Goal: Contribute content: Contribute content

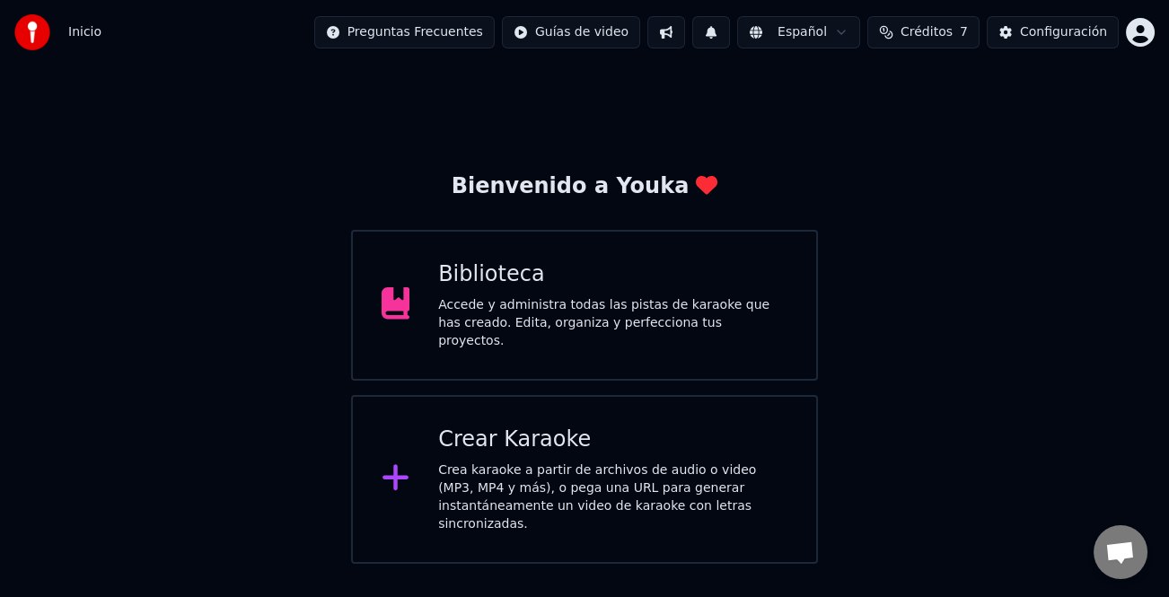
click at [711, 360] on div "Biblioteca Accede y administra todas las pistas de karaoke que has creado. Edit…" at bounding box center [585, 305] width 468 height 151
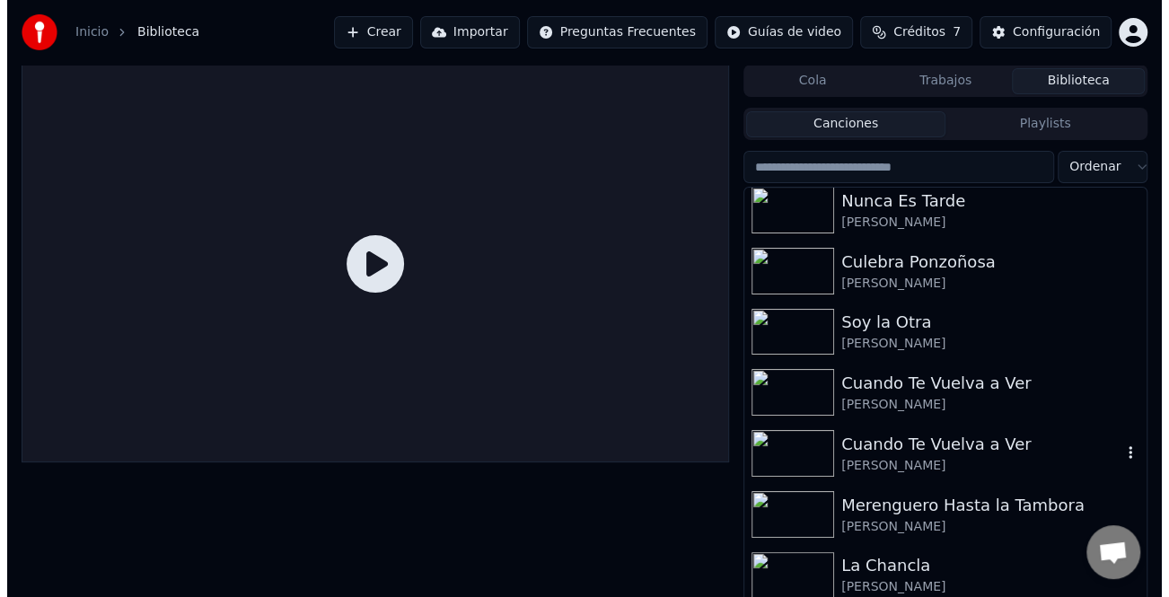
scroll to position [8892, 0]
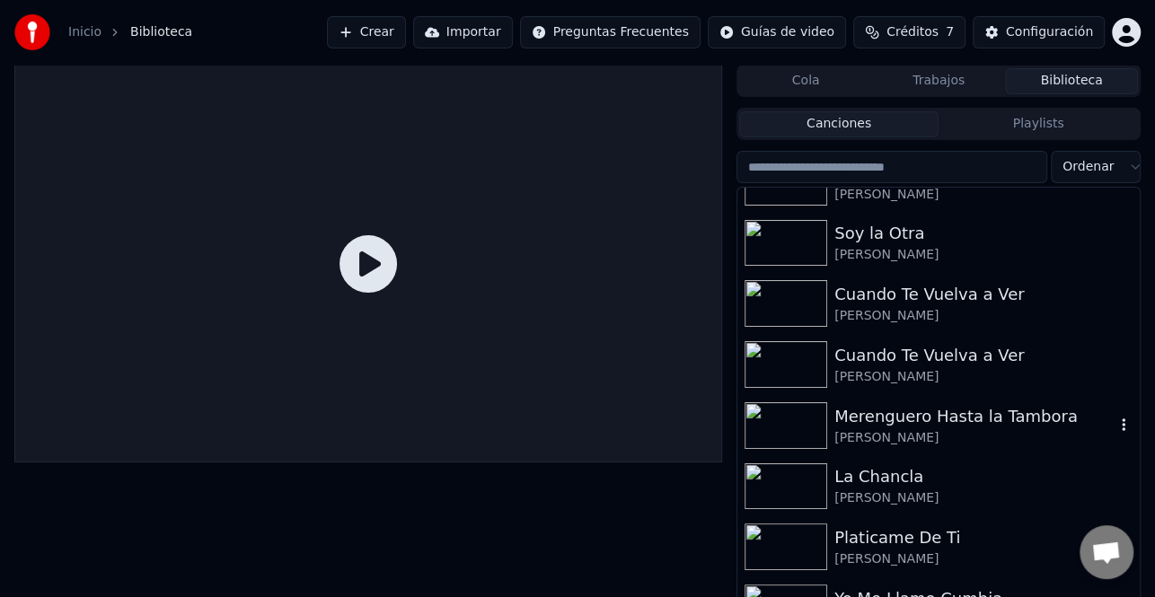
click at [988, 424] on div "Merenguero Hasta la Tambora" at bounding box center [974, 416] width 280 height 25
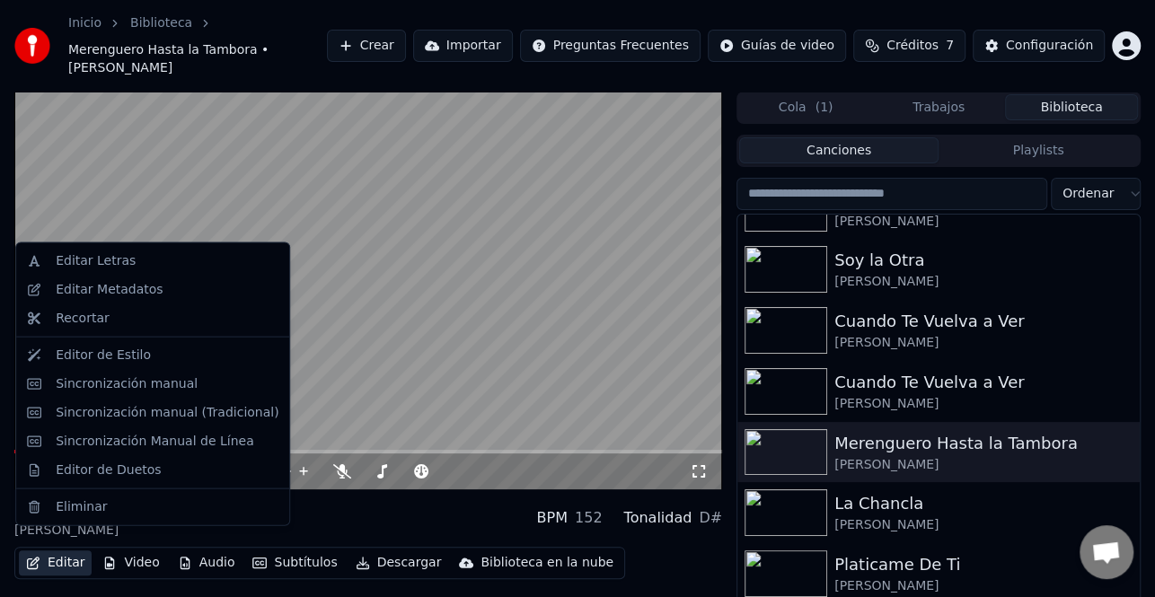
click at [50, 552] on button "Editar" at bounding box center [55, 563] width 73 height 25
click at [174, 407] on div "Sincronización manual (Tradicional)" at bounding box center [167, 412] width 223 height 18
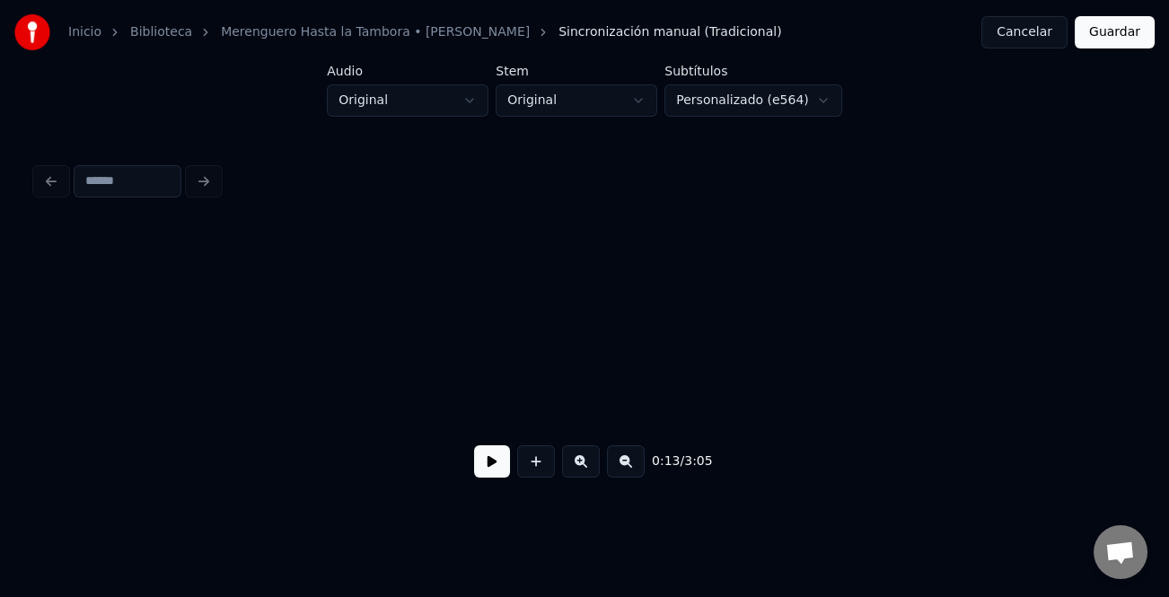
scroll to position [0, 3098]
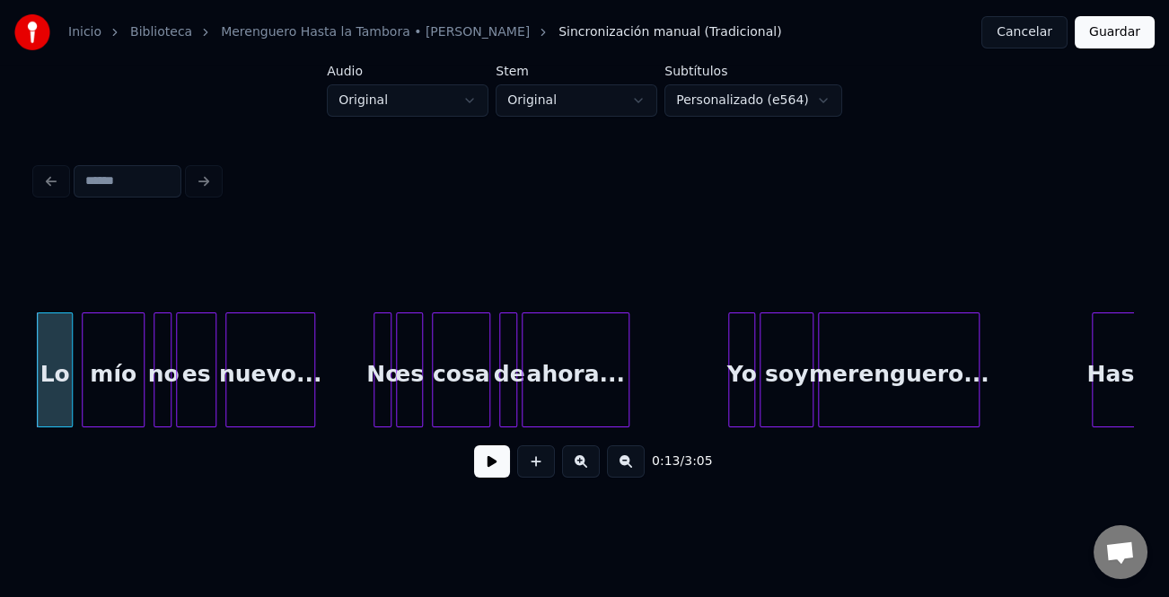
click at [499, 463] on button at bounding box center [492, 462] width 36 height 32
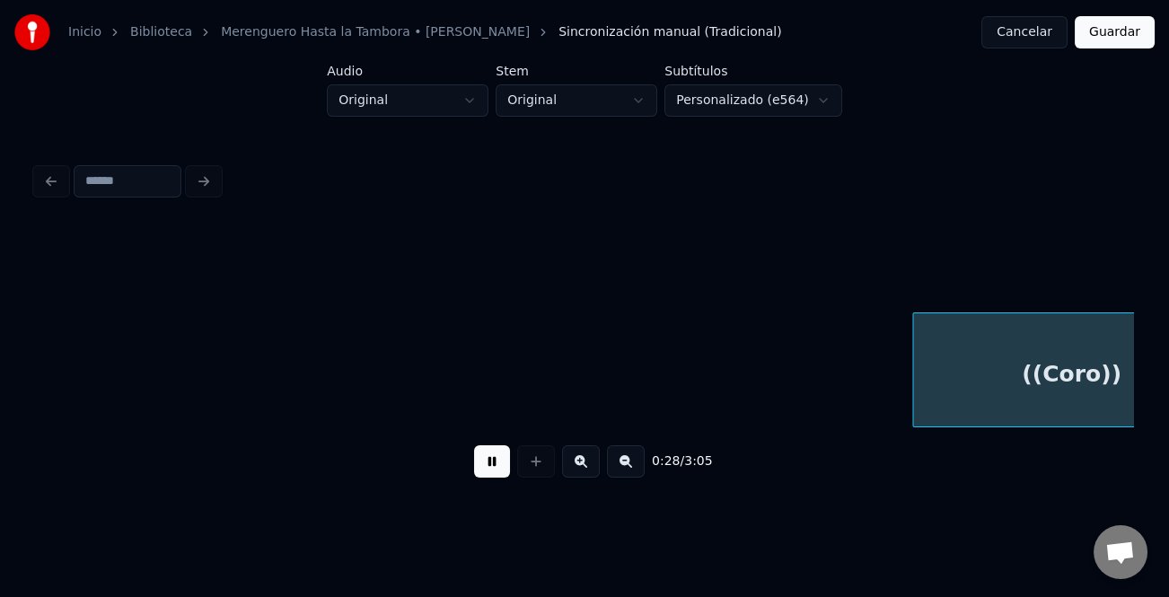
scroll to position [0, 6393]
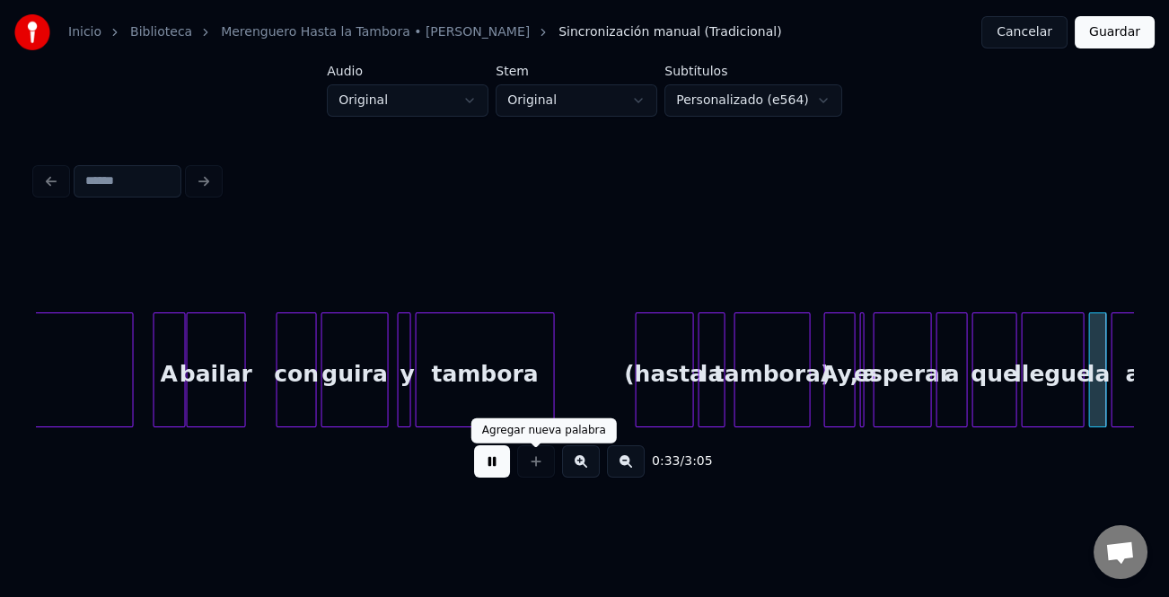
click at [587, 478] on button at bounding box center [581, 462] width 38 height 32
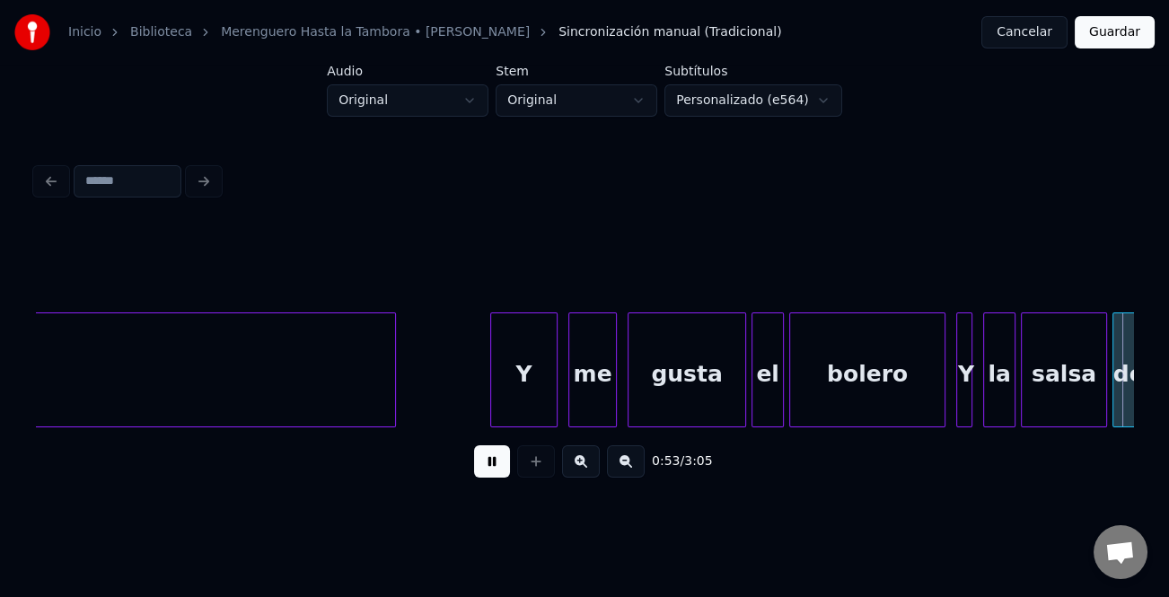
scroll to position [0, 14489]
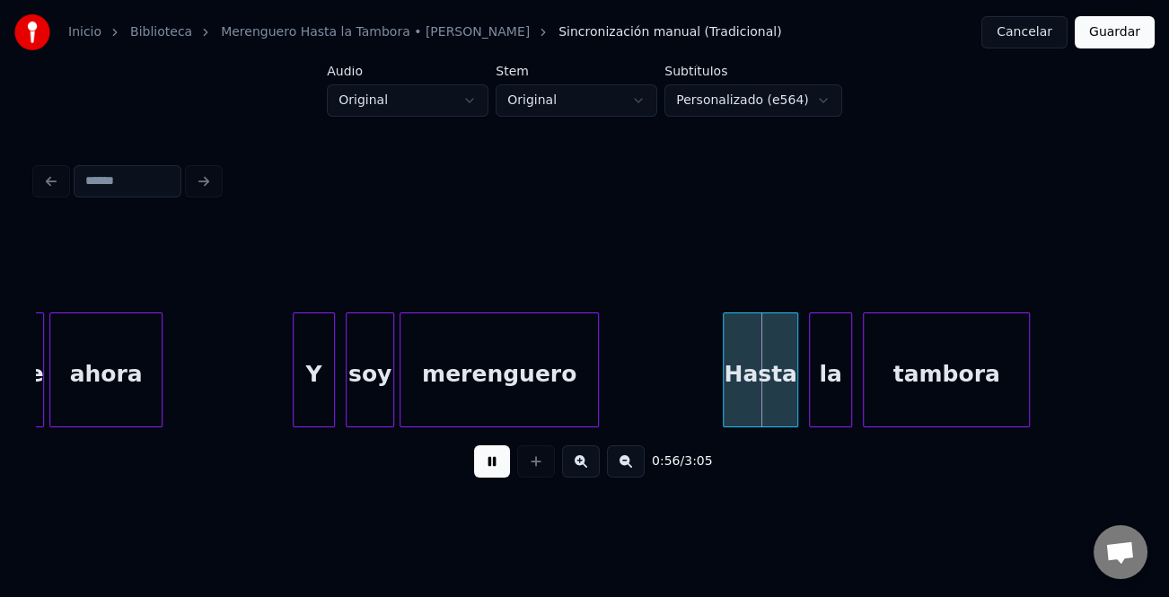
click at [297, 399] on div at bounding box center [296, 369] width 5 height 113
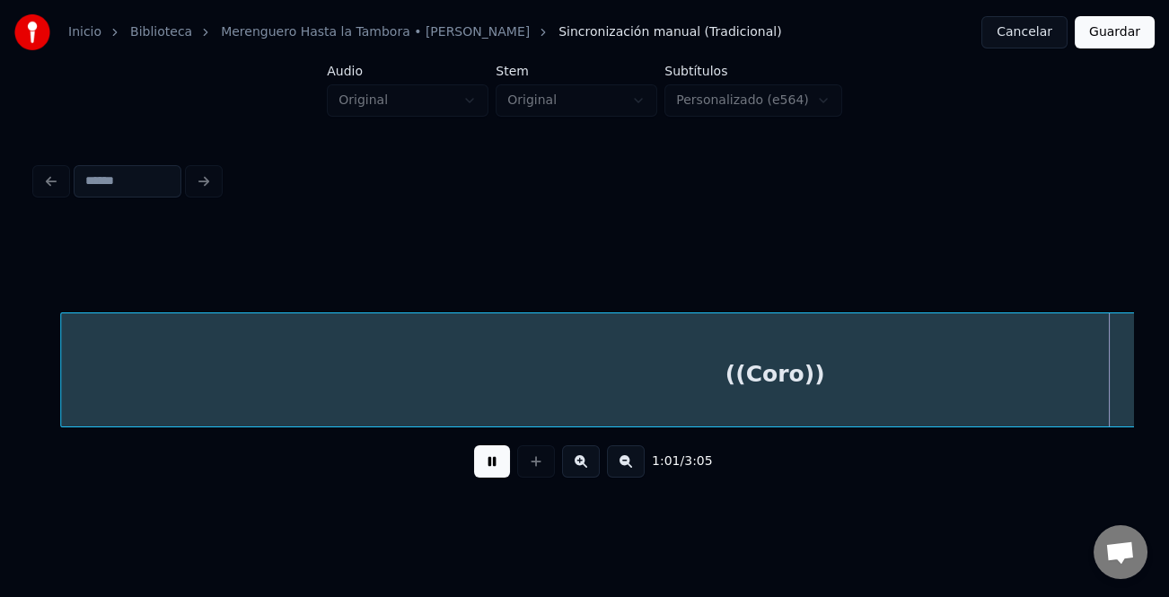
scroll to position [0, 16687]
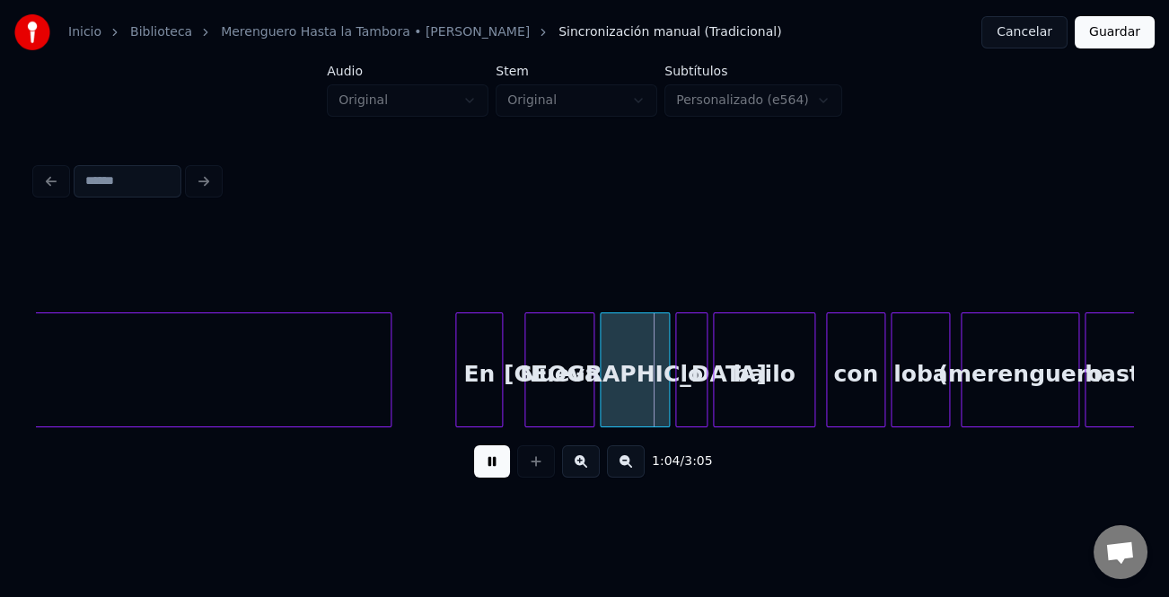
click at [465, 403] on div "En" at bounding box center [479, 374] width 46 height 122
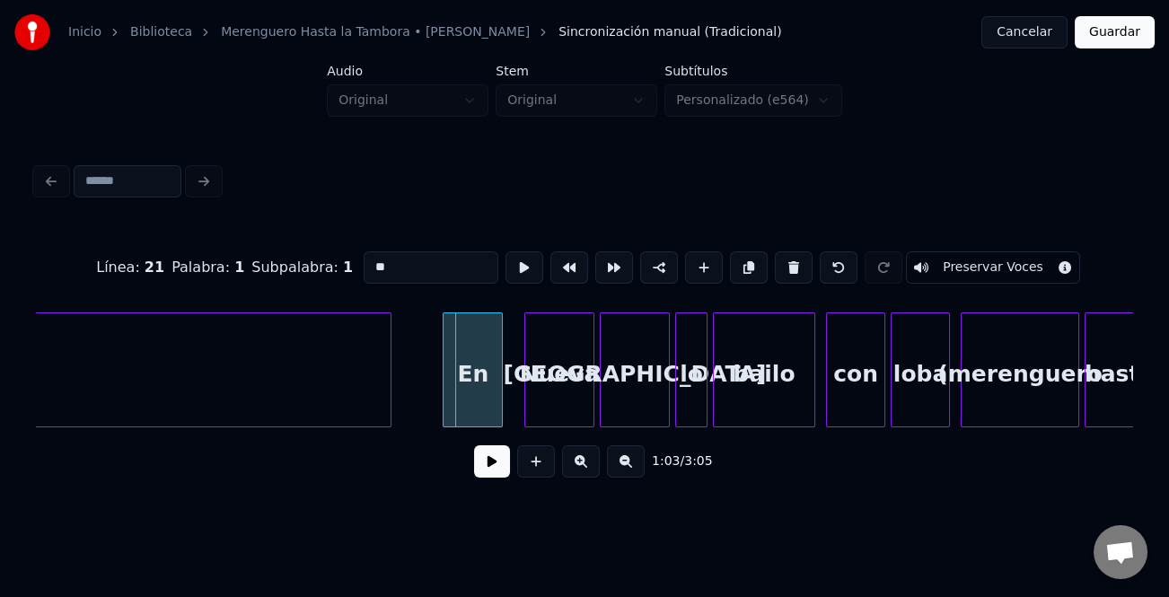
click at [447, 414] on div at bounding box center [446, 369] width 5 height 113
click at [479, 473] on button at bounding box center [492, 462] width 36 height 32
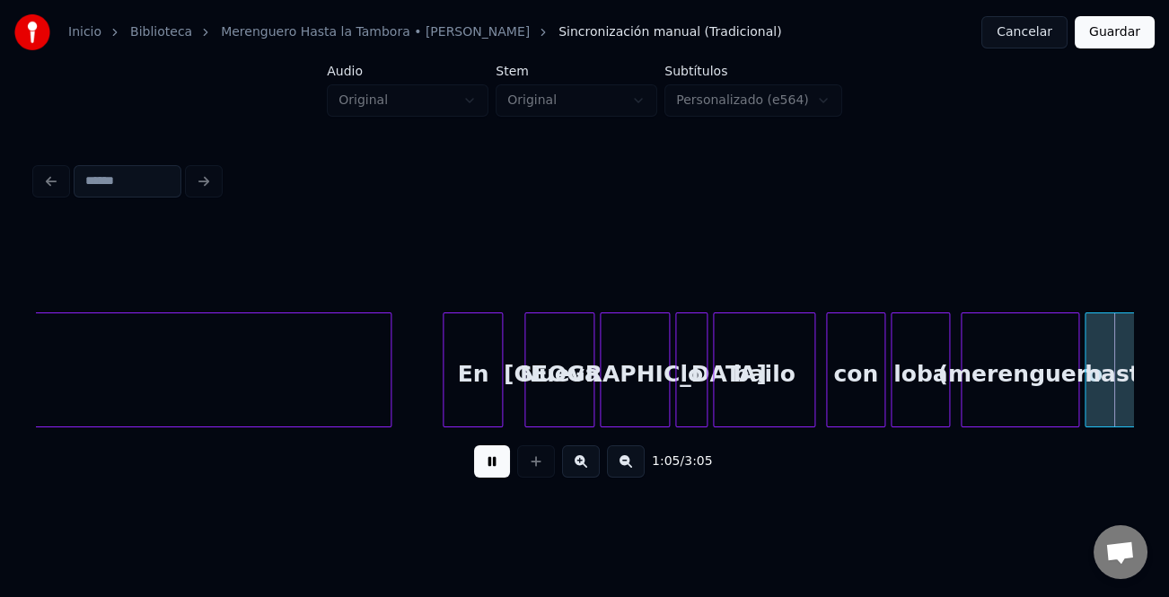
scroll to position [0, 17787]
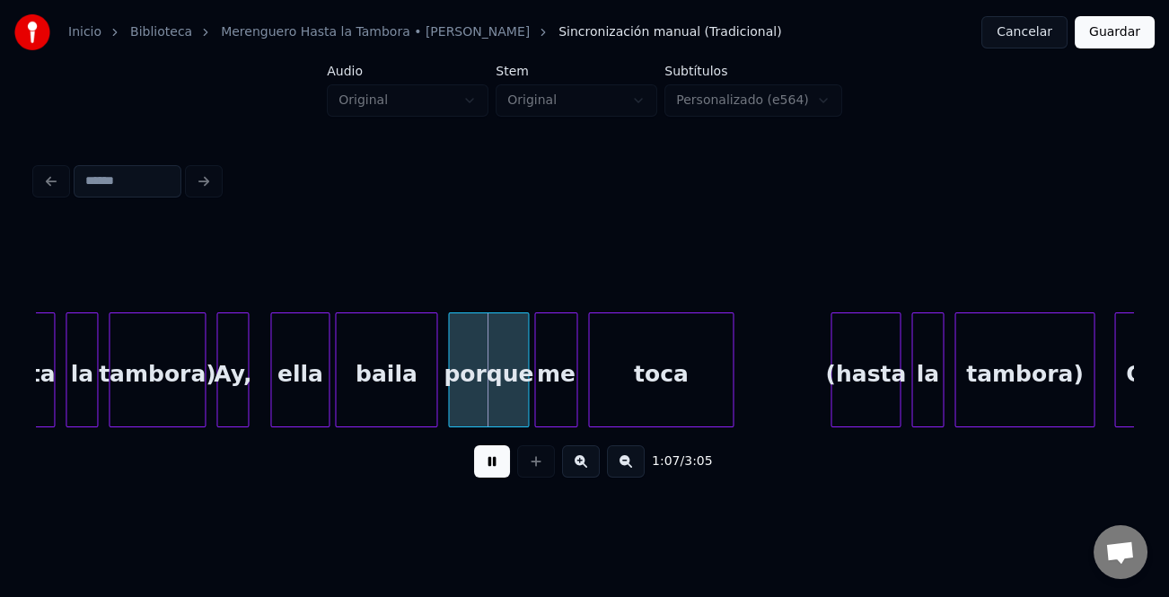
click at [472, 467] on div "1:07 / 3:05" at bounding box center [584, 462] width 1069 height 40
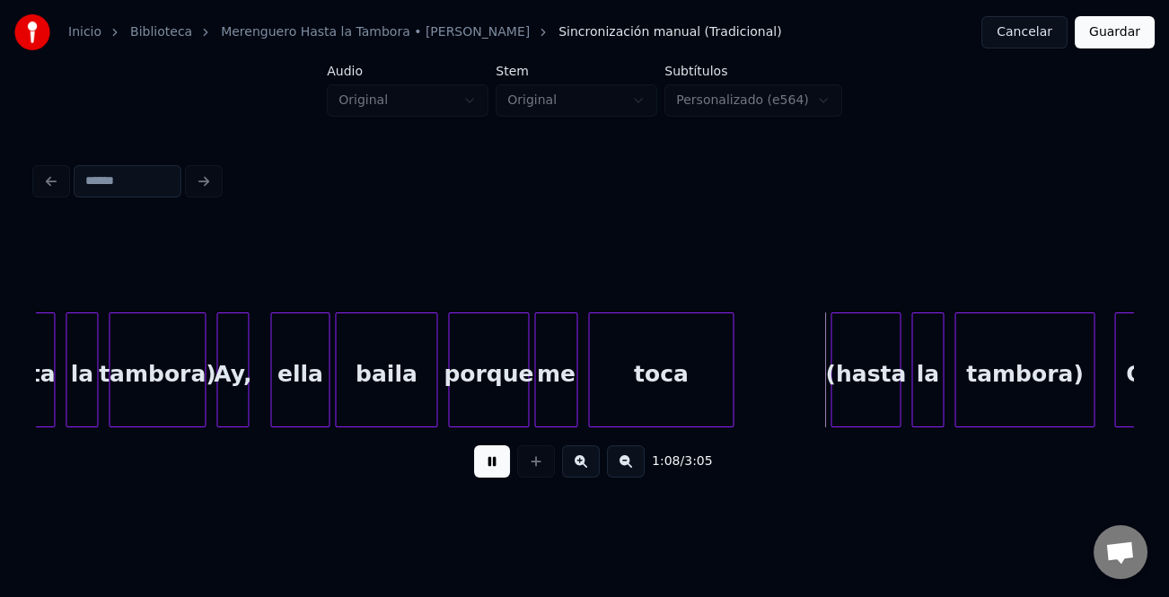
click at [494, 470] on button at bounding box center [492, 462] width 36 height 32
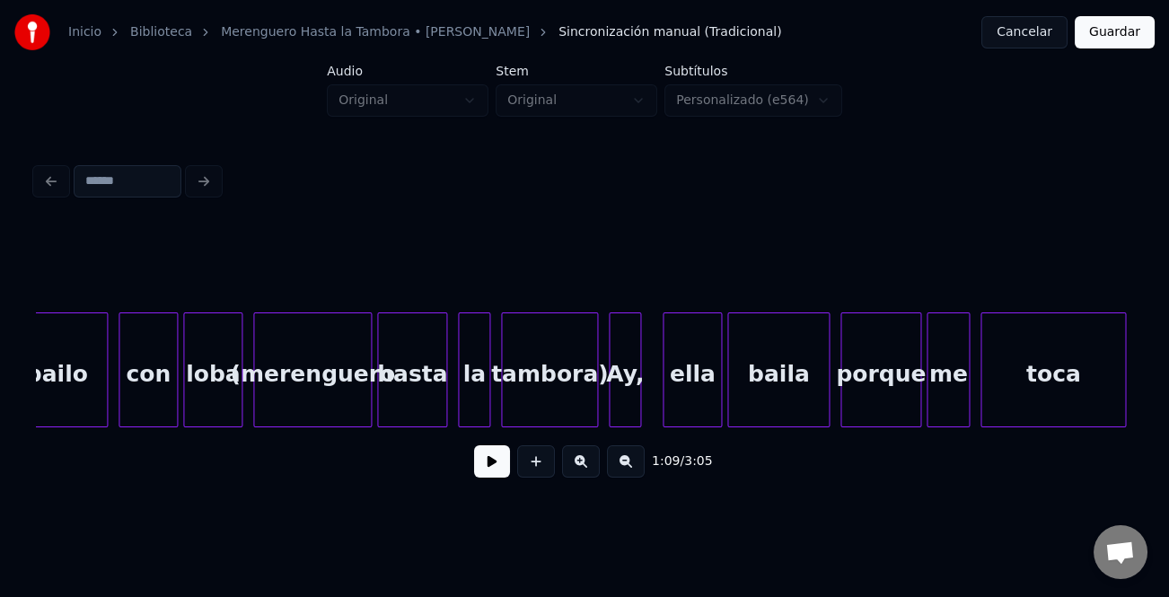
scroll to position [0, 17275]
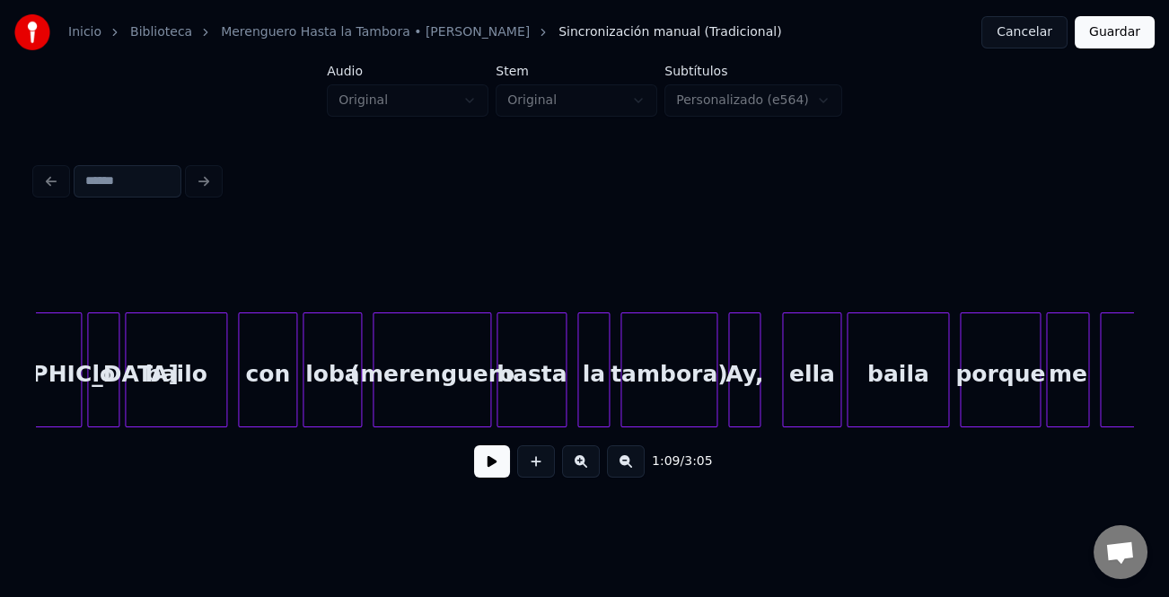
click at [339, 395] on div "loba" at bounding box center [332, 374] width 57 height 122
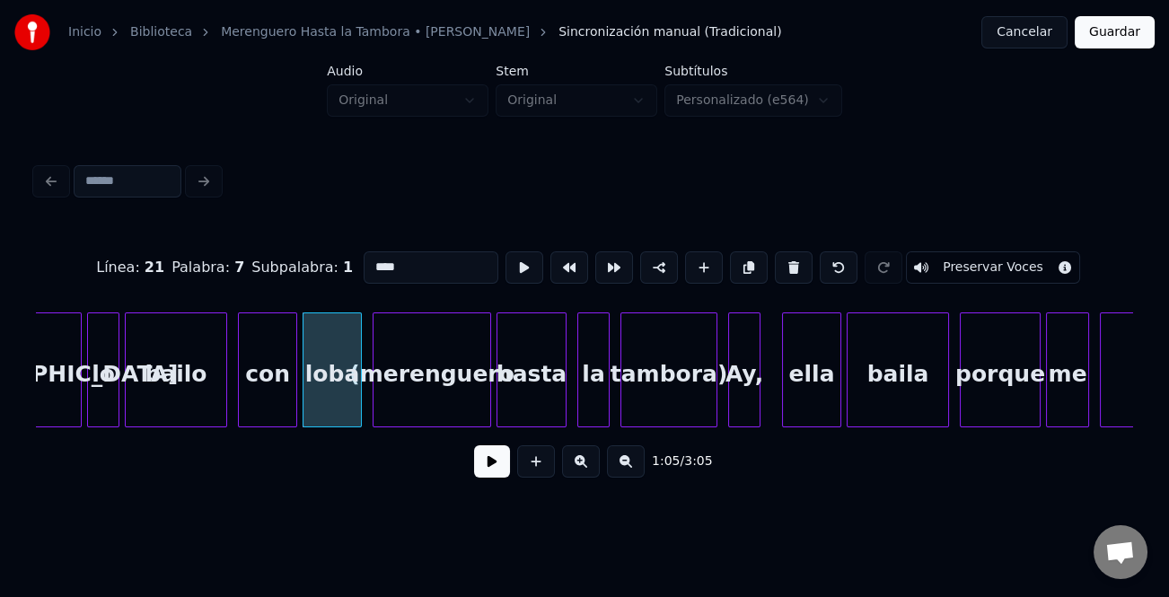
click at [364, 255] on input "****" at bounding box center [431, 267] width 135 height 32
click at [366, 254] on input "****" at bounding box center [431, 267] width 135 height 32
type input "****"
click at [485, 477] on button at bounding box center [492, 462] width 36 height 32
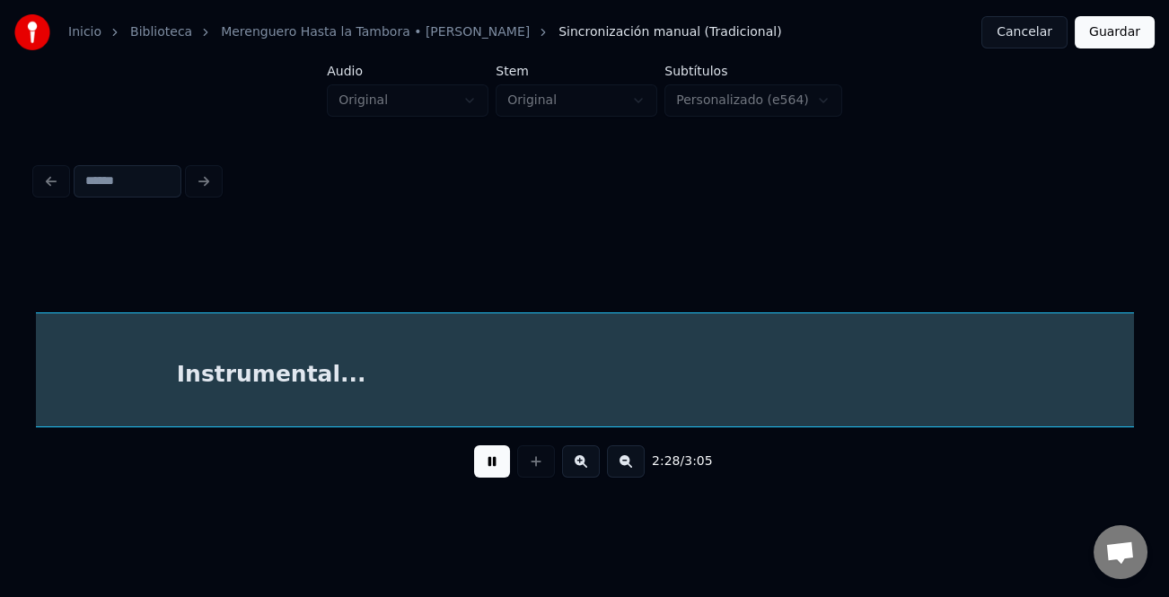
scroll to position [0, 39899]
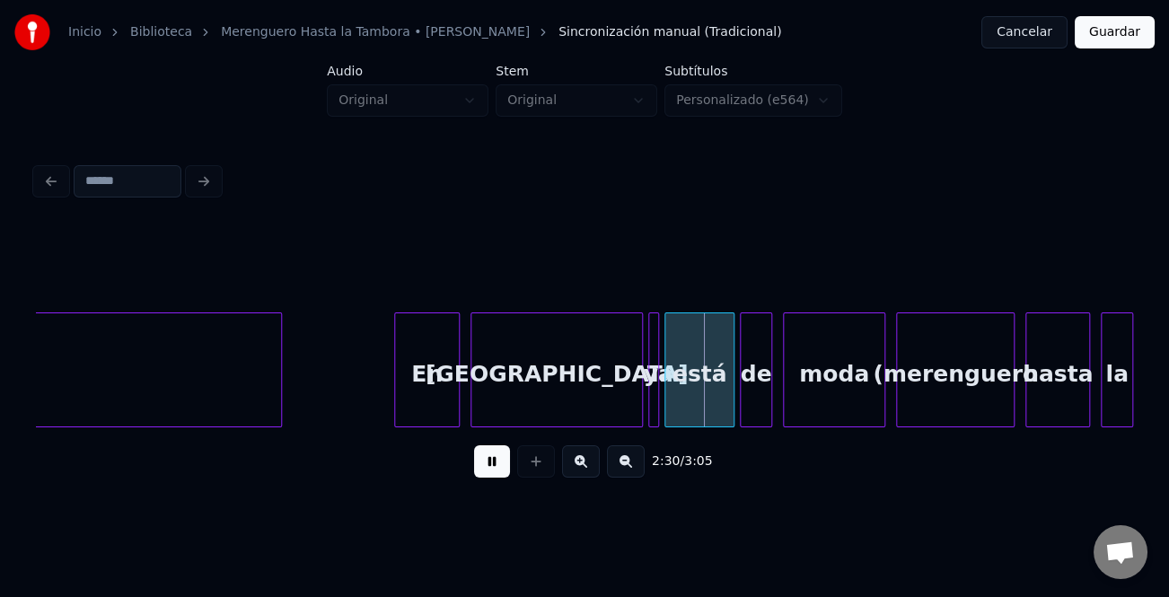
click at [395, 372] on div at bounding box center [397, 369] width 5 height 113
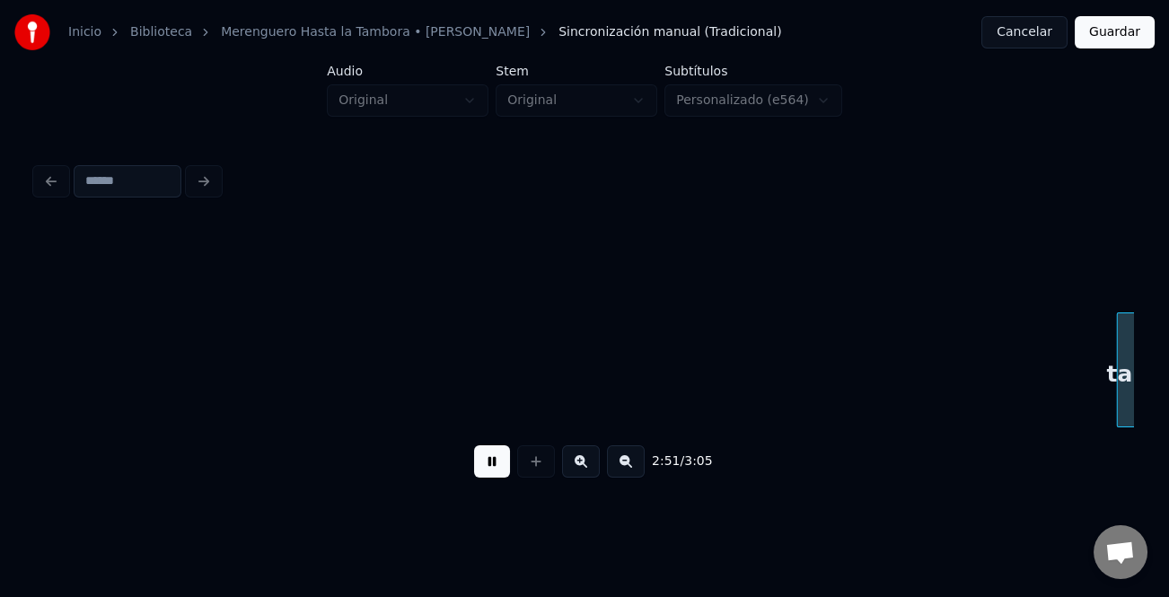
scroll to position [0, 46125]
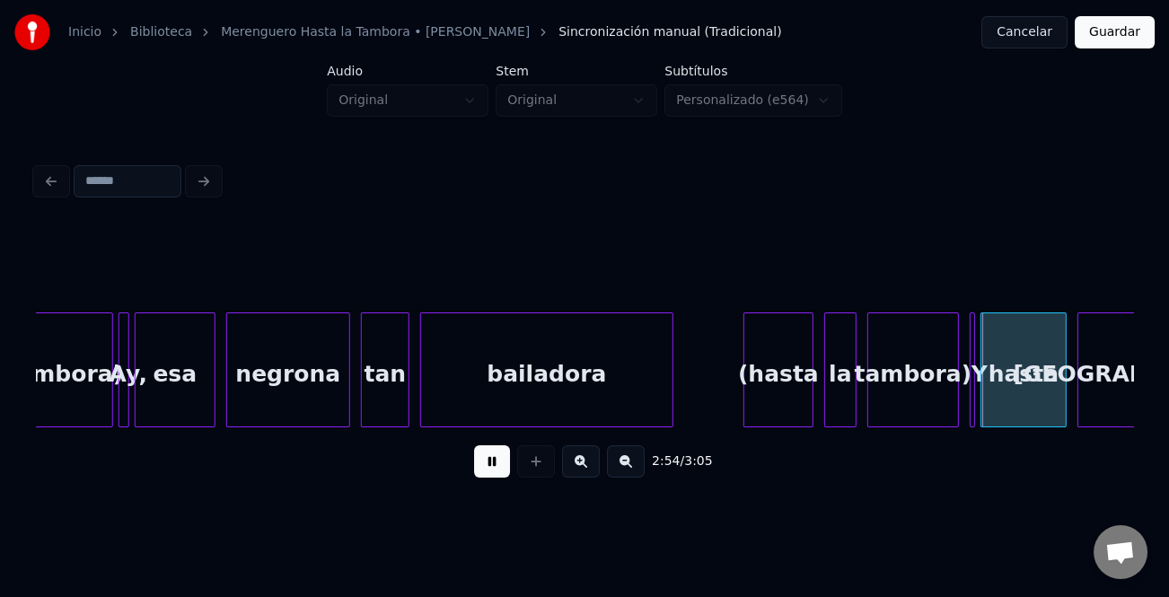
click at [737, 393] on div at bounding box center [738, 369] width 5 height 113
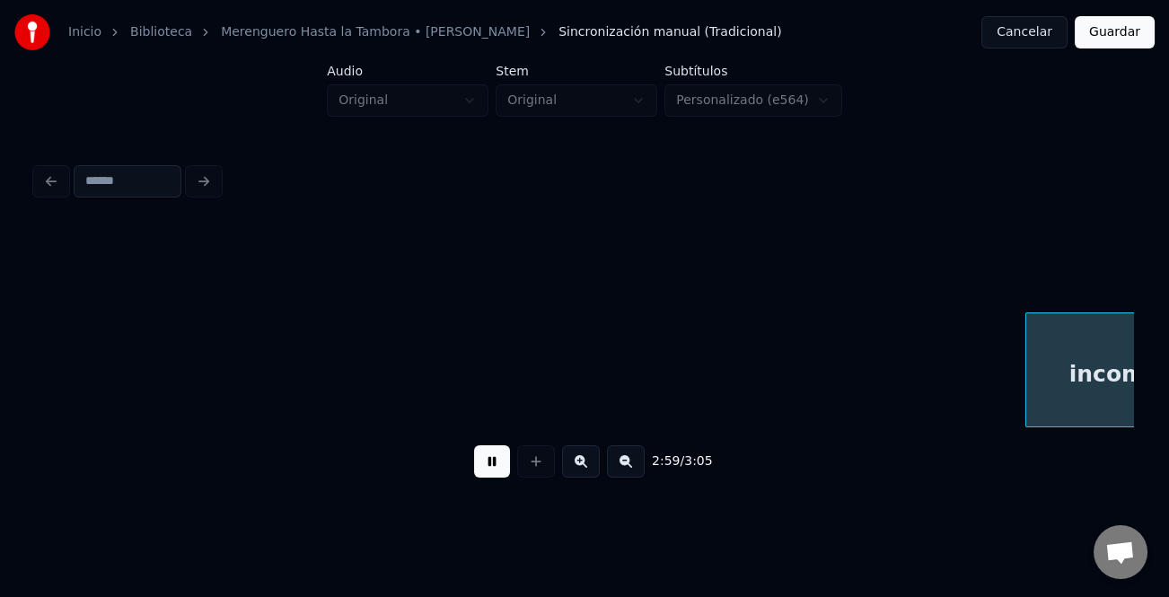
scroll to position [0, 48323]
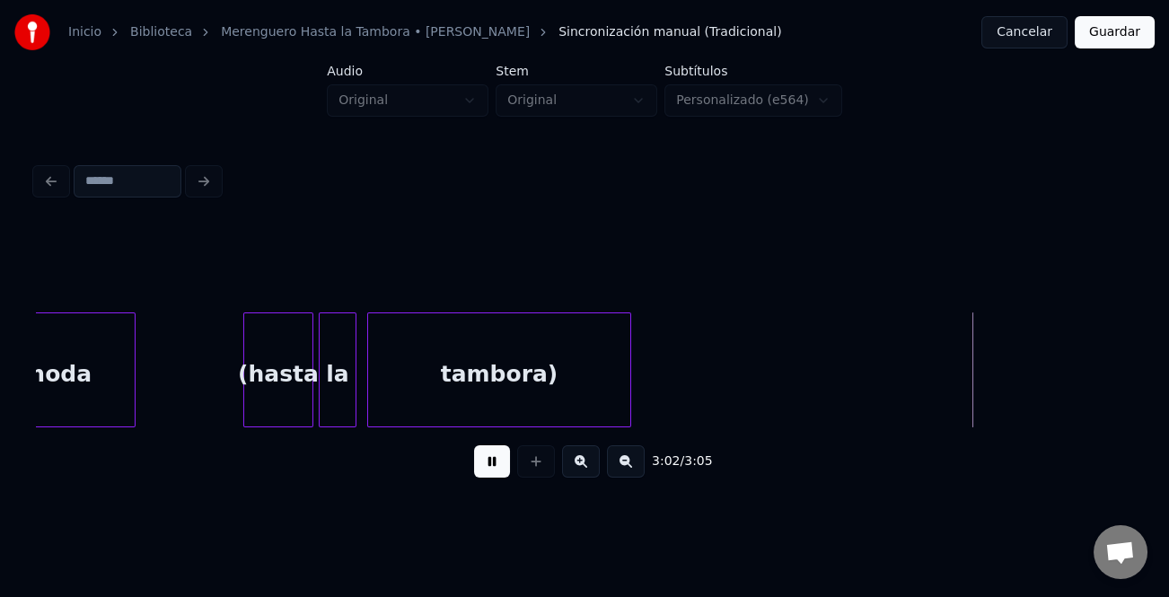
click at [1126, 31] on button "Guardar" at bounding box center [1115, 32] width 80 height 32
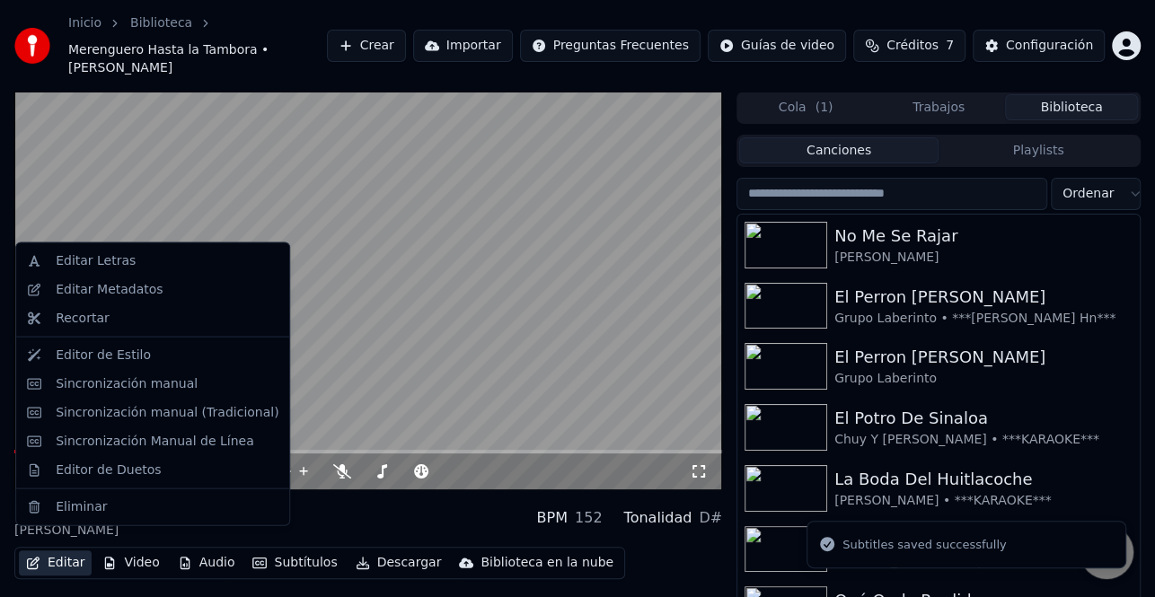
click at [64, 551] on button "Editar" at bounding box center [55, 563] width 73 height 25
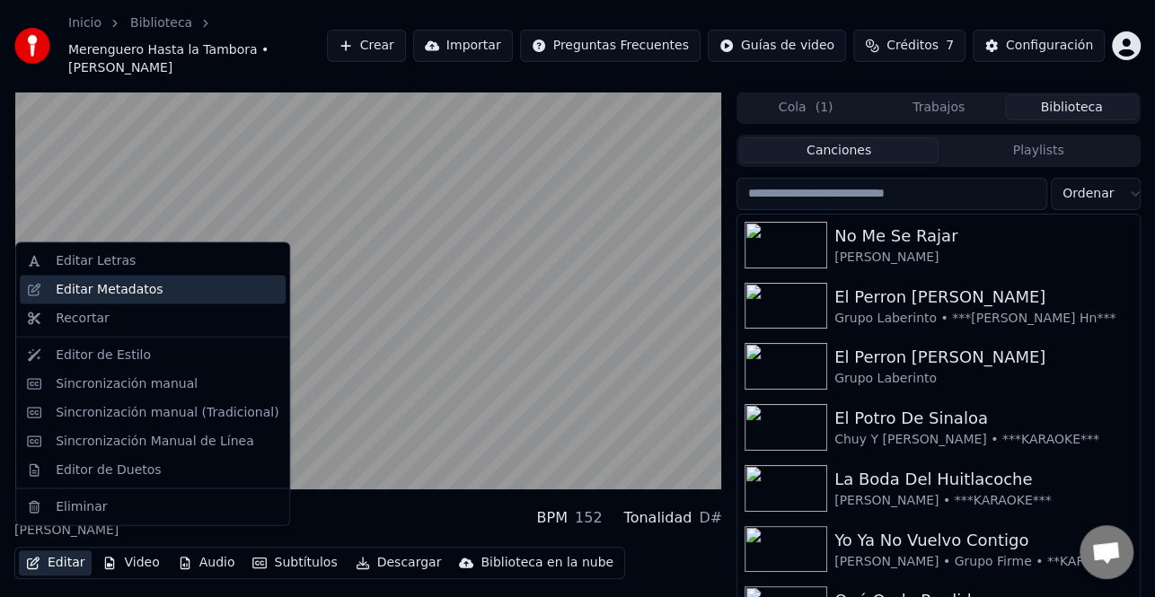
click at [168, 287] on div "Editar Metadatos" at bounding box center [167, 290] width 223 height 18
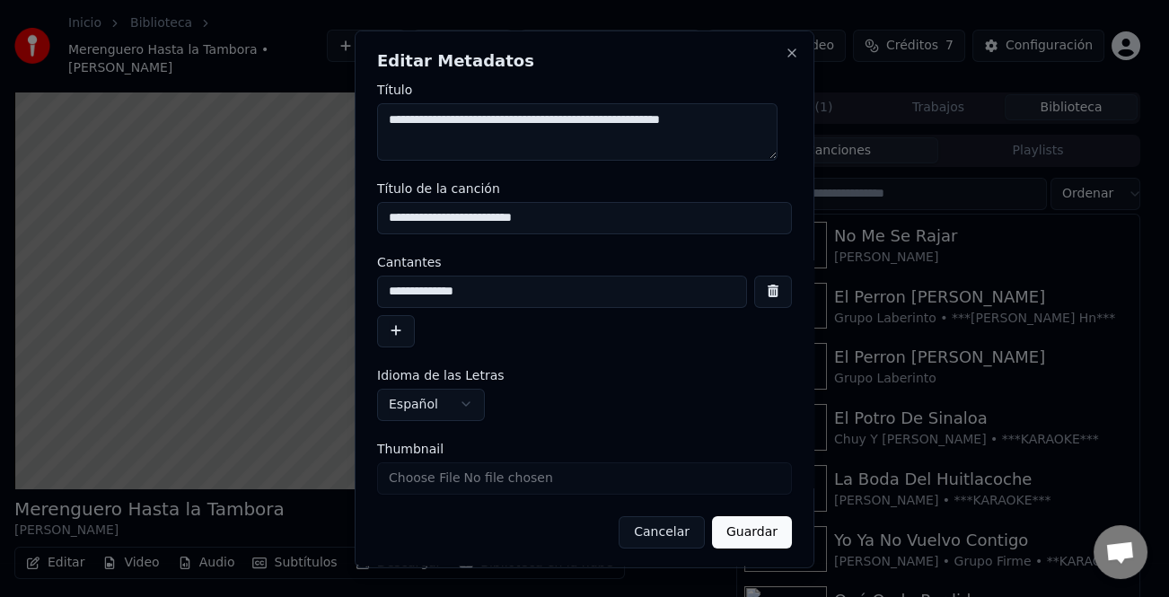
drag, startPoint x: 415, startPoint y: 322, endPoint x: 402, endPoint y: 326, distance: 13.1
click at [413, 322] on div "**********" at bounding box center [584, 311] width 415 height 72
click at [396, 331] on button "button" at bounding box center [396, 330] width 38 height 32
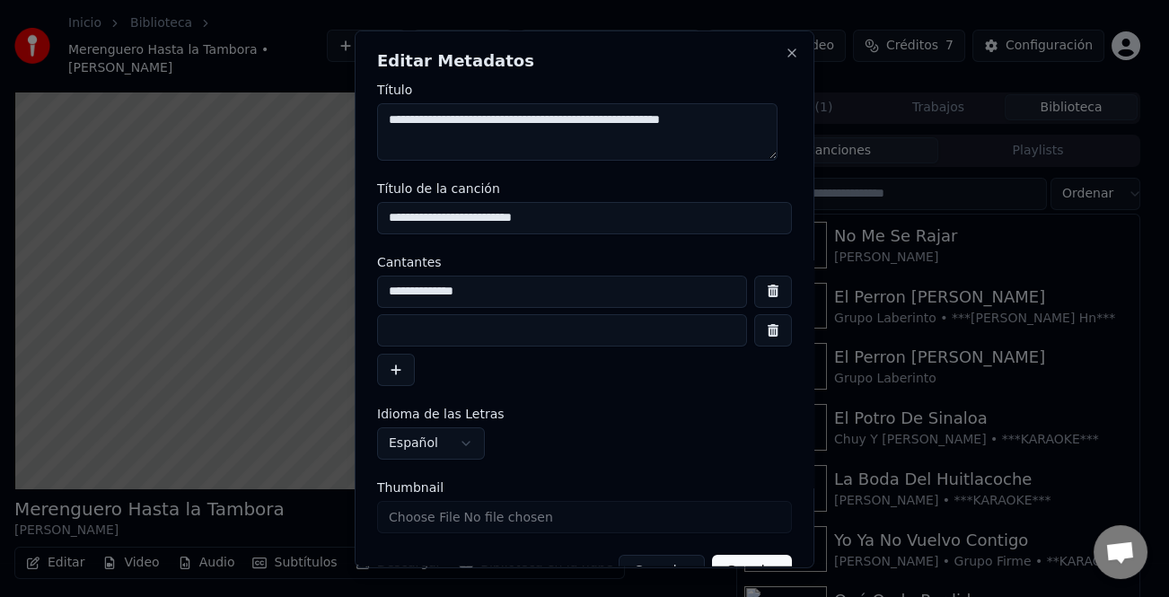
click at [419, 331] on input at bounding box center [562, 330] width 370 height 32
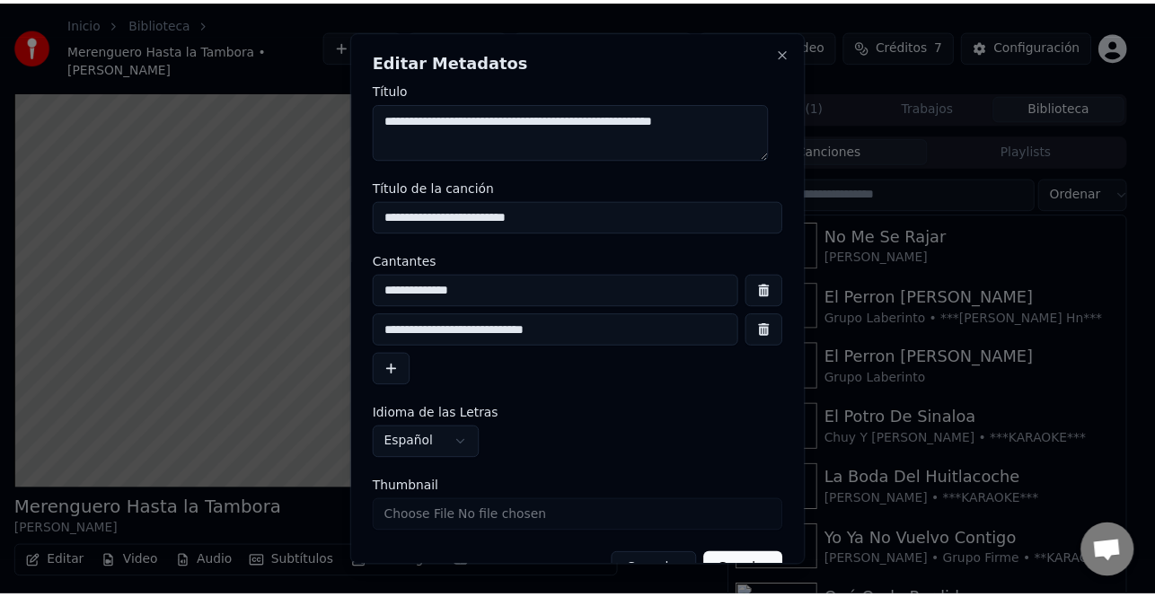
scroll to position [42, 0]
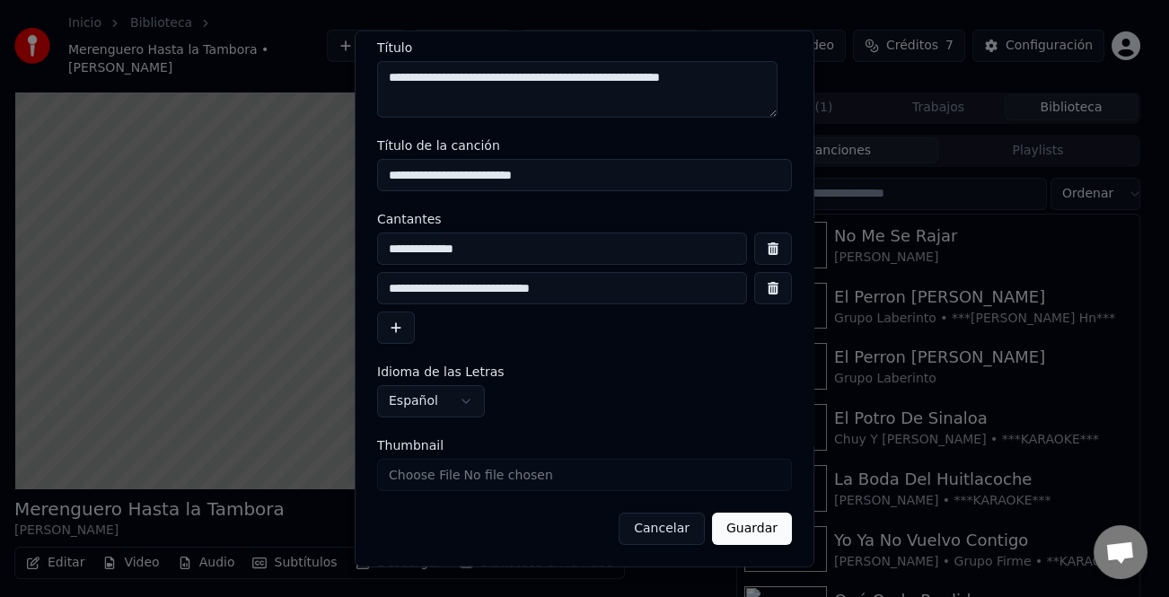
type input "**********"
click at [747, 539] on button "Guardar" at bounding box center [752, 529] width 80 height 32
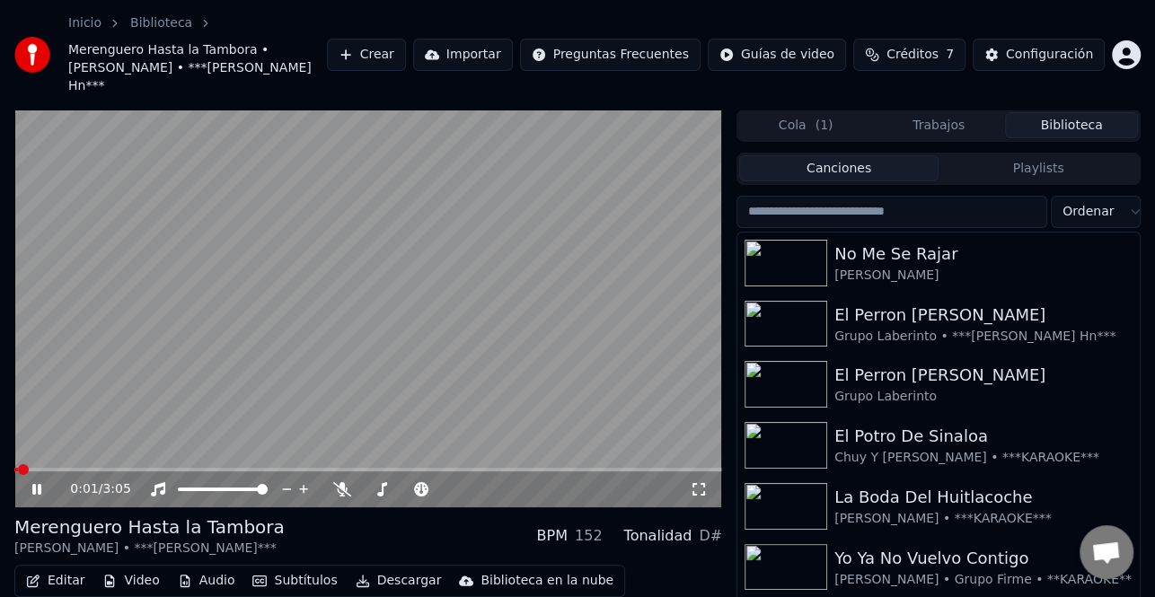
click at [18, 468] on span at bounding box center [16, 470] width 4 height 4
click at [14, 468] on span at bounding box center [14, 470] width 0 height 4
click at [38, 482] on icon at bounding box center [49, 489] width 41 height 14
click at [818, 117] on span "( 1 )" at bounding box center [824, 126] width 18 height 18
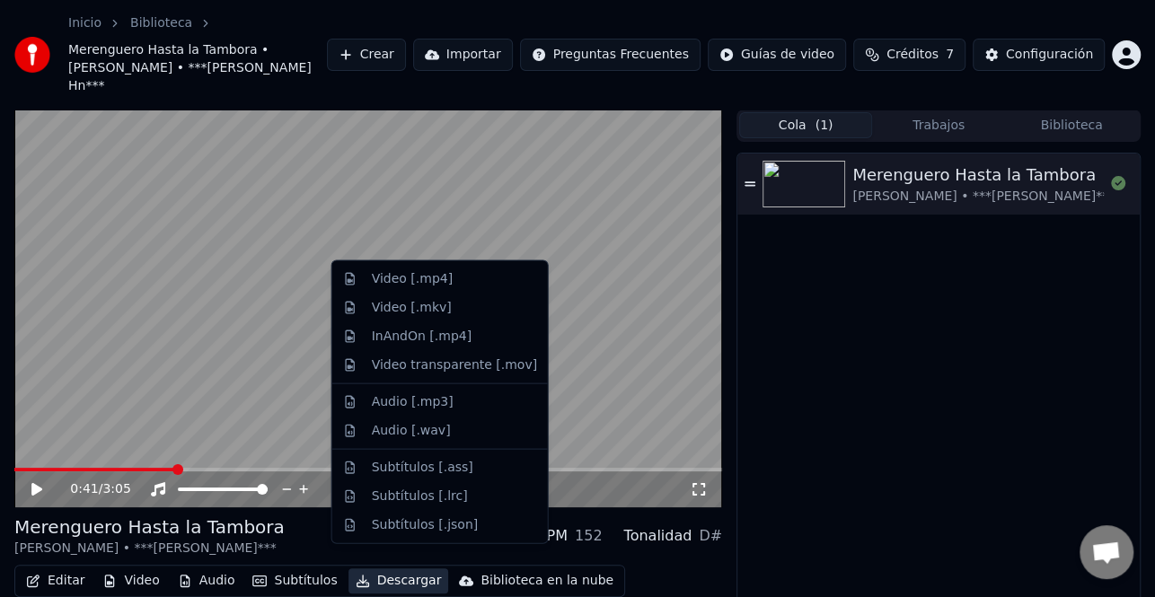
click at [386, 569] on button "Descargar" at bounding box center [399, 581] width 101 height 25
click at [492, 284] on div "Video [.mp4]" at bounding box center [454, 279] width 165 height 18
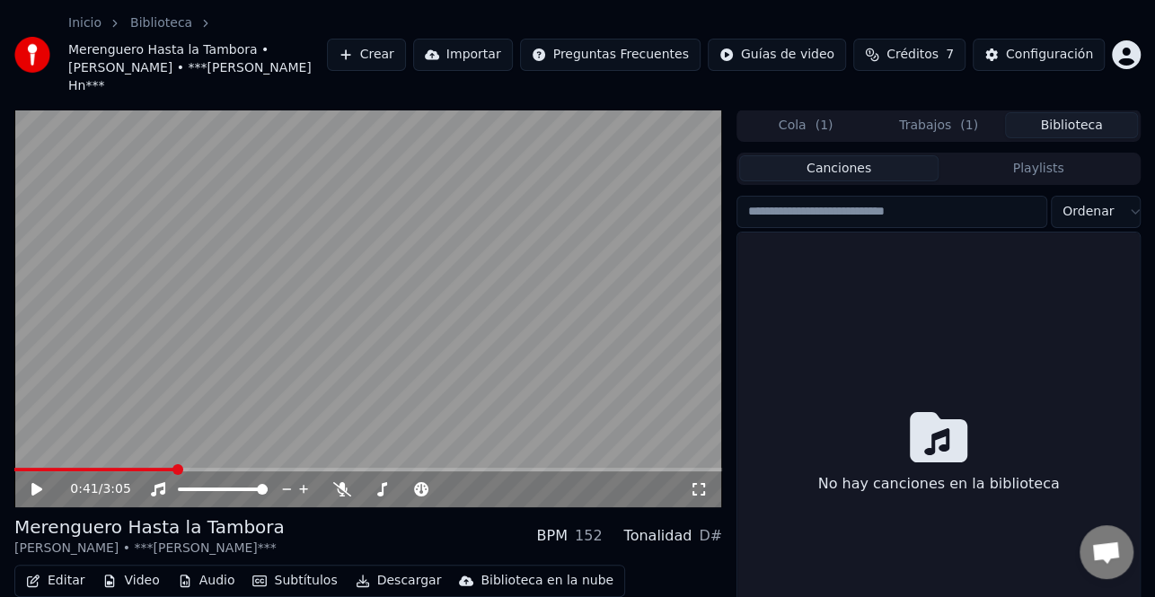
click at [1063, 112] on button "Biblioteca" at bounding box center [1071, 125] width 133 height 26
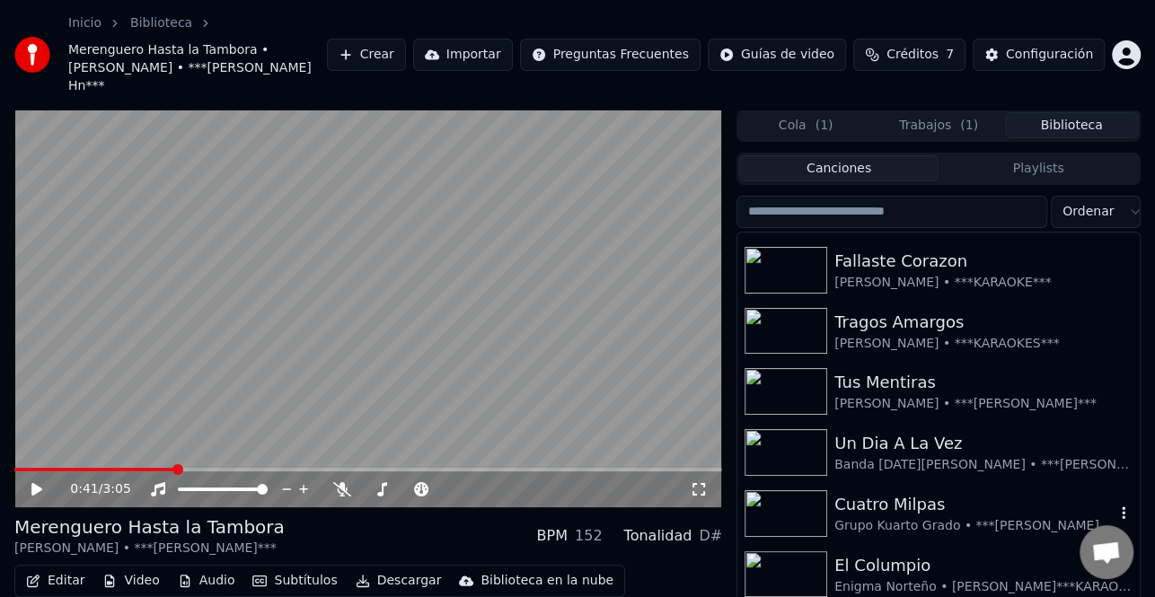
scroll to position [2066, 0]
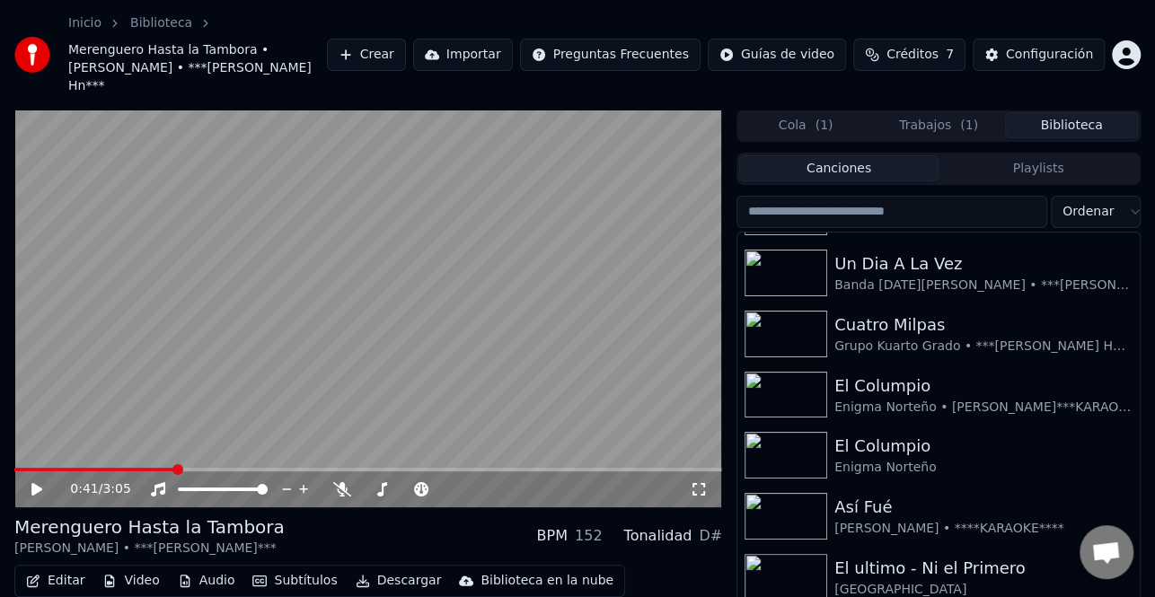
click at [916, 200] on input "search" at bounding box center [892, 212] width 311 height 32
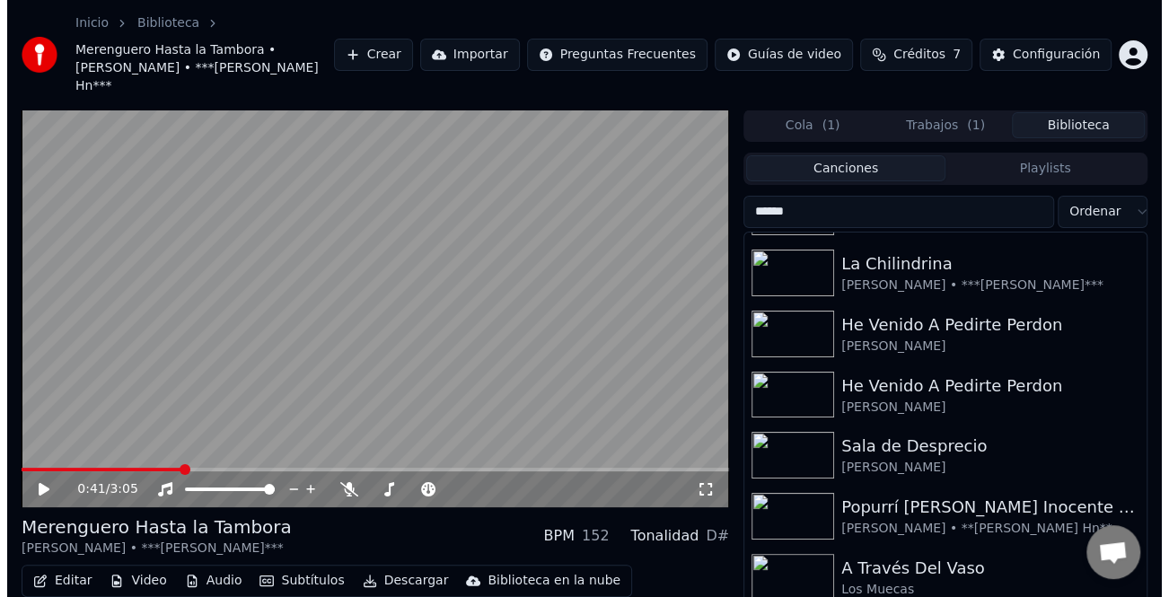
scroll to position [0, 0]
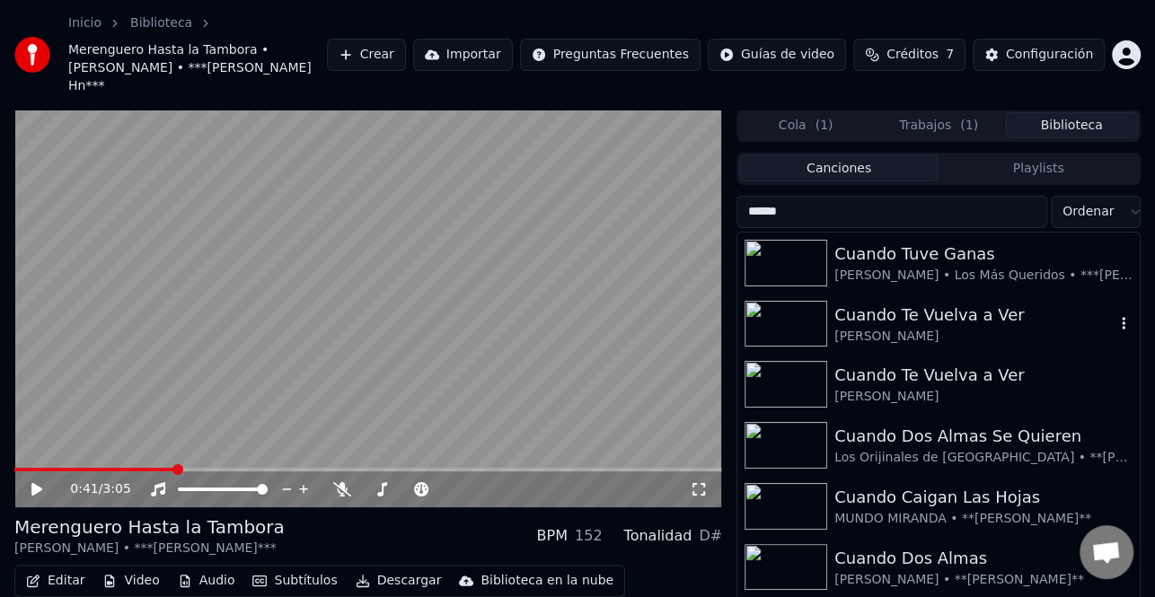
type input "******"
click at [933, 303] on div "Cuando Te Vuelva a Ver" at bounding box center [974, 315] width 280 height 25
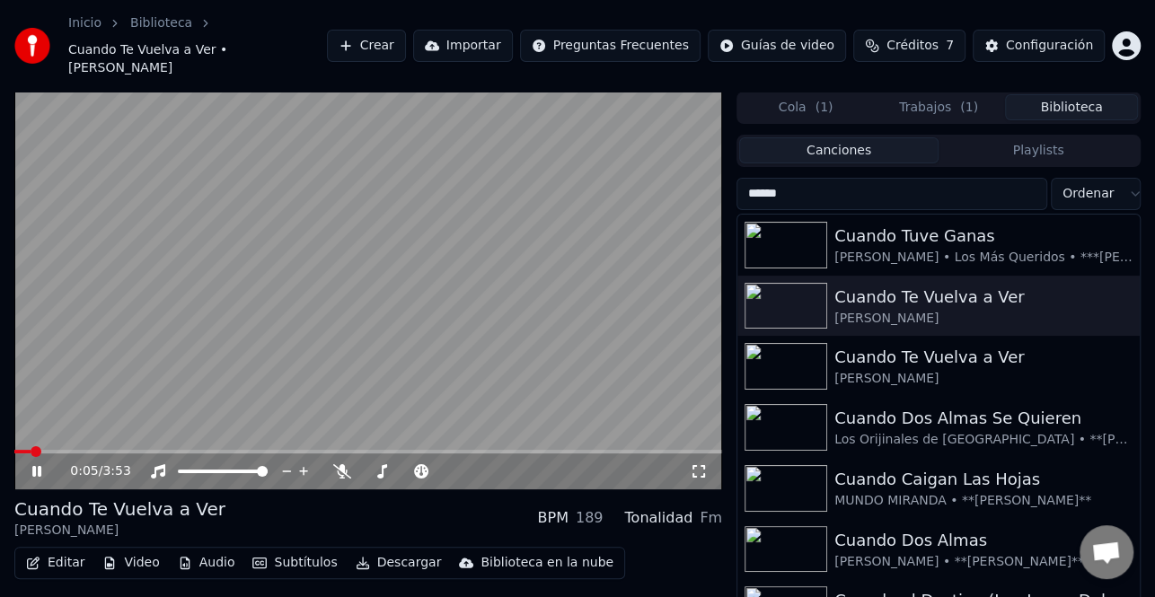
click at [51, 551] on button "Editar" at bounding box center [55, 563] width 73 height 25
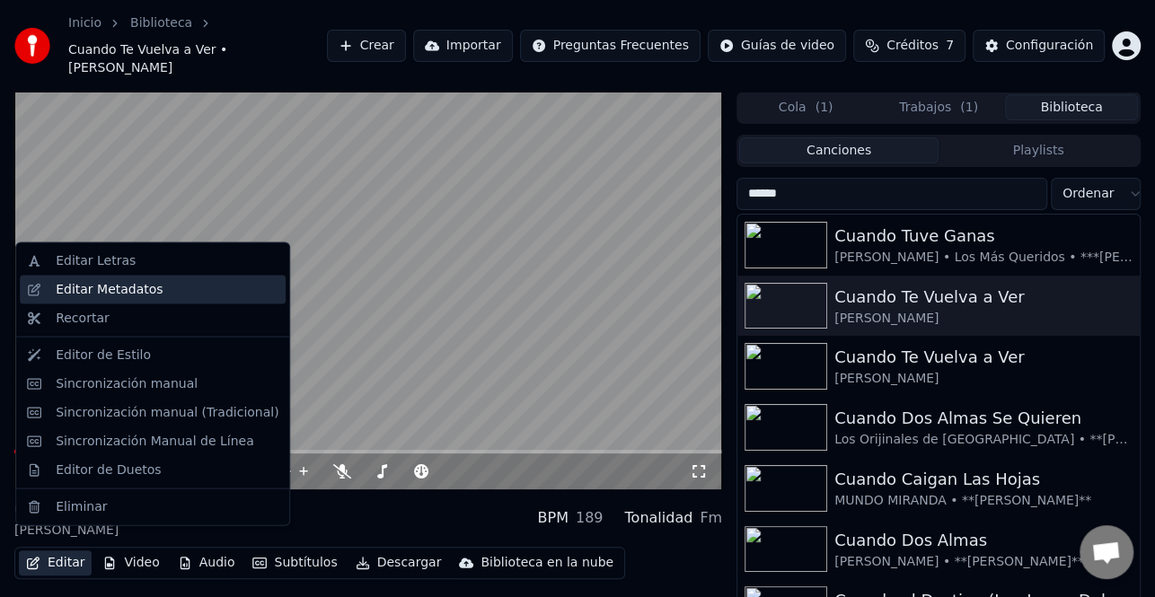
click at [170, 295] on div "Editar Metadatos" at bounding box center [167, 290] width 223 height 18
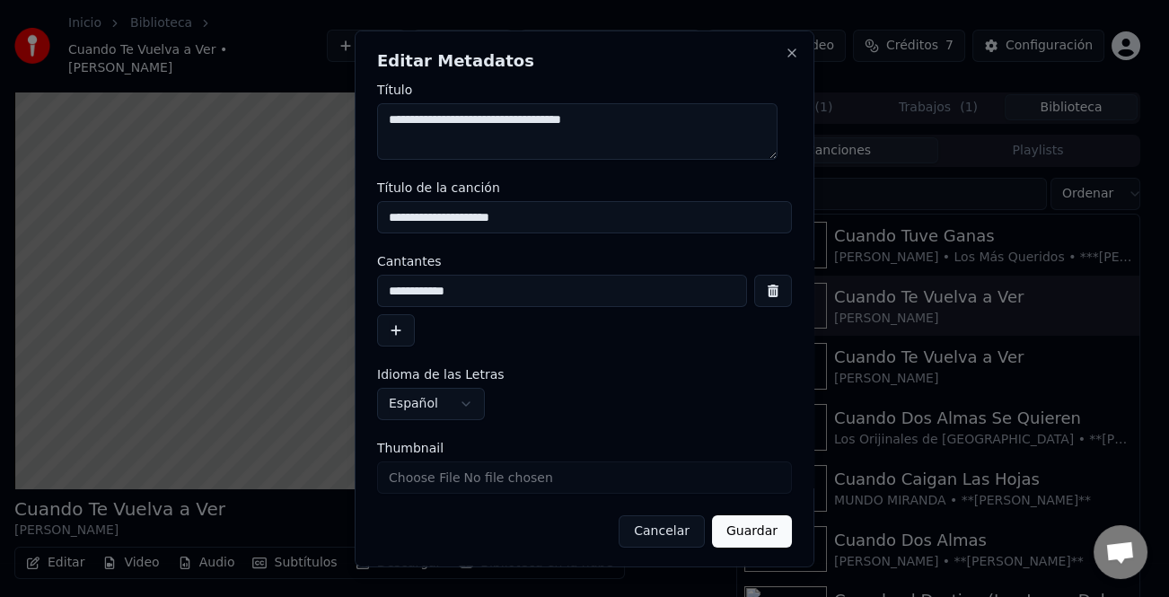
click at [409, 329] on button "button" at bounding box center [396, 330] width 38 height 32
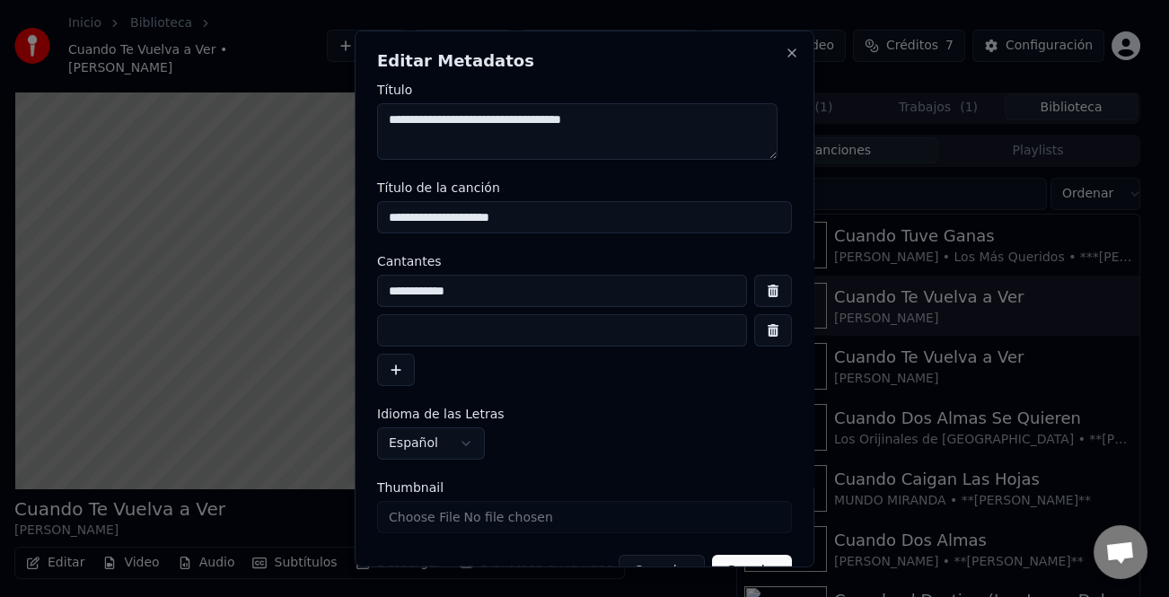
click at [452, 320] on input at bounding box center [562, 330] width 370 height 32
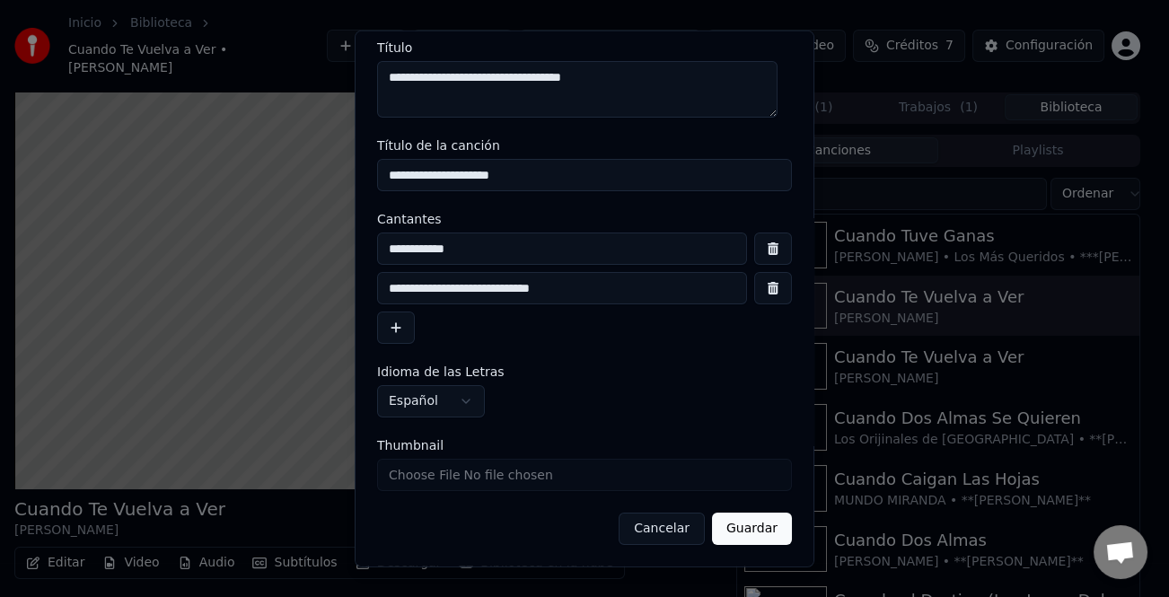
type input "**********"
click at [760, 539] on button "Guardar" at bounding box center [752, 529] width 80 height 32
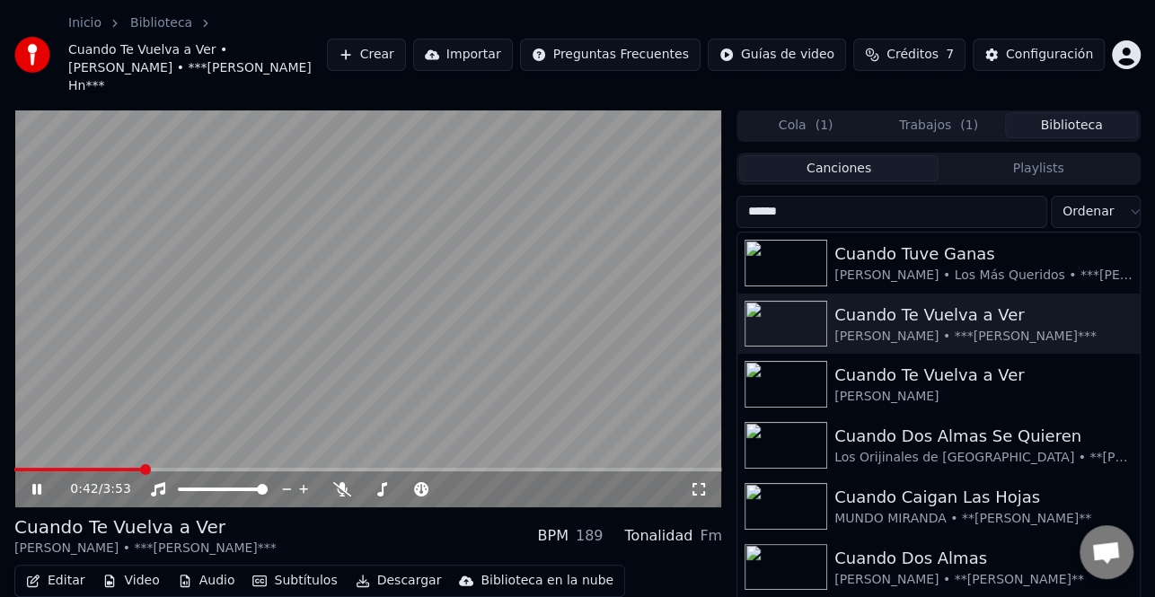
click at [58, 569] on button "Editar" at bounding box center [55, 581] width 73 height 25
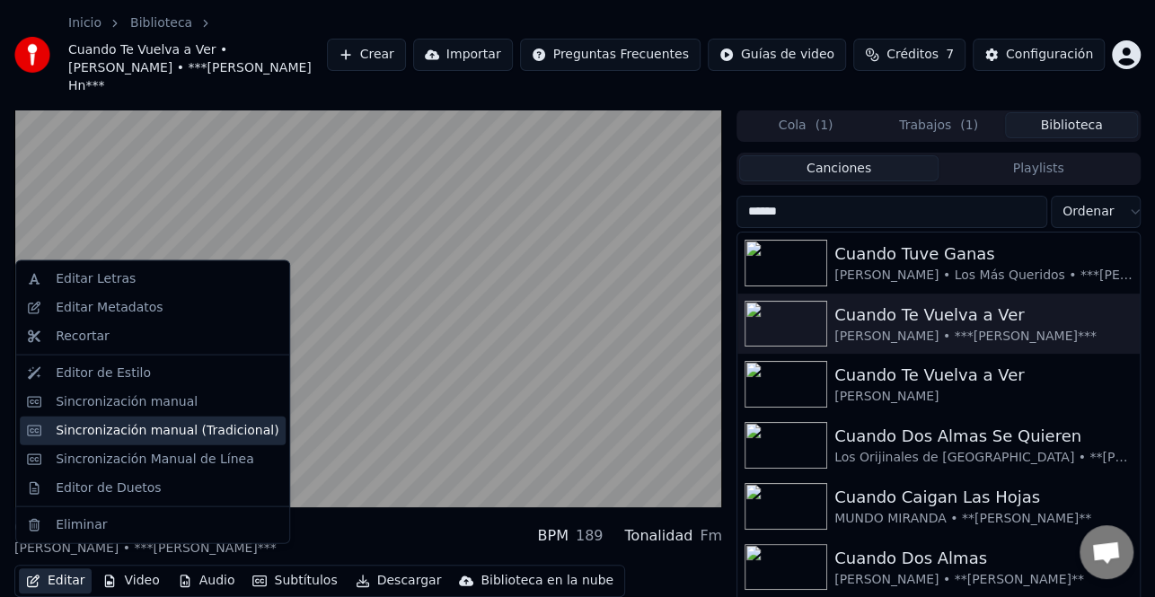
click at [164, 422] on div "Sincronización manual (Tradicional)" at bounding box center [167, 430] width 223 height 18
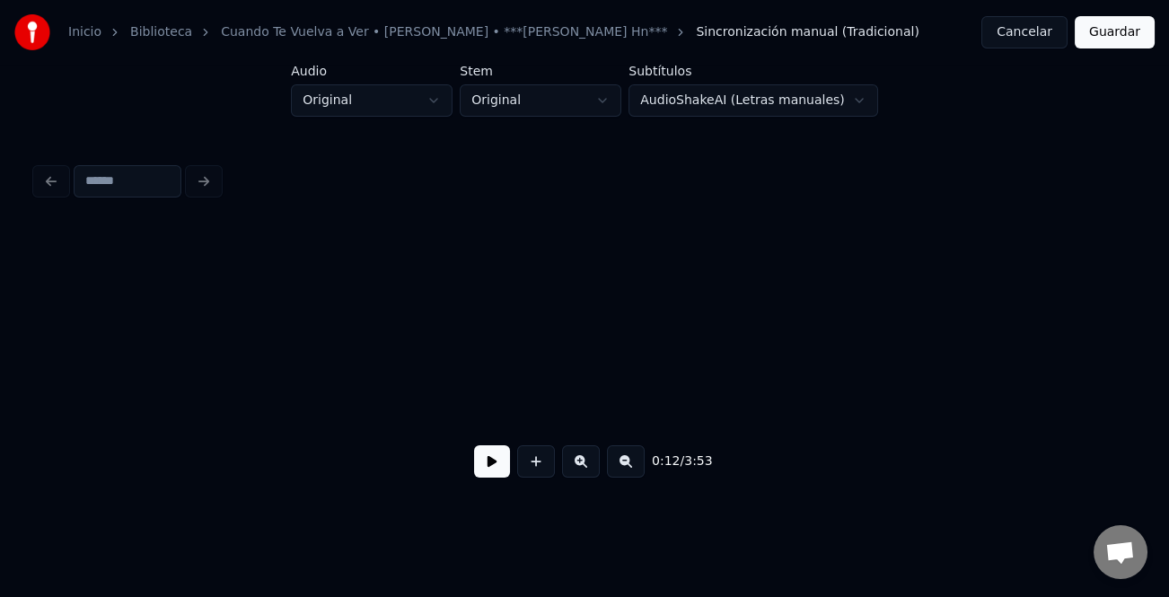
scroll to position [0, 3449]
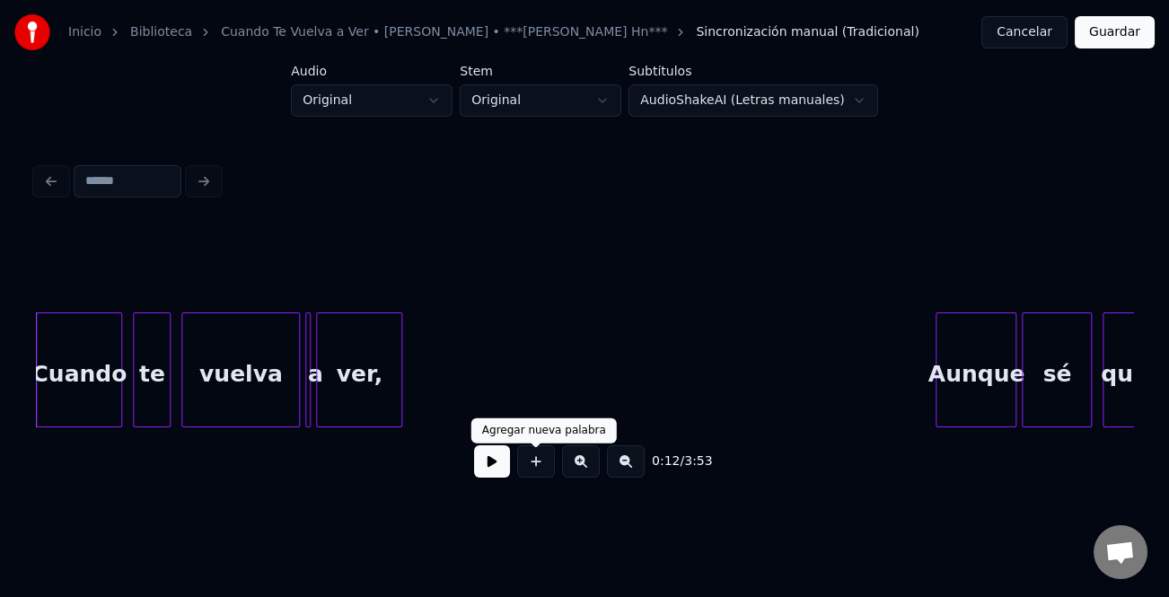
click at [508, 463] on button at bounding box center [492, 462] width 36 height 32
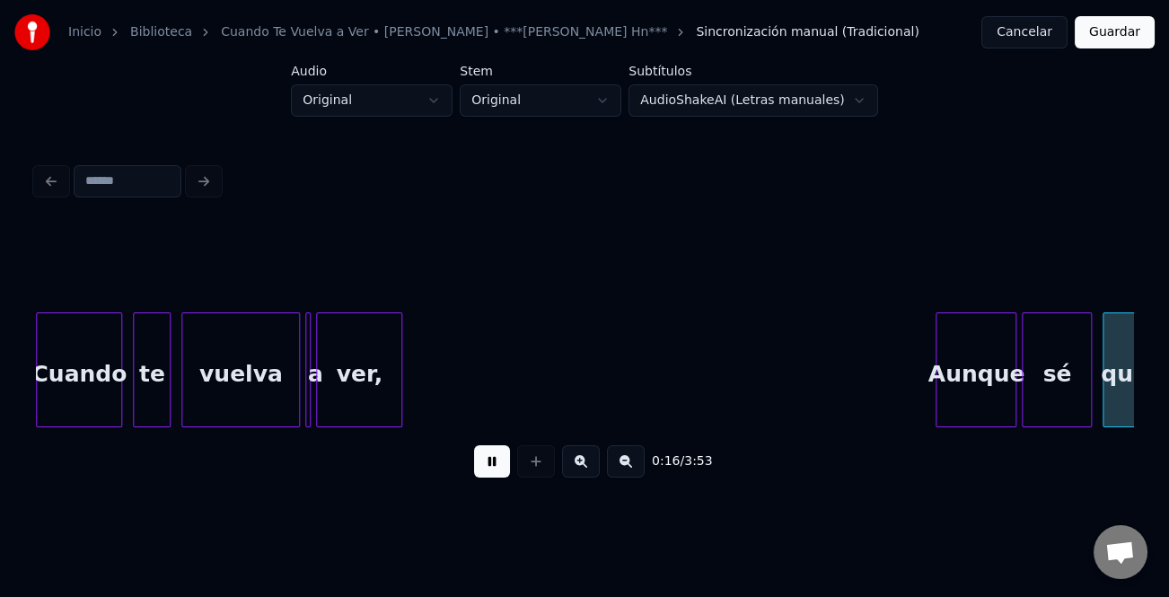
scroll to position [0, 4551]
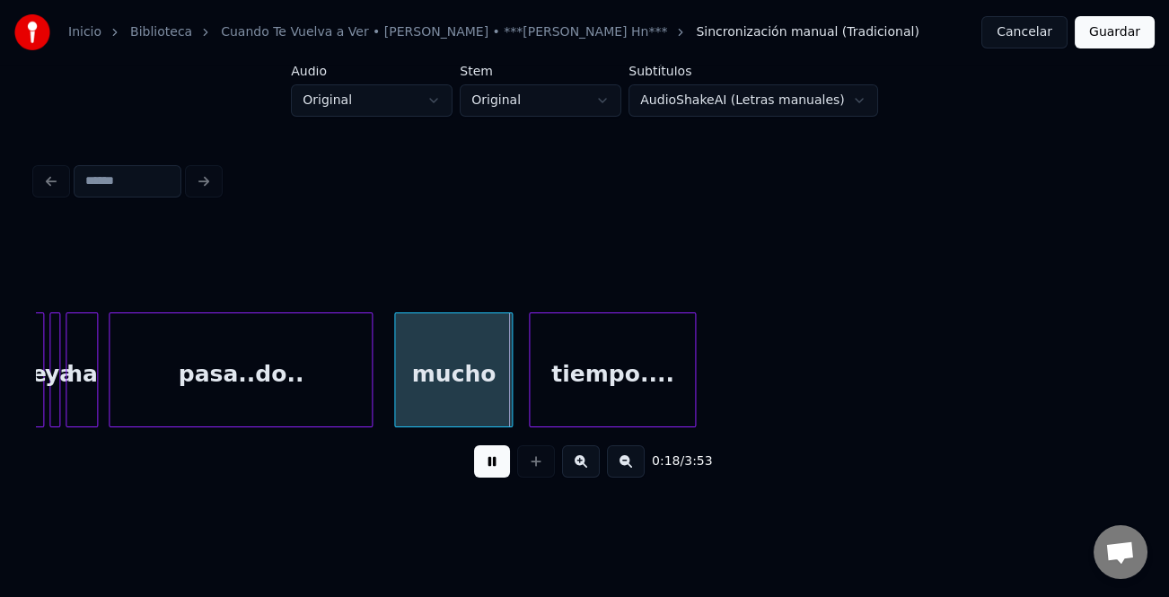
click at [507, 463] on button at bounding box center [492, 462] width 36 height 32
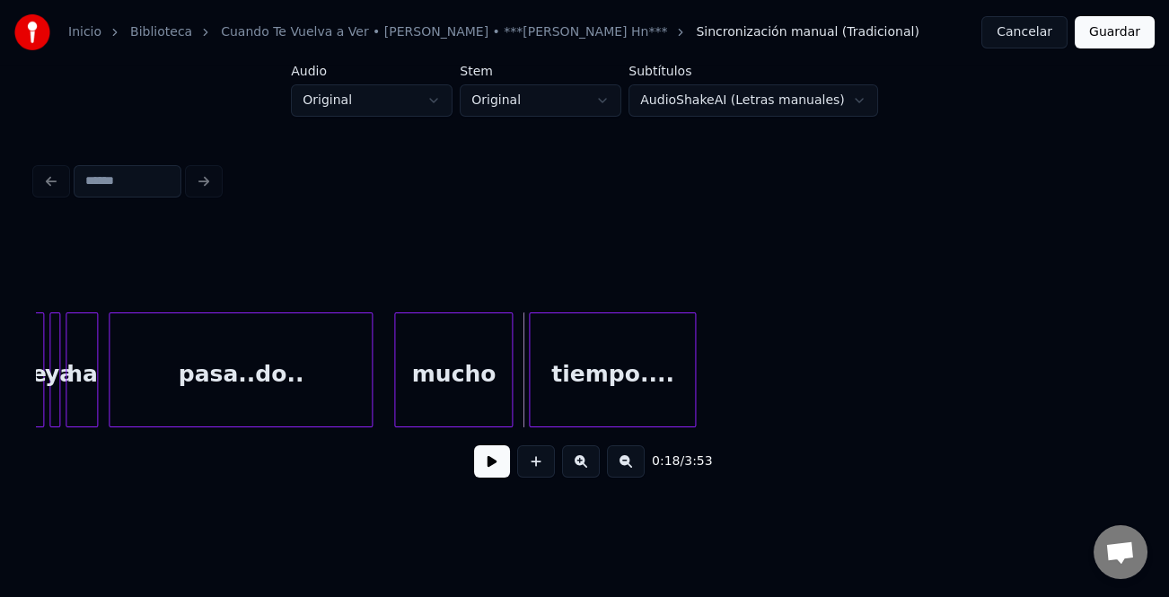
click at [507, 463] on button at bounding box center [492, 462] width 36 height 32
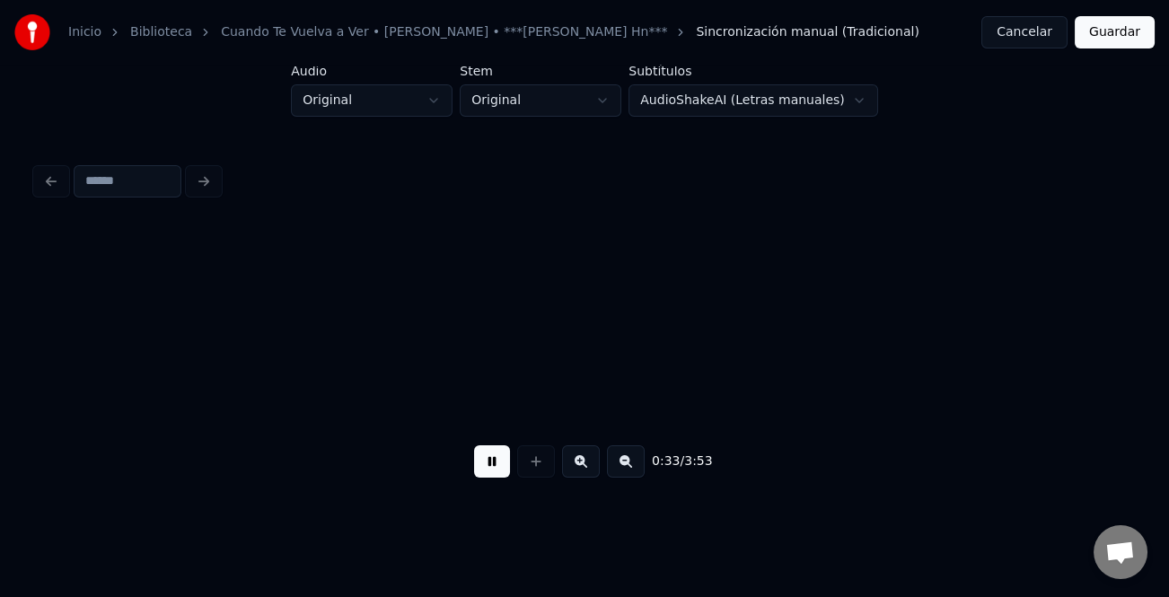
scroll to position [0, 8951]
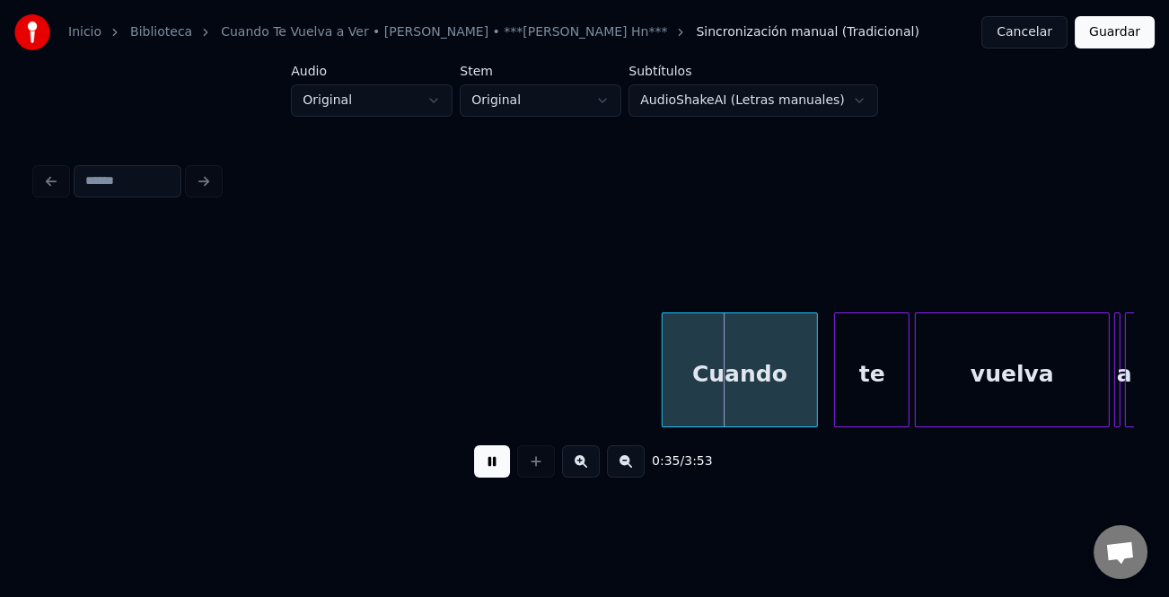
click at [663, 400] on div at bounding box center [665, 369] width 5 height 113
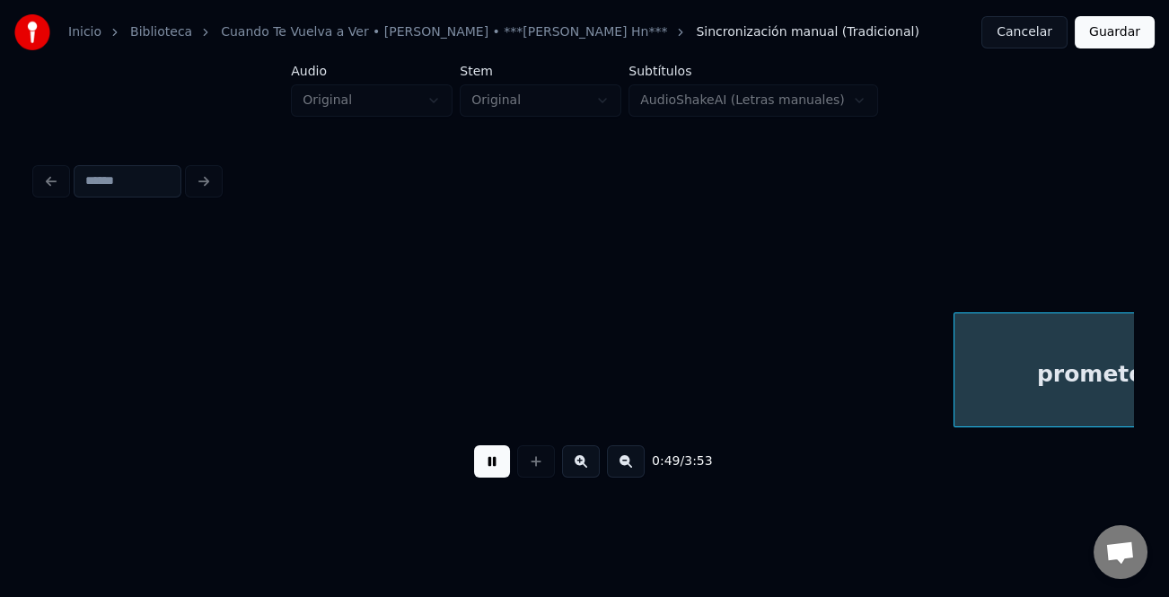
scroll to position [0, 12994]
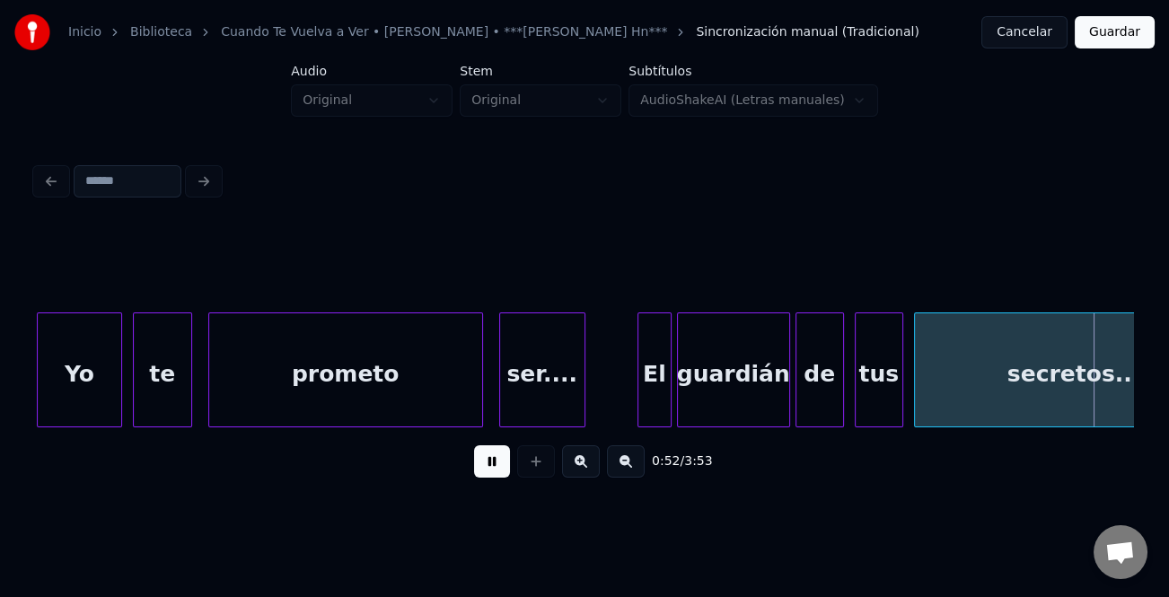
click at [639, 405] on div at bounding box center [641, 369] width 5 height 113
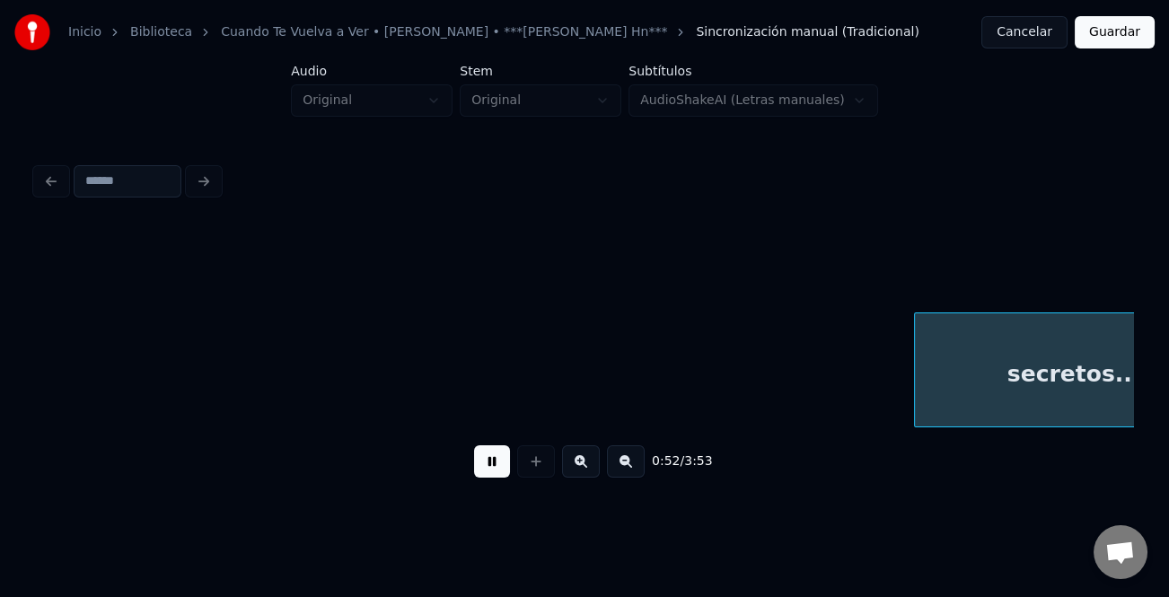
scroll to position [0, 14097]
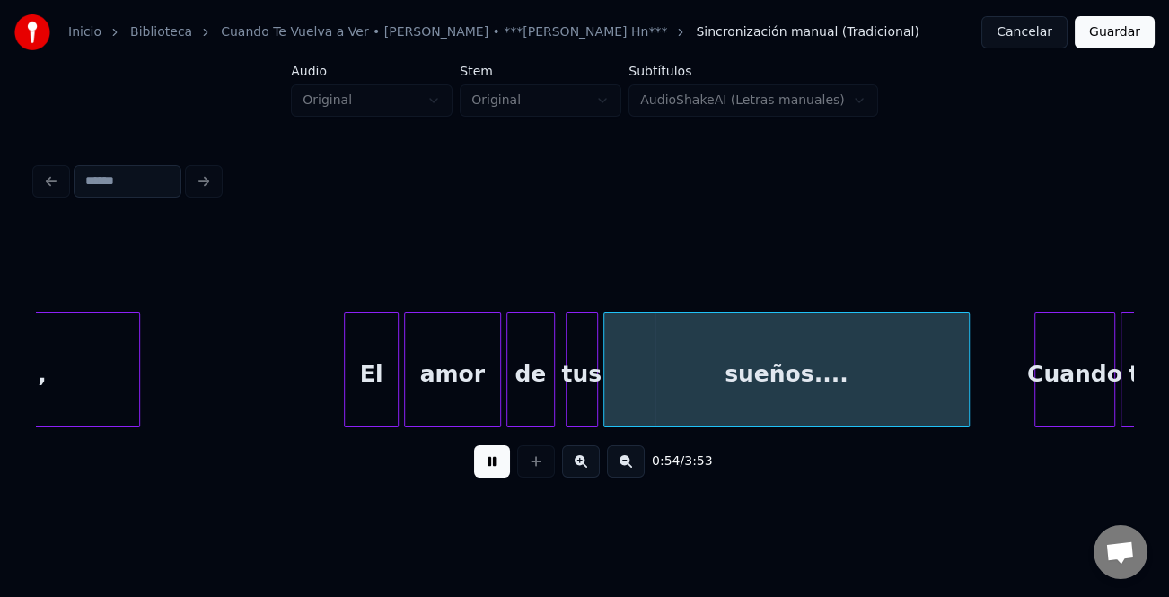
click at [346, 405] on div at bounding box center [347, 369] width 5 height 113
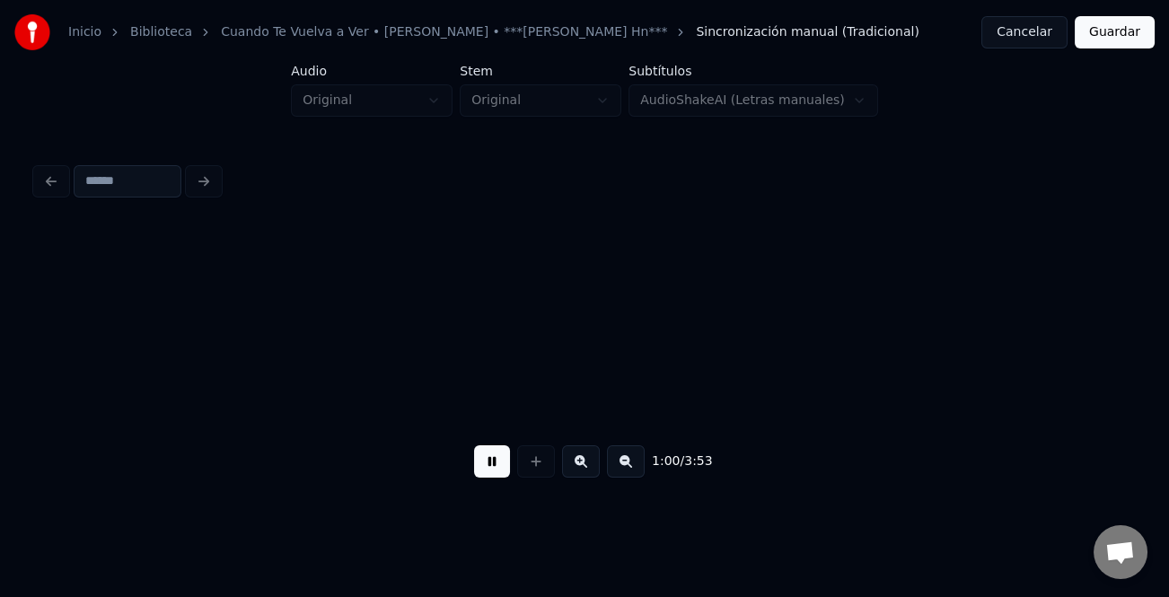
scroll to position [0, 16294]
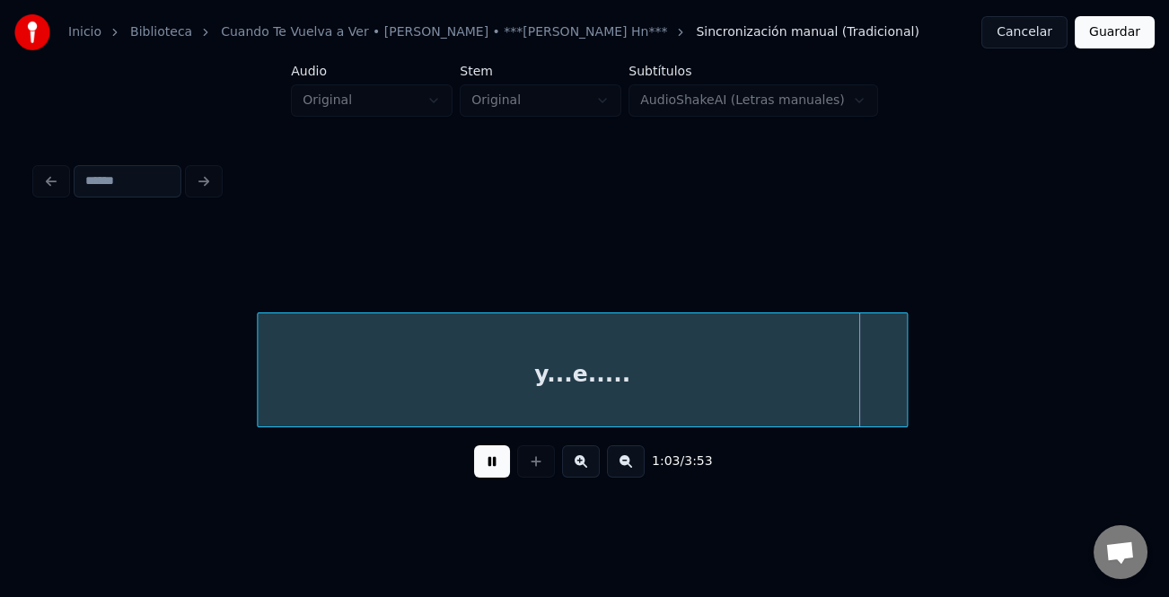
click at [260, 410] on div at bounding box center [260, 369] width 5 height 113
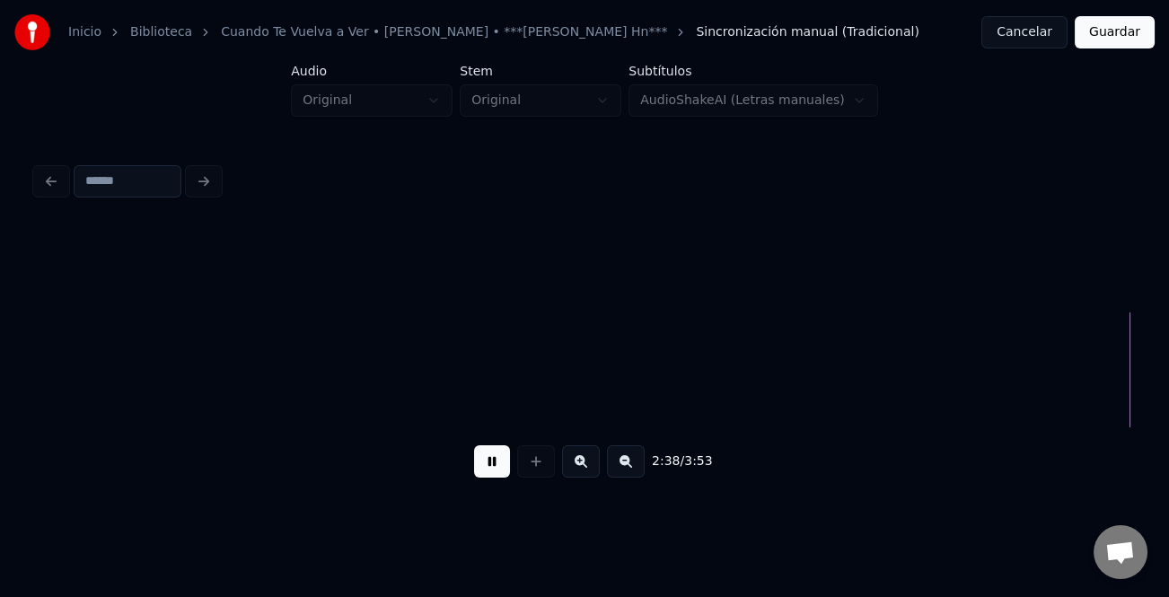
scroll to position [0, 42676]
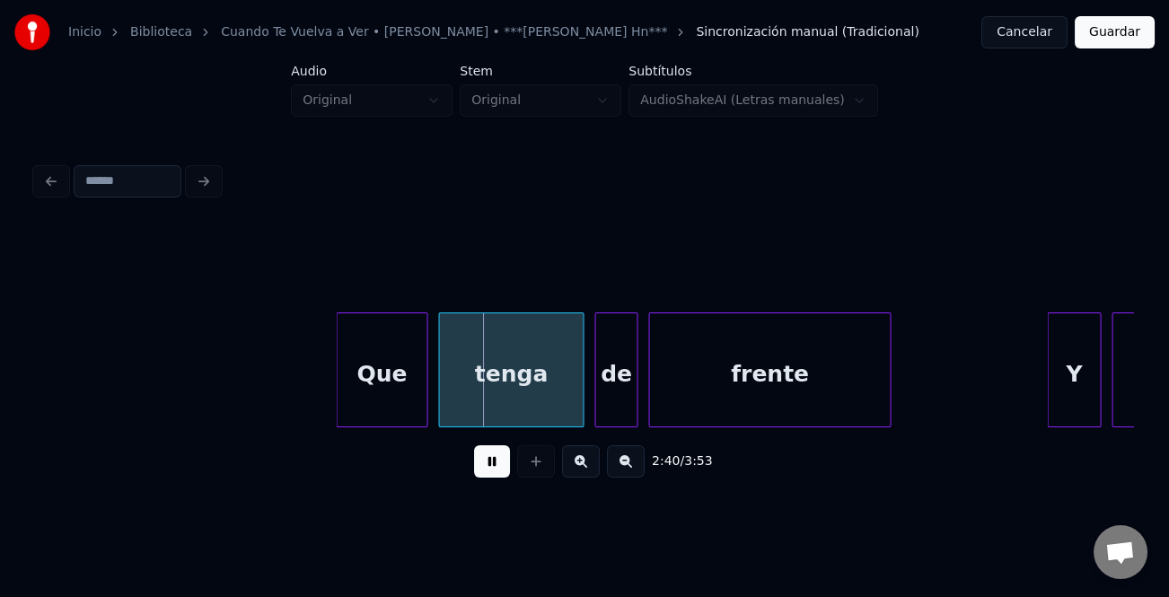
click at [497, 464] on button at bounding box center [492, 462] width 36 height 32
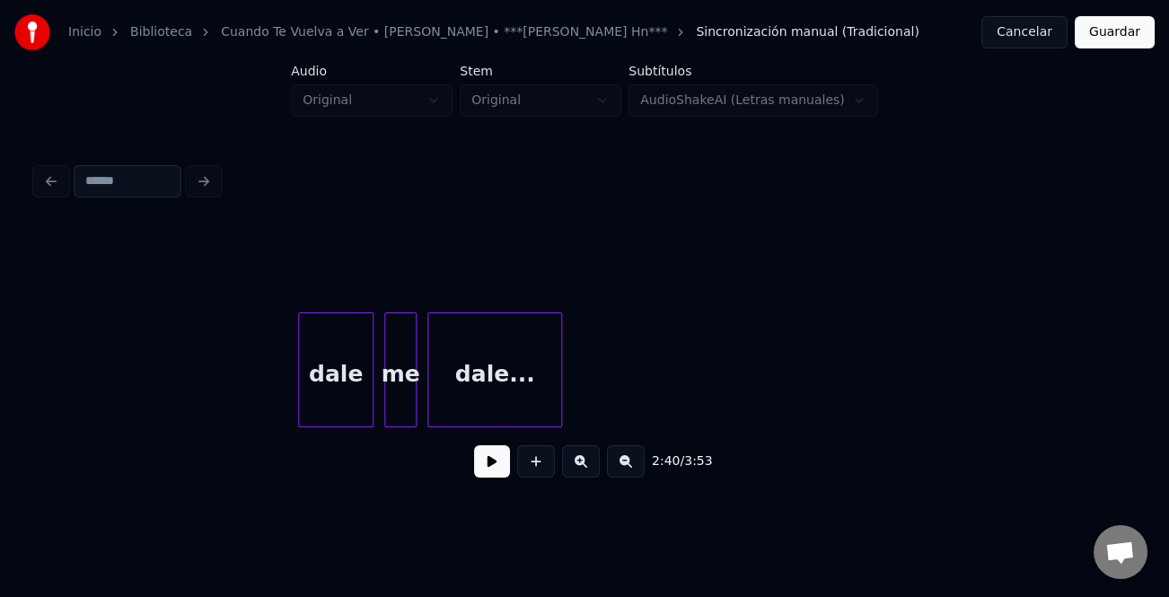
scroll to position [0, 40254]
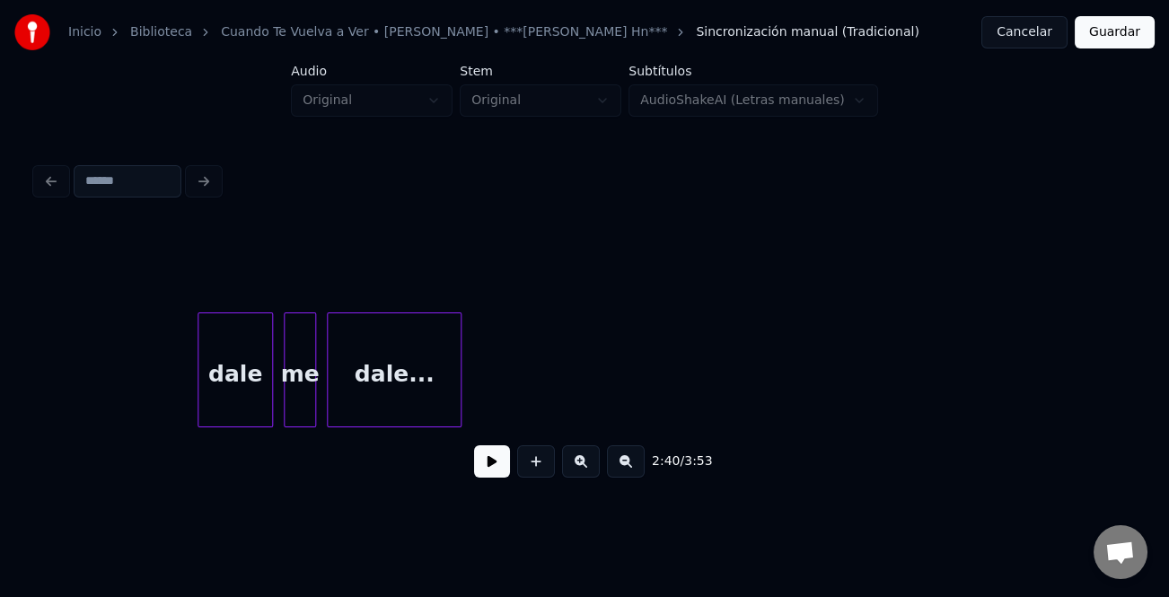
click at [437, 380] on div "dale..." at bounding box center [394, 374] width 133 height 122
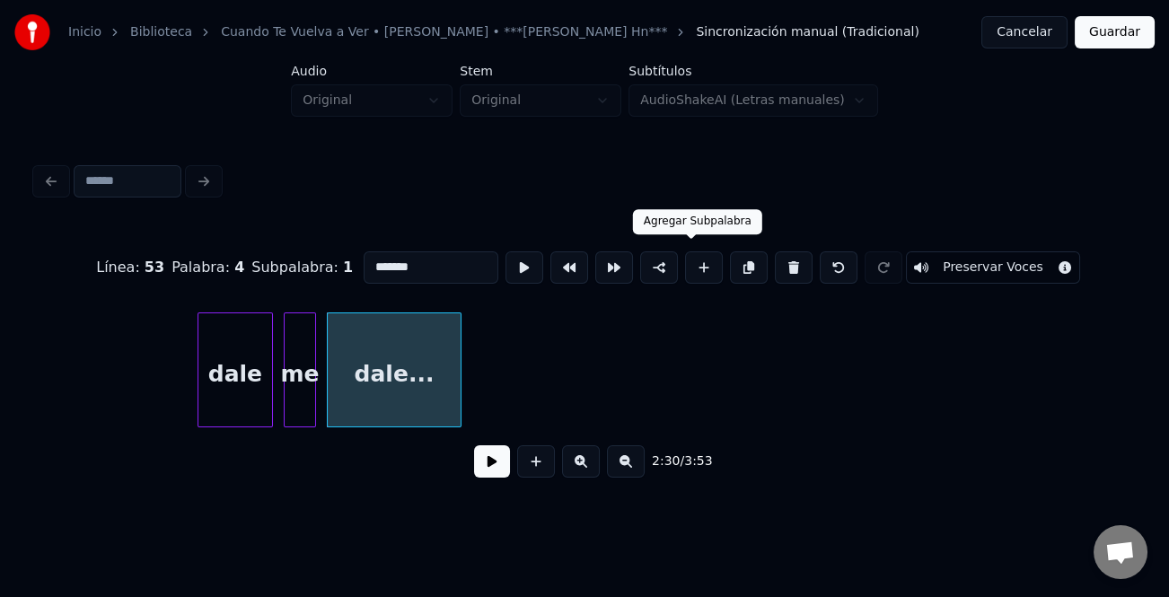
click at [698, 257] on button at bounding box center [704, 267] width 38 height 32
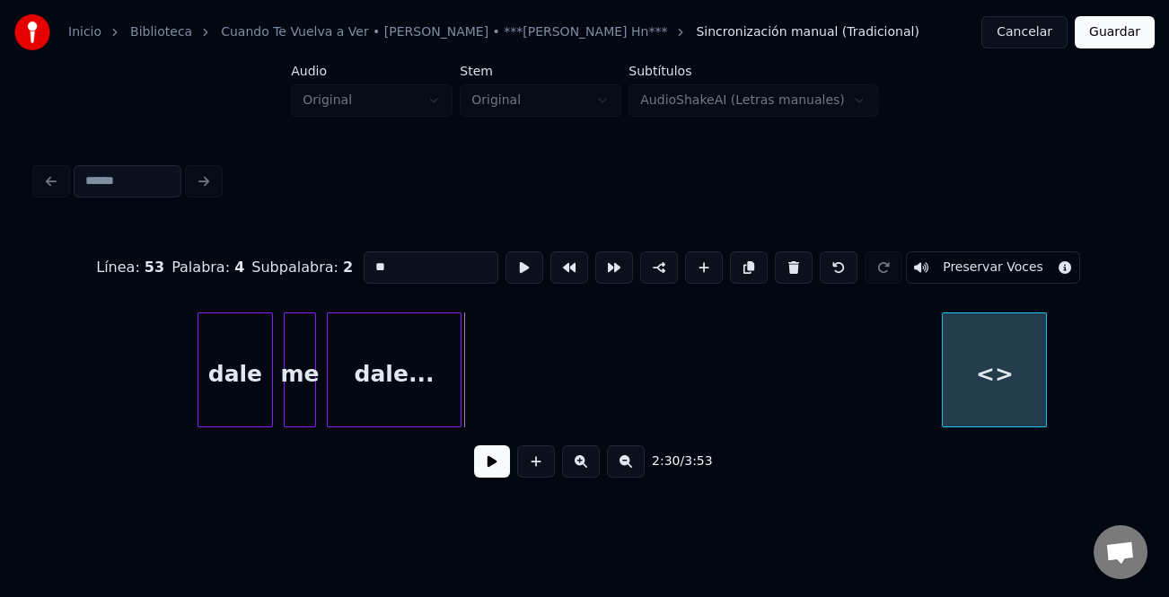
click at [1023, 368] on div "<>" at bounding box center [994, 374] width 103 height 122
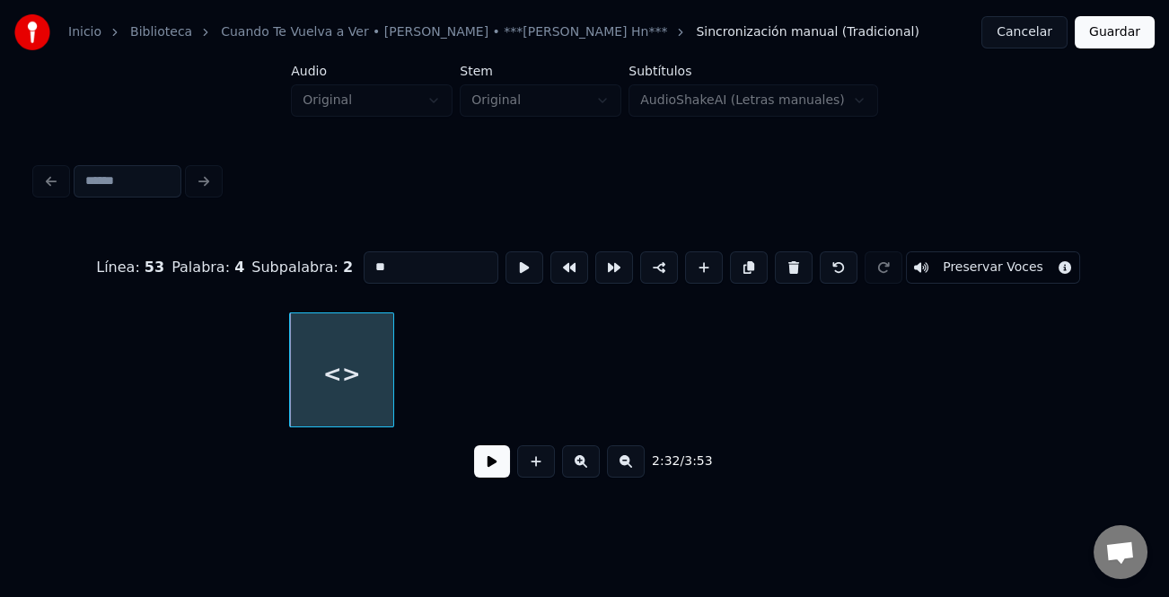
scroll to position [0, 40809]
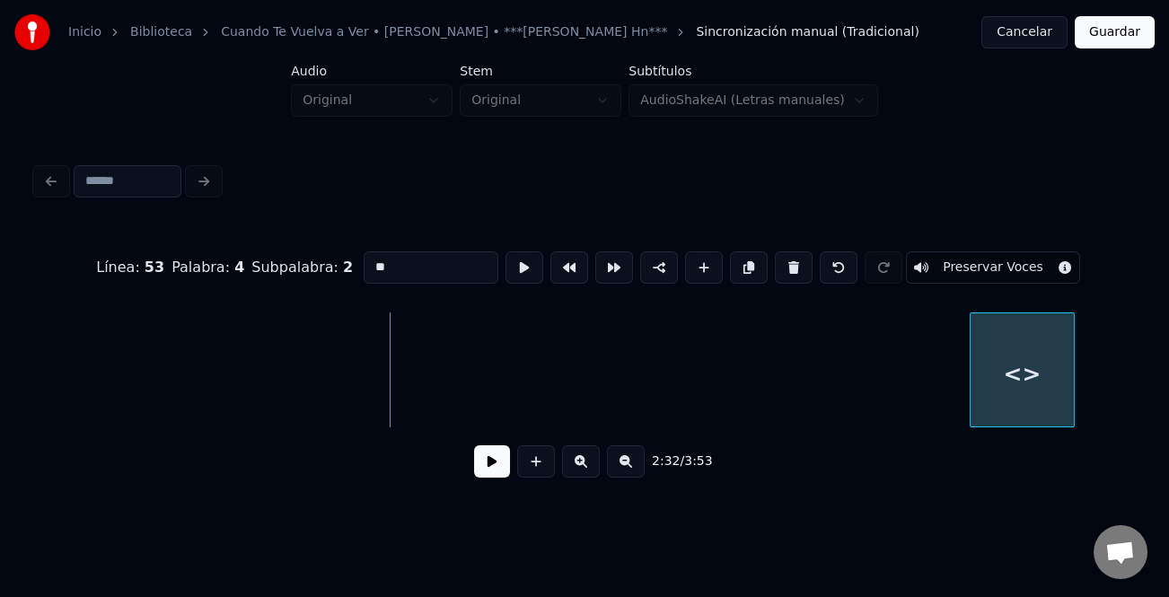
click at [1109, 422] on div "<>" at bounding box center [585, 370] width 1098 height 115
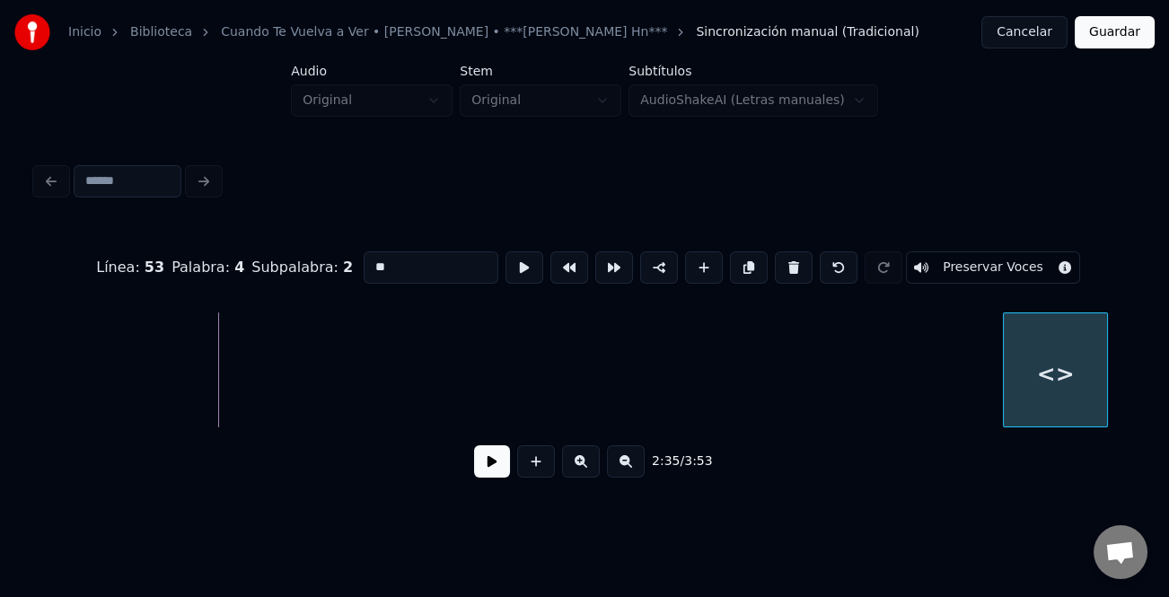
scroll to position [0, 41630]
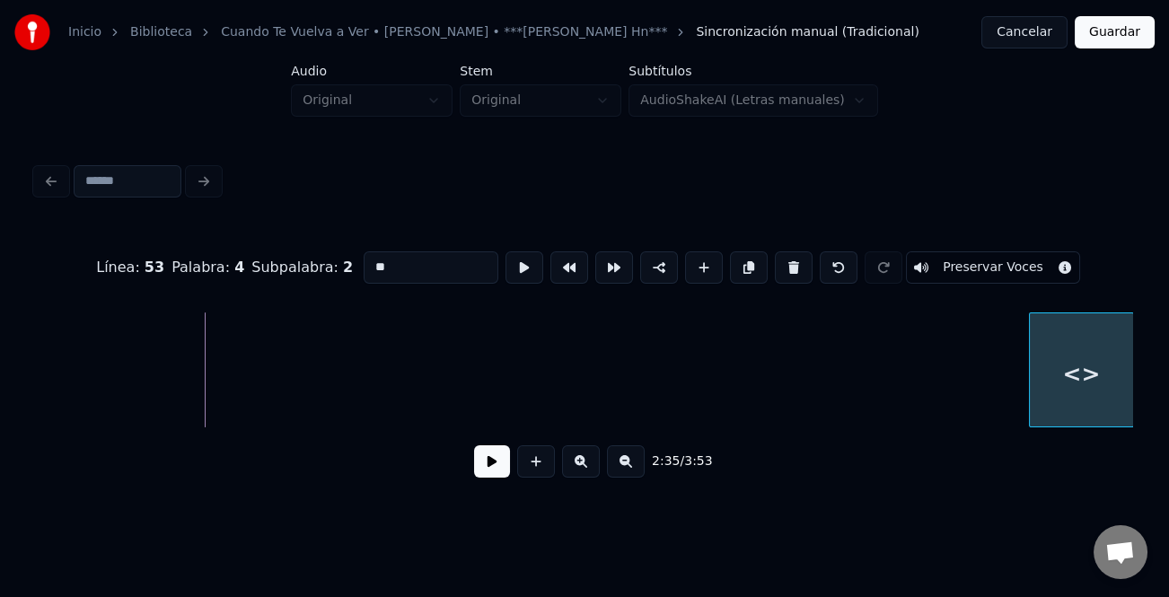
click at [1113, 450] on div "Línea : 53 Palabra : 4 Subpalabra : 2 ** Preservar Voces 2:35 / 3:53" at bounding box center [585, 359] width 1098 height 273
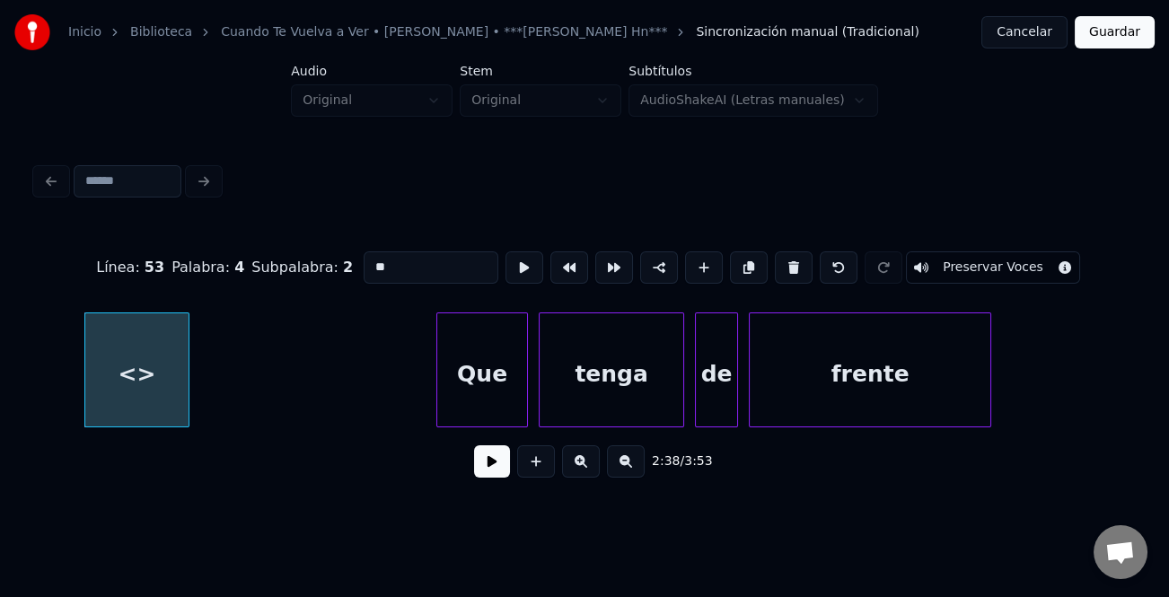
scroll to position [0, 42423]
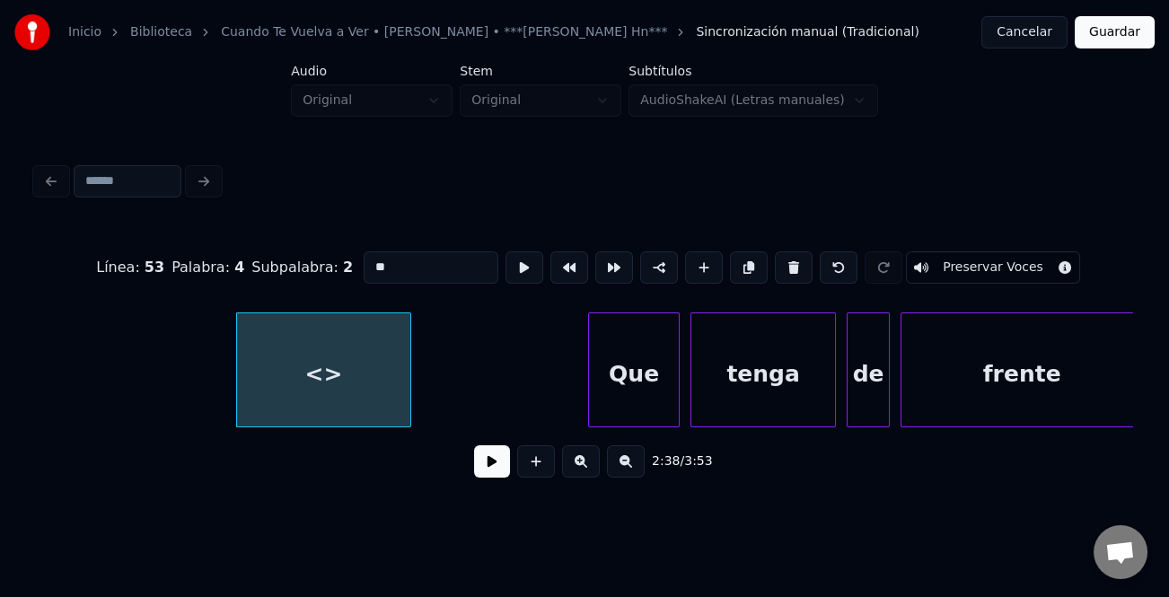
click at [410, 390] on div at bounding box center [407, 369] width 5 height 113
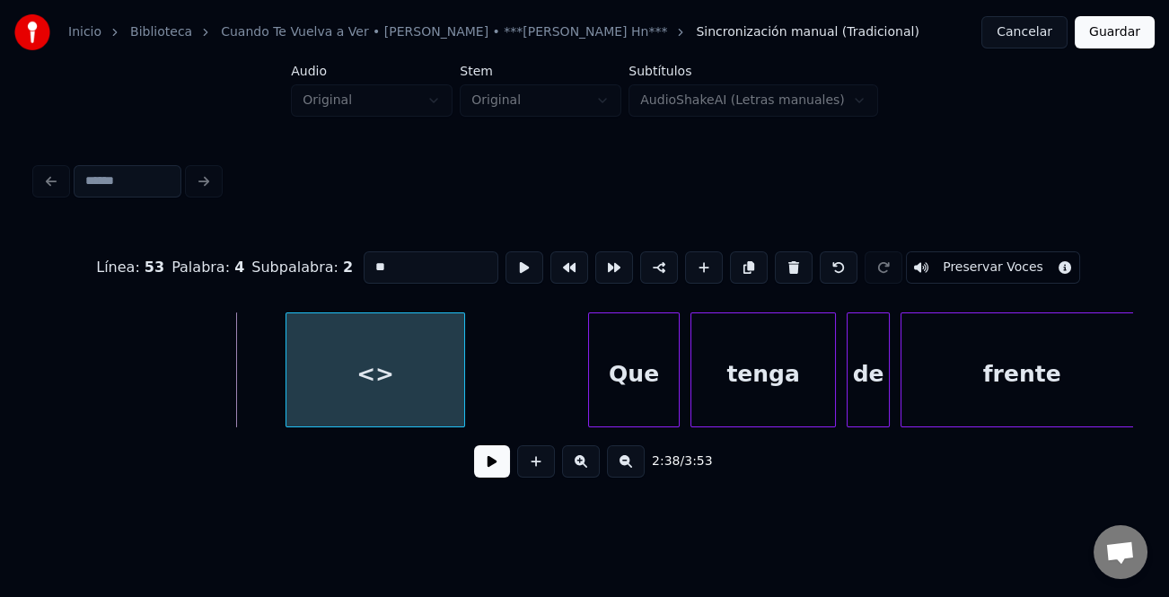
click at [413, 390] on div "<>" at bounding box center [376, 374] width 178 height 122
click at [406, 389] on div "<>" at bounding box center [376, 374] width 178 height 122
click at [439, 263] on input "**" at bounding box center [431, 267] width 135 height 32
type input "*"
click at [392, 374] on div "Cuando" at bounding box center [385, 374] width 178 height 122
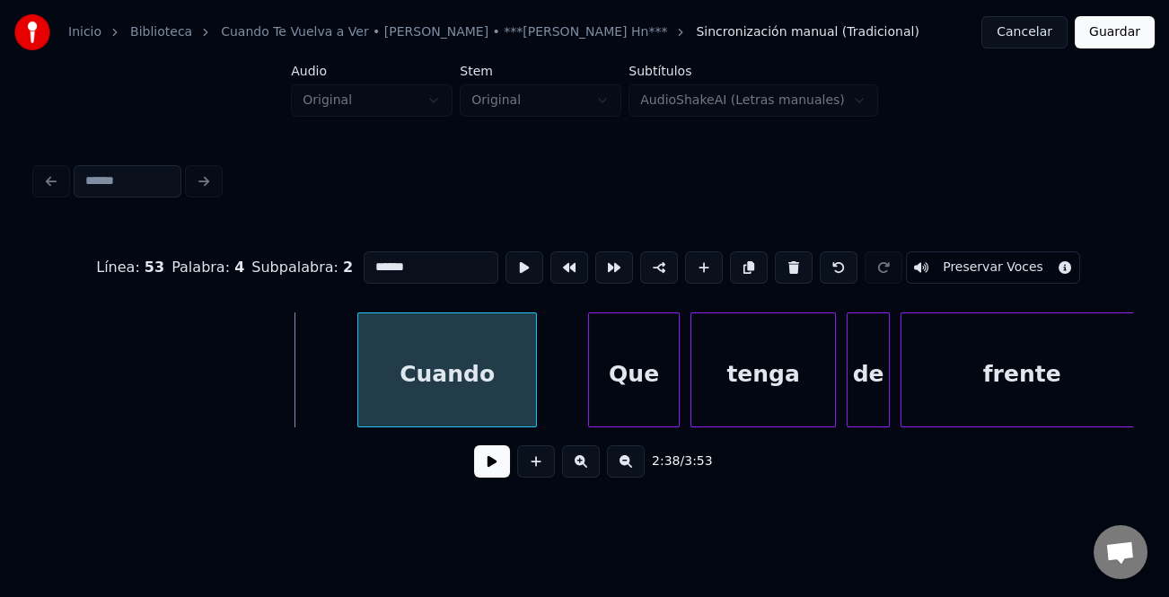
click at [454, 393] on div "Cuando" at bounding box center [447, 374] width 178 height 122
type input "******"
click at [498, 468] on button at bounding box center [492, 462] width 36 height 32
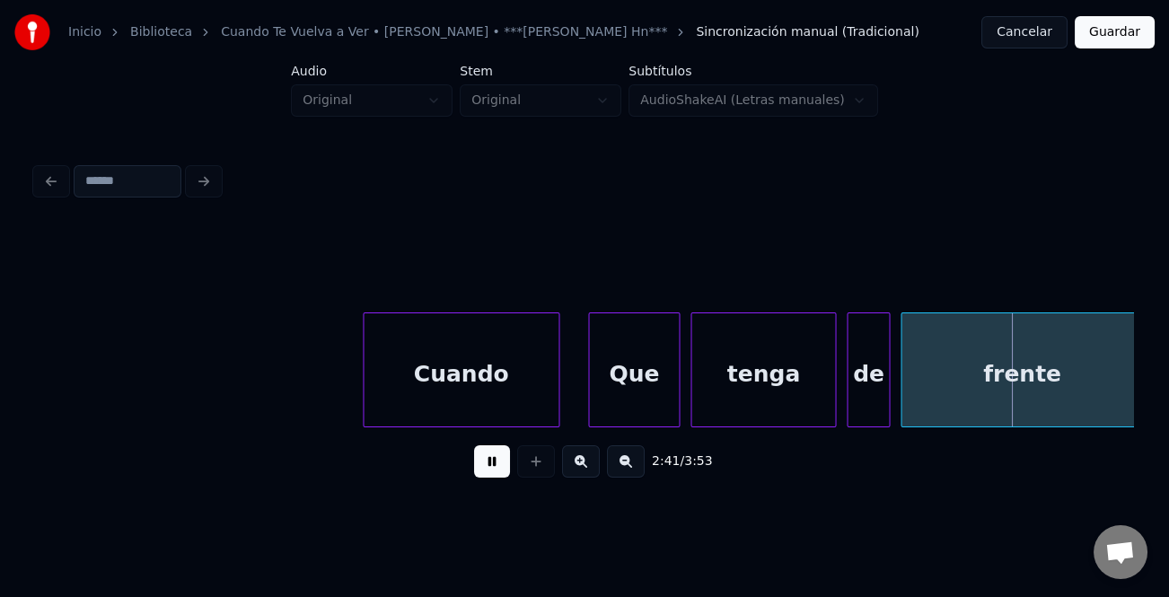
click at [559, 413] on div at bounding box center [555, 369] width 5 height 113
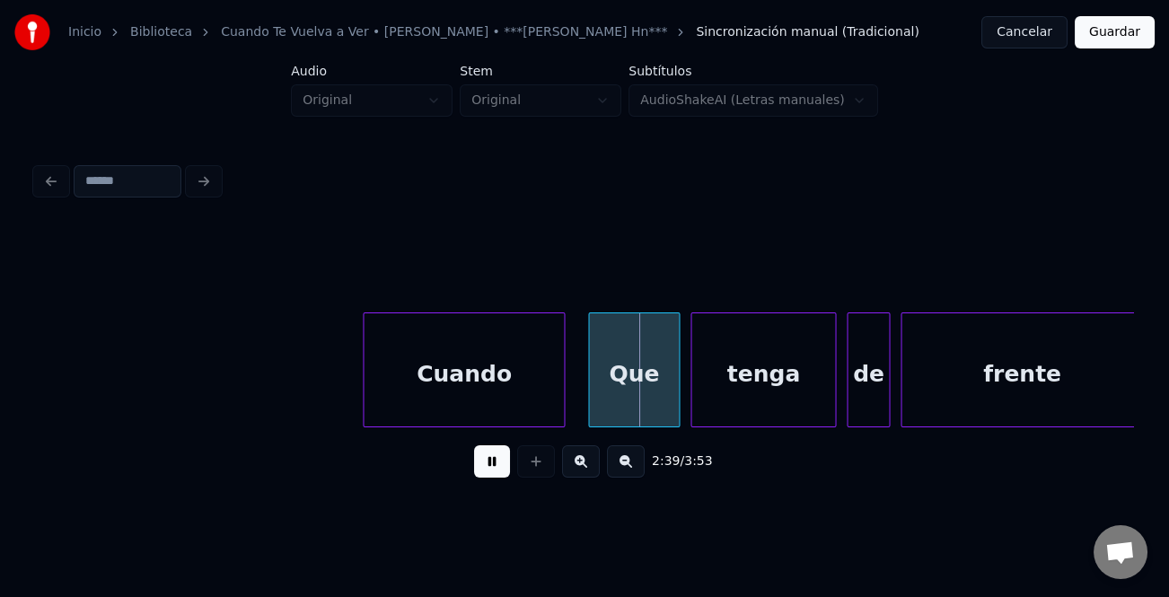
click at [485, 472] on button at bounding box center [492, 462] width 36 height 32
click at [626, 371] on div "Que" at bounding box center [634, 374] width 90 height 122
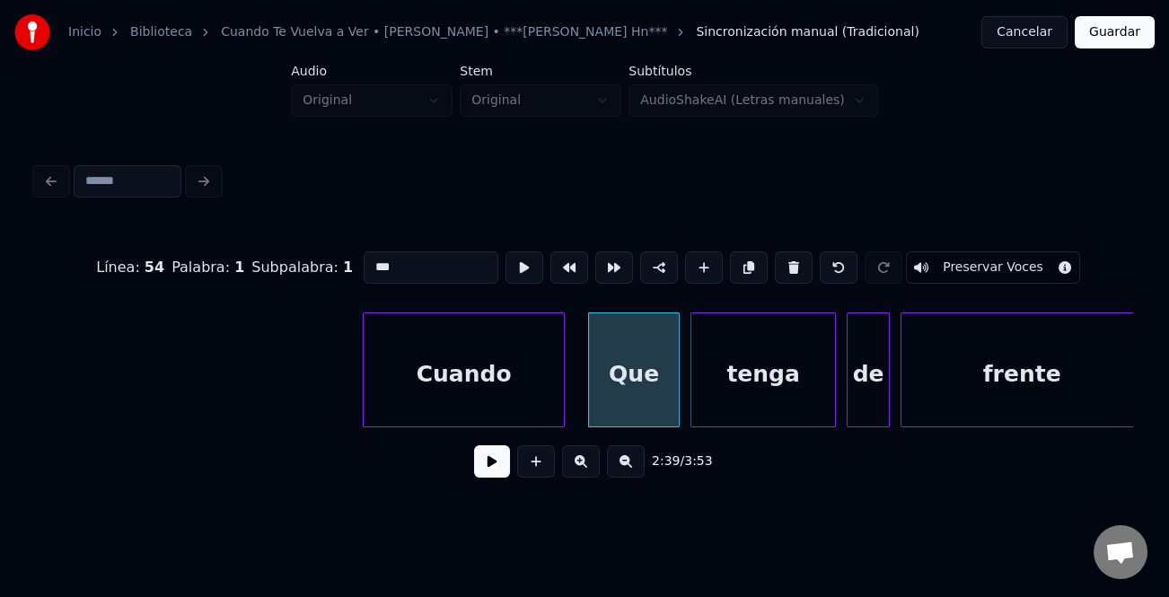
click at [421, 251] on input "***" at bounding box center [431, 267] width 135 height 32
type input "*"
type input "**"
click at [495, 466] on button at bounding box center [492, 462] width 36 height 32
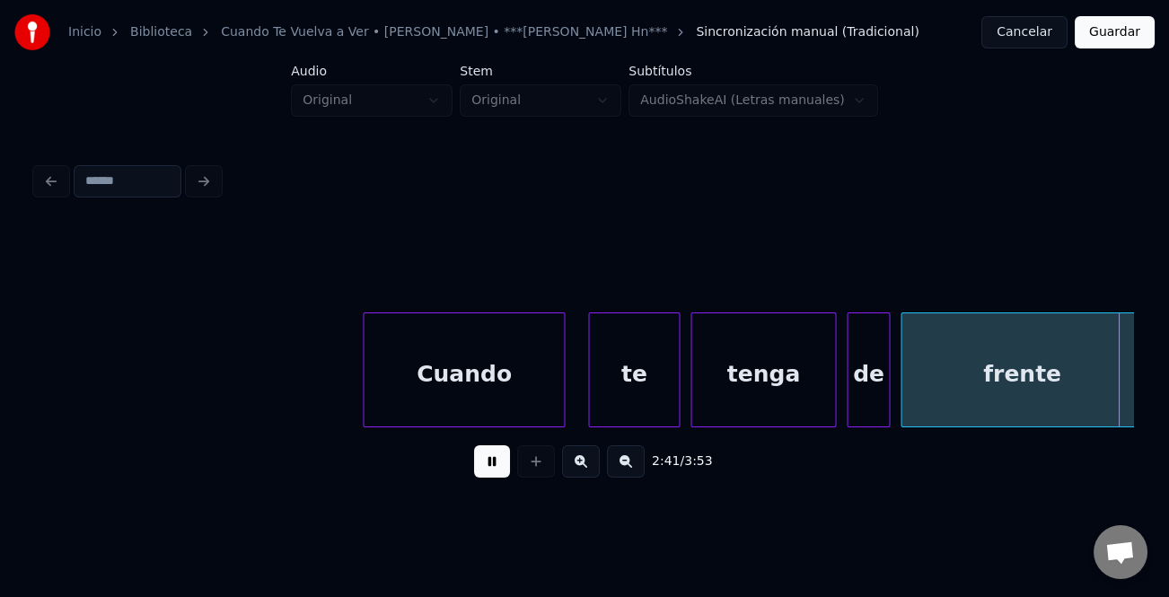
scroll to position [0, 43524]
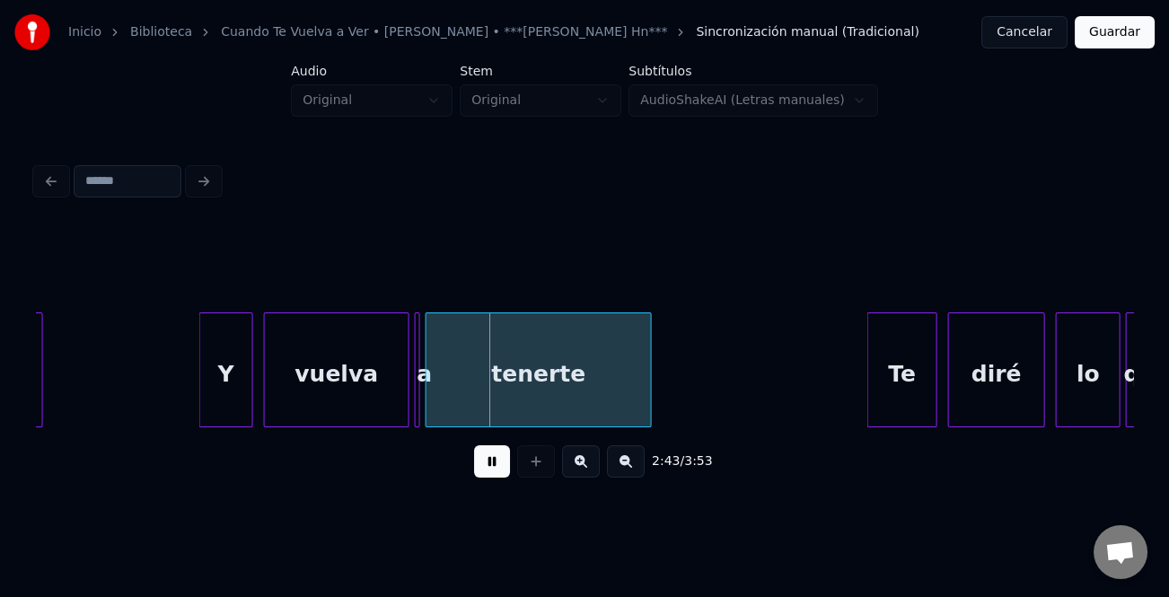
click at [39, 341] on div at bounding box center [39, 369] width 5 height 113
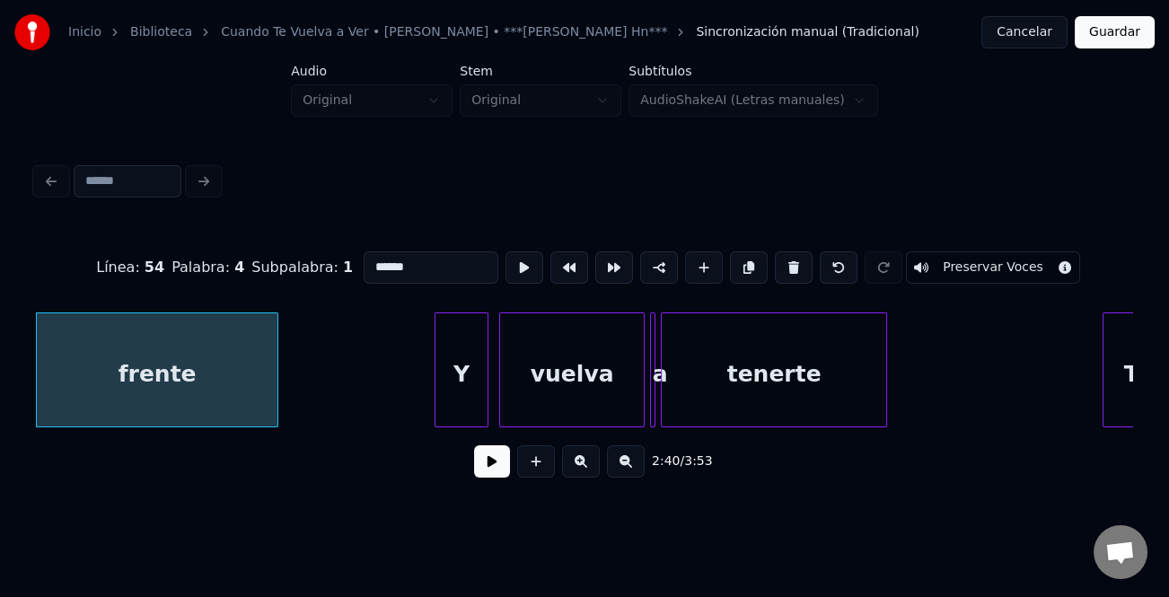
click at [231, 375] on div "frente" at bounding box center [157, 374] width 241 height 122
click at [507, 465] on button at bounding box center [492, 462] width 36 height 32
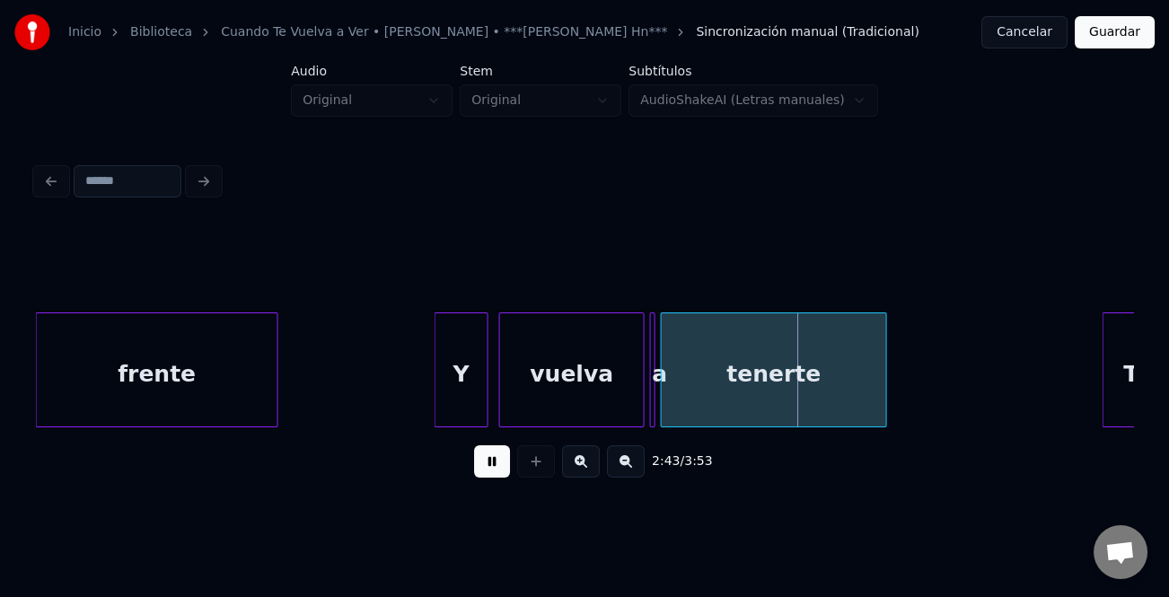
click at [92, 346] on div "frente" at bounding box center [157, 374] width 241 height 122
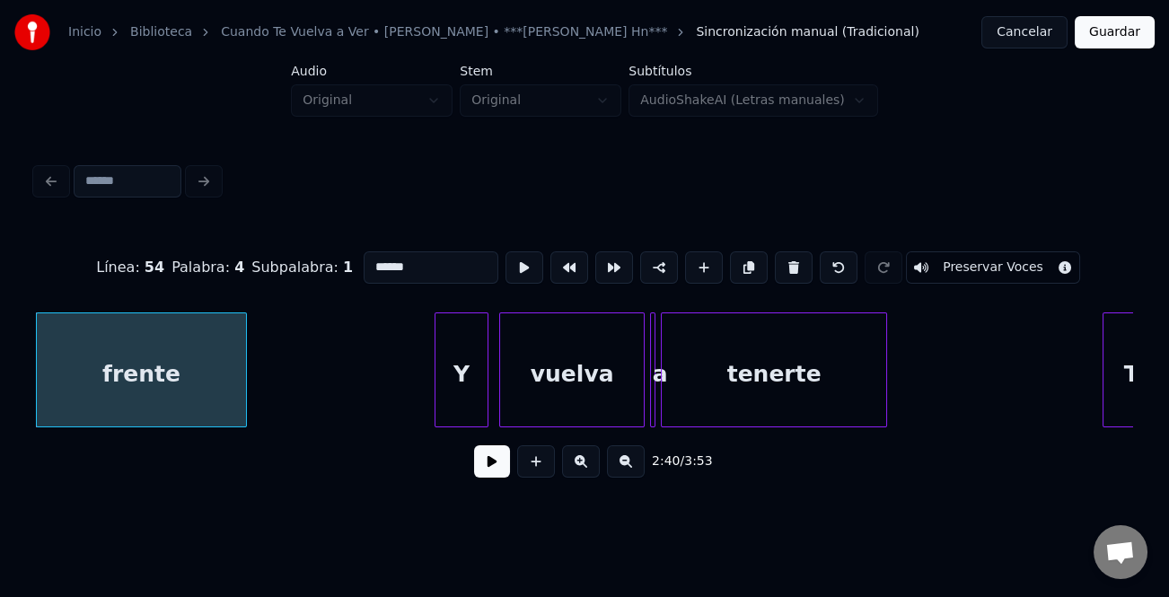
click at [241, 384] on div at bounding box center [243, 369] width 5 height 113
click at [212, 384] on div "frente" at bounding box center [140, 374] width 207 height 122
click at [500, 467] on button at bounding box center [492, 462] width 36 height 32
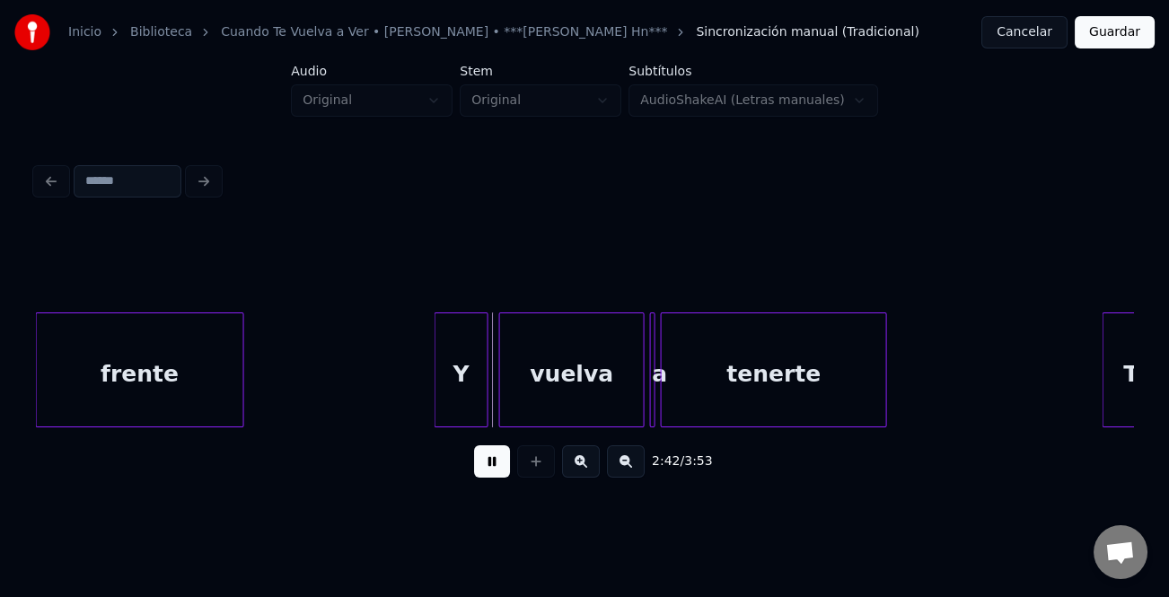
click at [500, 467] on button at bounding box center [492, 462] width 36 height 32
click at [165, 352] on div "frente" at bounding box center [140, 374] width 207 height 122
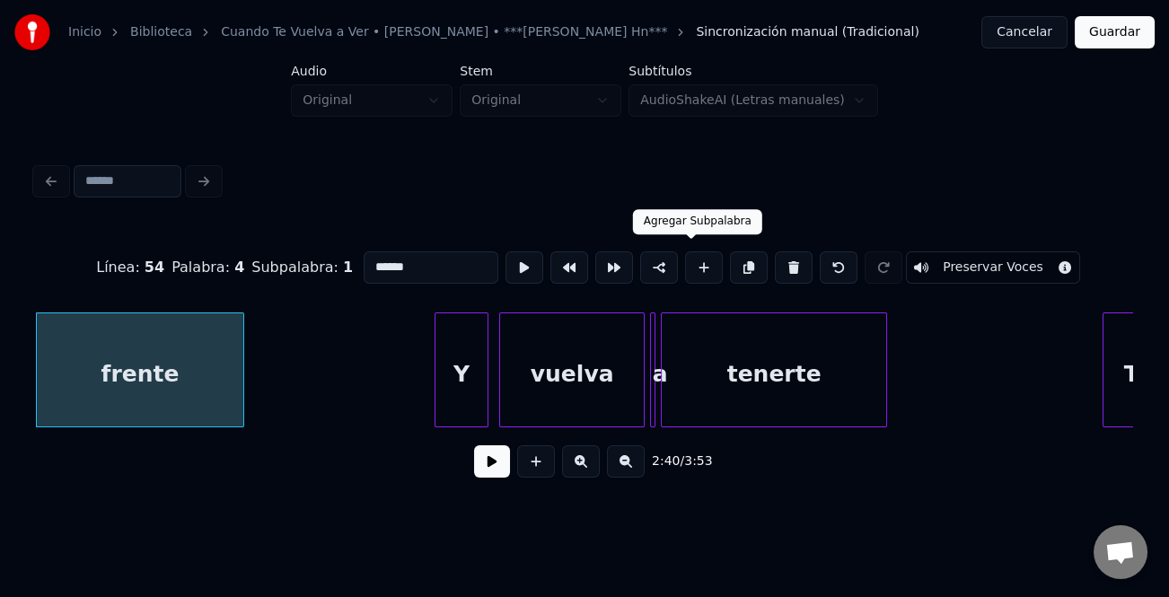
click at [709, 265] on button at bounding box center [704, 267] width 38 height 32
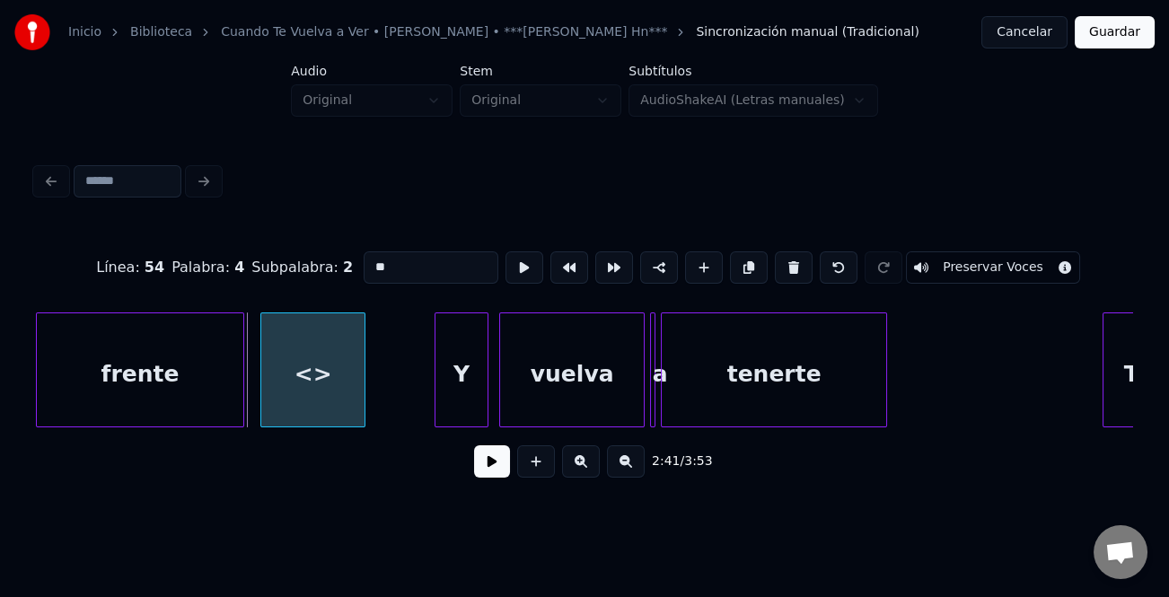
click at [309, 353] on div "<>" at bounding box center [312, 374] width 103 height 122
click at [305, 368] on div "<>" at bounding box center [320, 374] width 103 height 122
click at [416, 267] on input "**" at bounding box center [431, 267] width 135 height 32
type input "*"
click at [381, 415] on div at bounding box center [383, 369] width 5 height 113
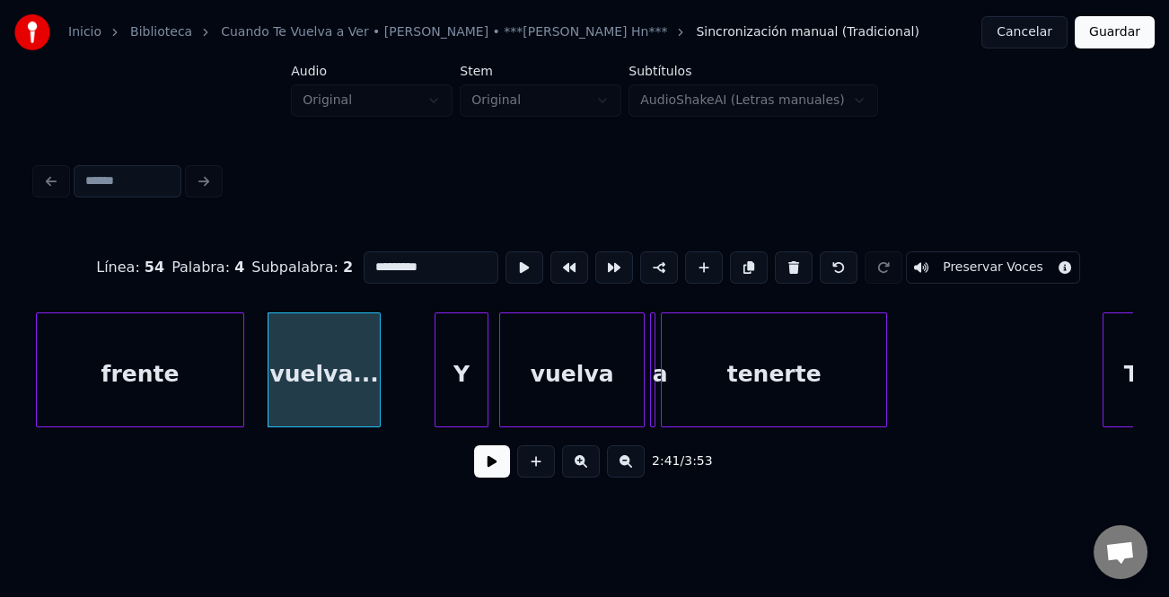
click at [208, 366] on div "frente" at bounding box center [140, 374] width 207 height 122
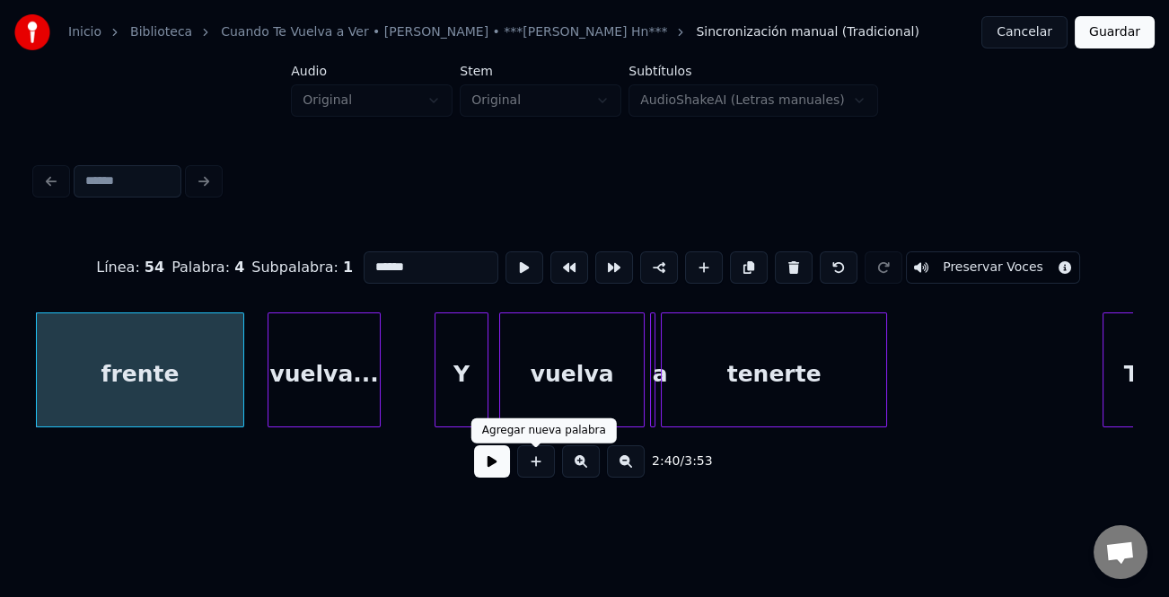
type input "******"
click at [503, 473] on button at bounding box center [492, 462] width 36 height 32
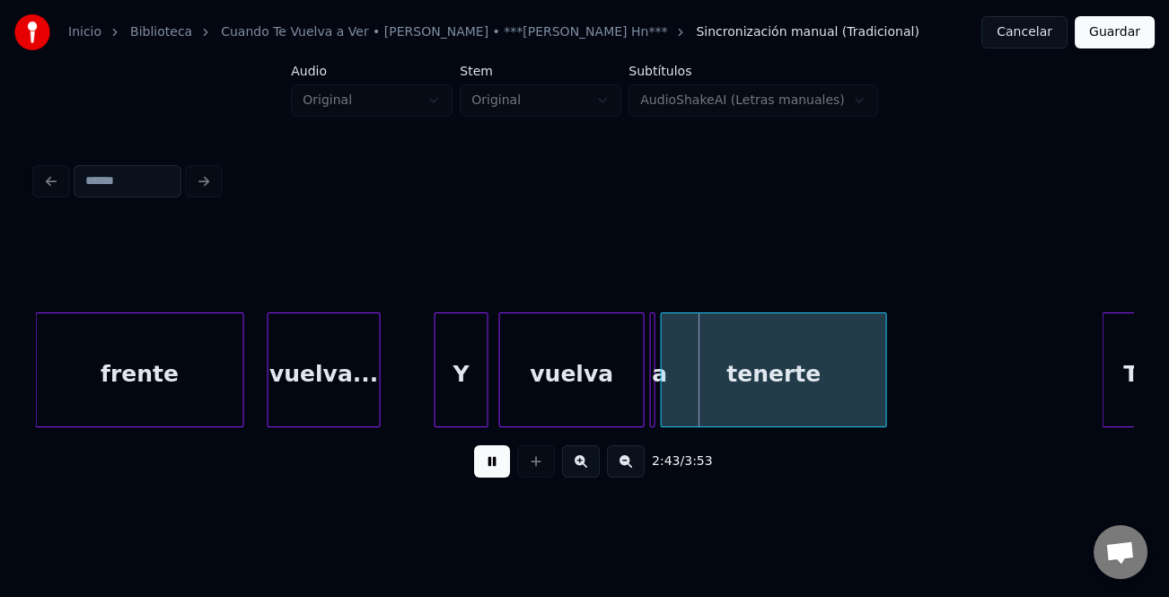
click at [490, 456] on button at bounding box center [492, 462] width 36 height 32
click at [494, 462] on button at bounding box center [492, 462] width 36 height 32
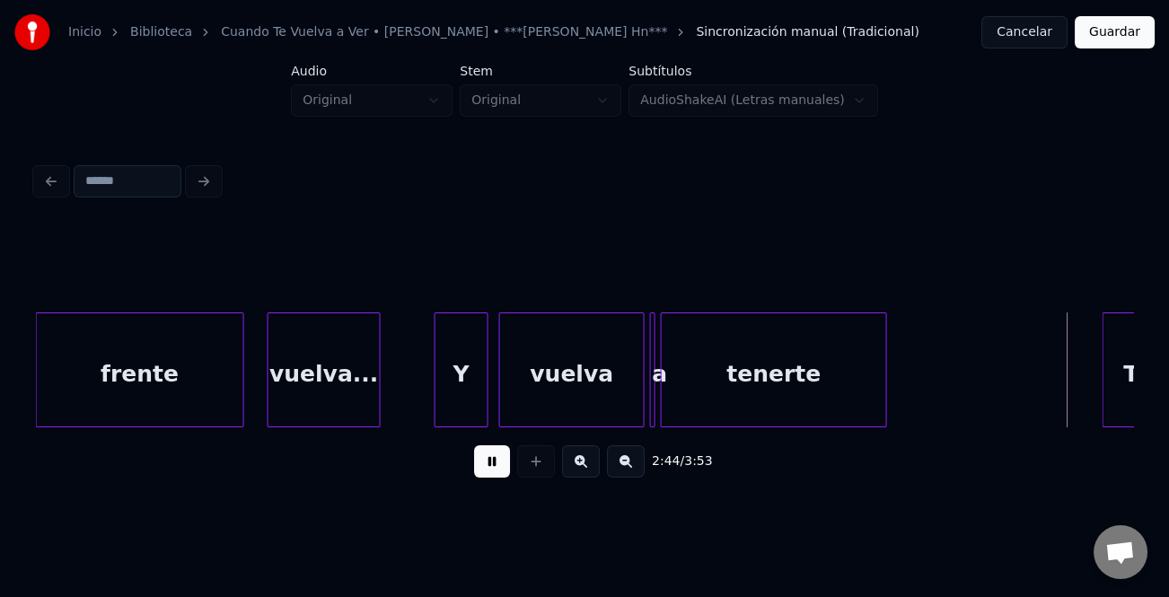
click at [493, 462] on button at bounding box center [492, 462] width 36 height 32
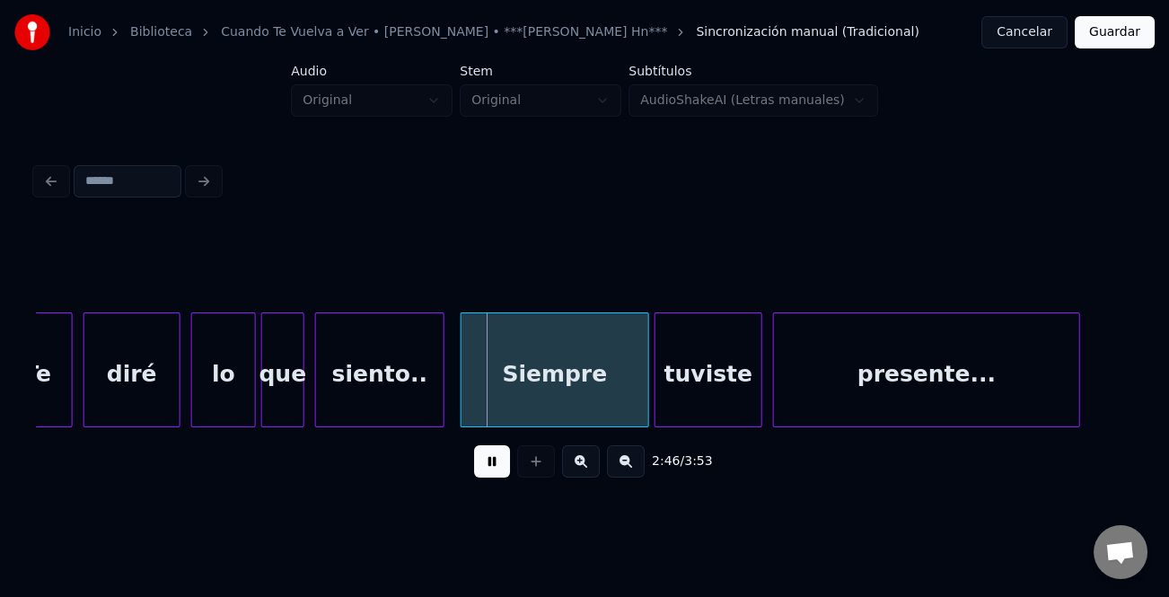
click at [493, 462] on button at bounding box center [492, 462] width 36 height 32
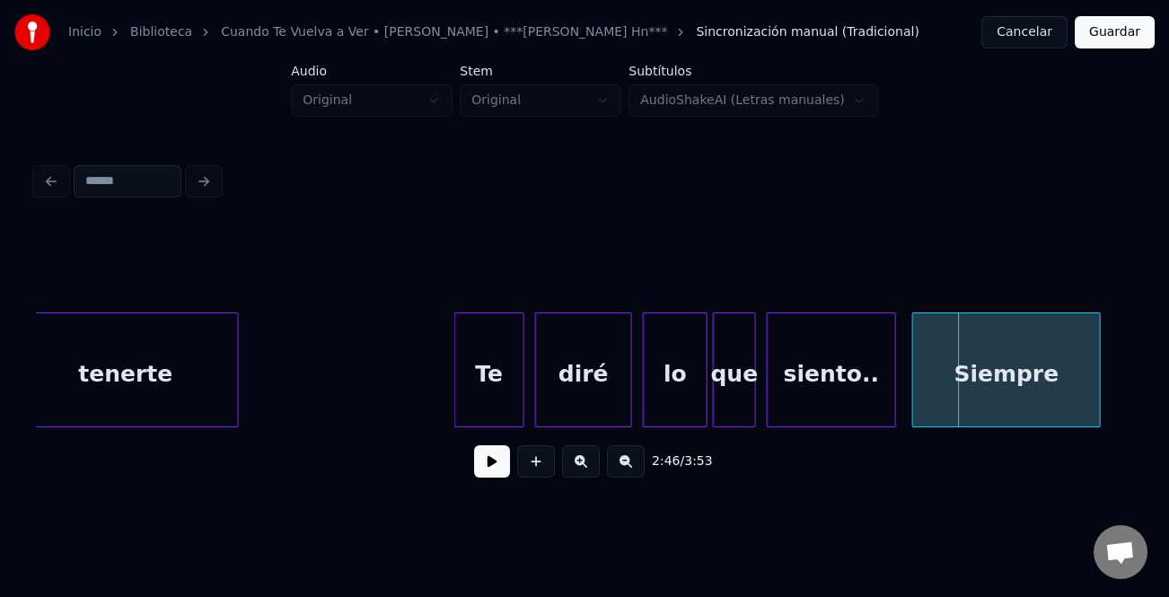
scroll to position [0, 43835]
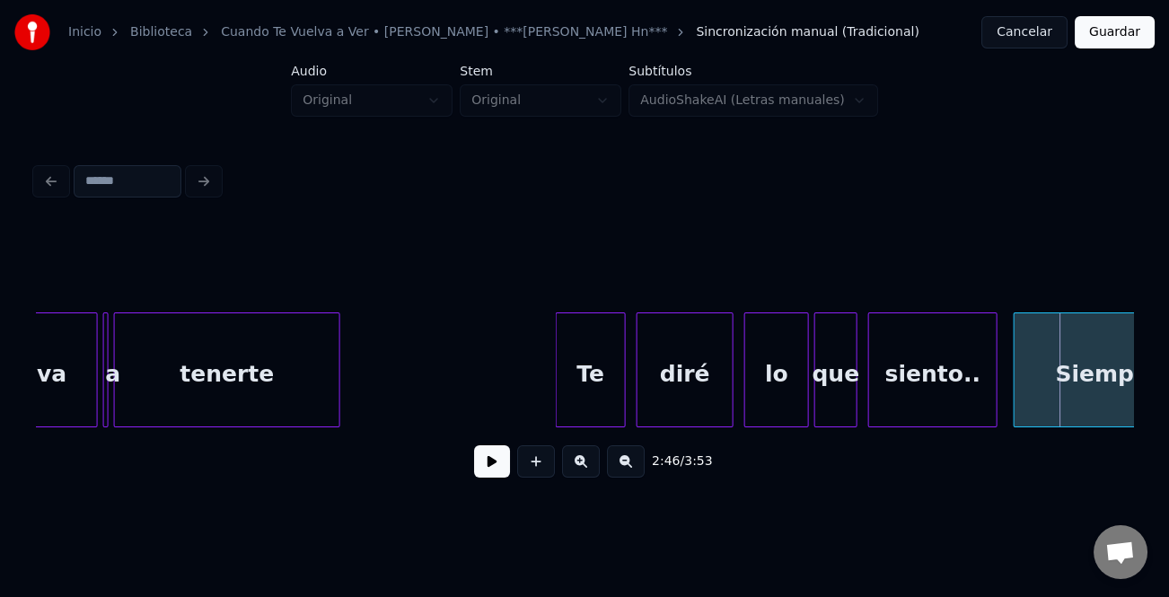
click at [236, 359] on div "tenerte" at bounding box center [227, 374] width 225 height 122
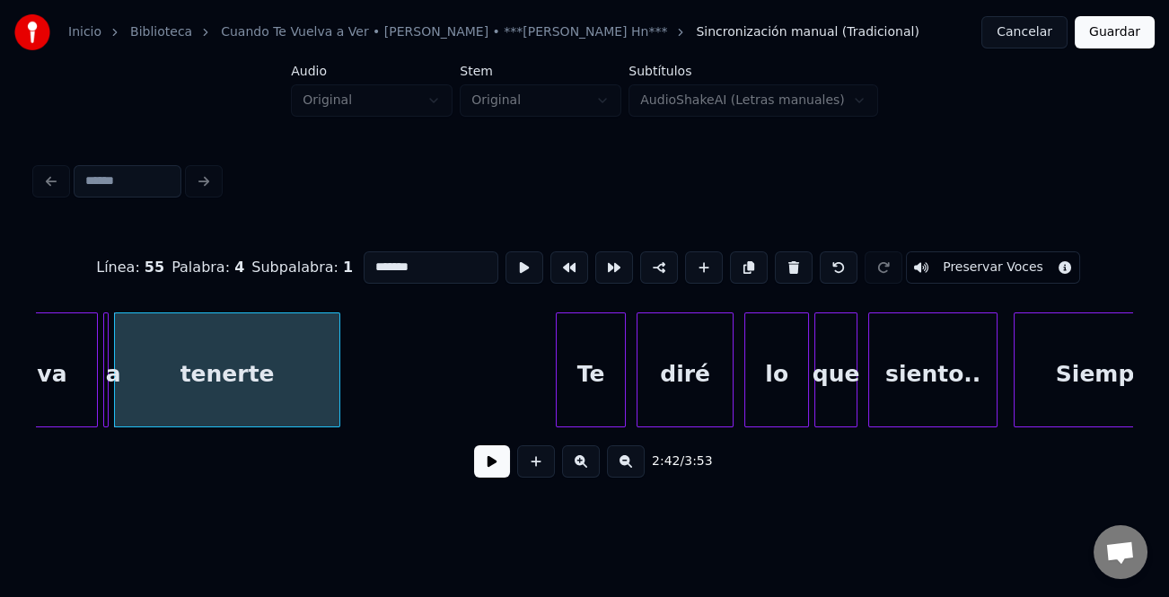
click at [495, 473] on button at bounding box center [492, 462] width 36 height 32
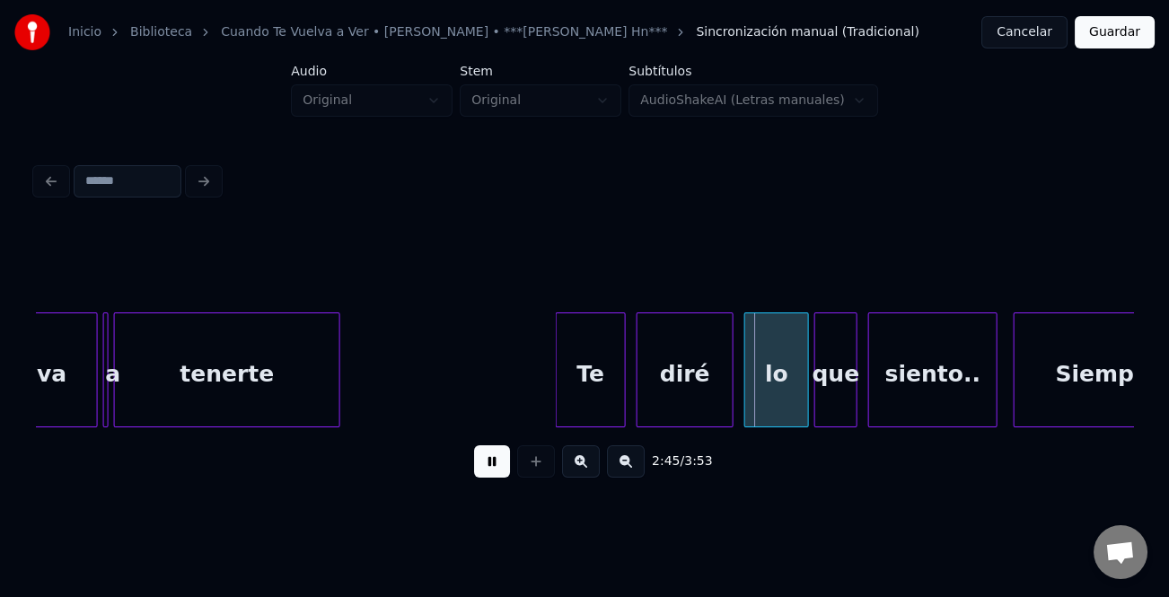
click at [258, 402] on div "tenerte" at bounding box center [227, 374] width 225 height 122
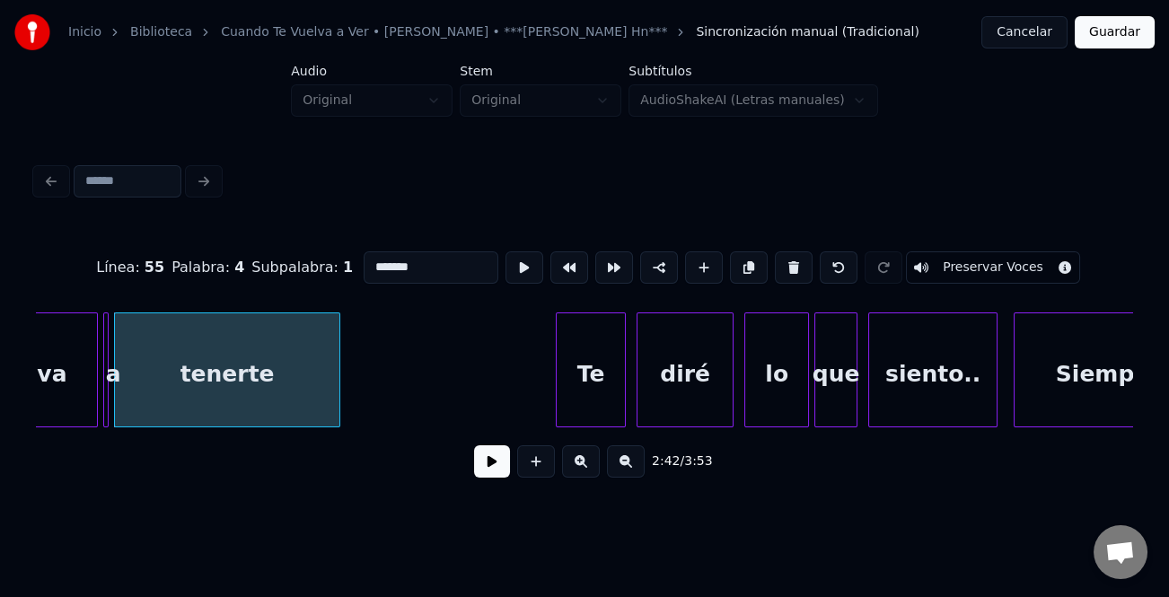
click at [258, 401] on div "tenerte" at bounding box center [227, 374] width 225 height 122
click at [490, 471] on button at bounding box center [492, 462] width 36 height 32
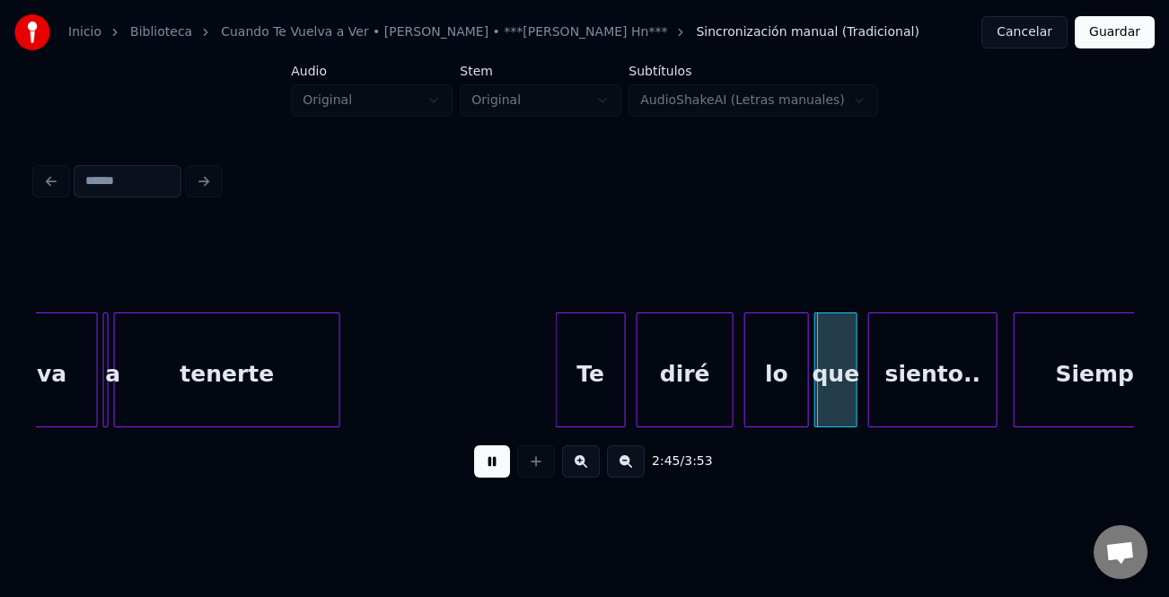
click at [490, 471] on button at bounding box center [492, 462] width 36 height 32
click at [328, 403] on div at bounding box center [330, 369] width 5 height 113
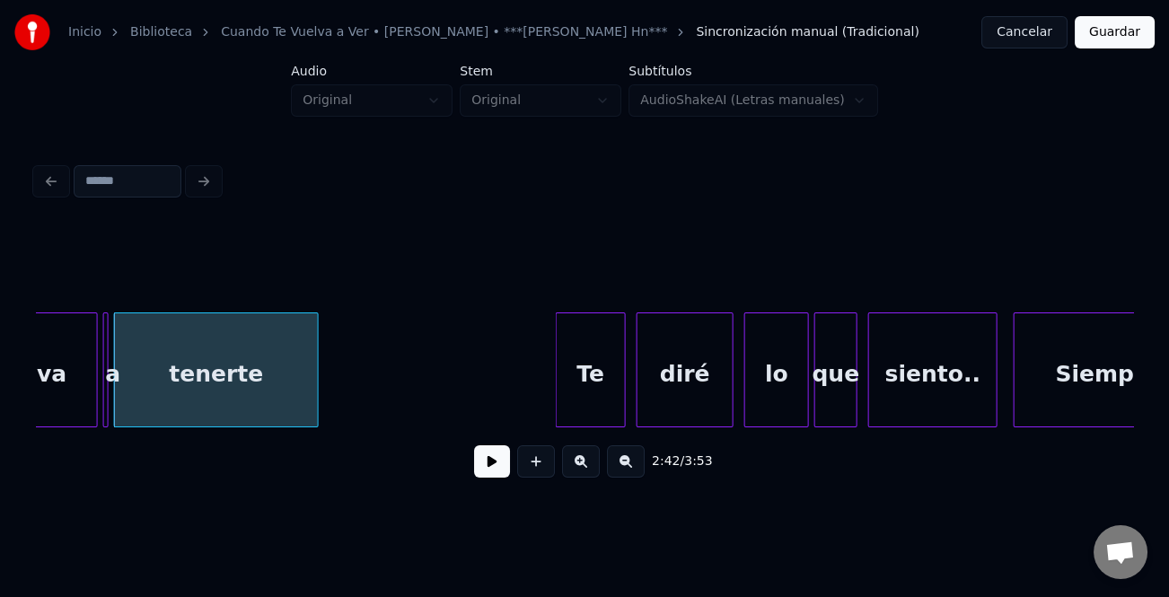
click at [269, 401] on div "tenerte" at bounding box center [216, 374] width 203 height 122
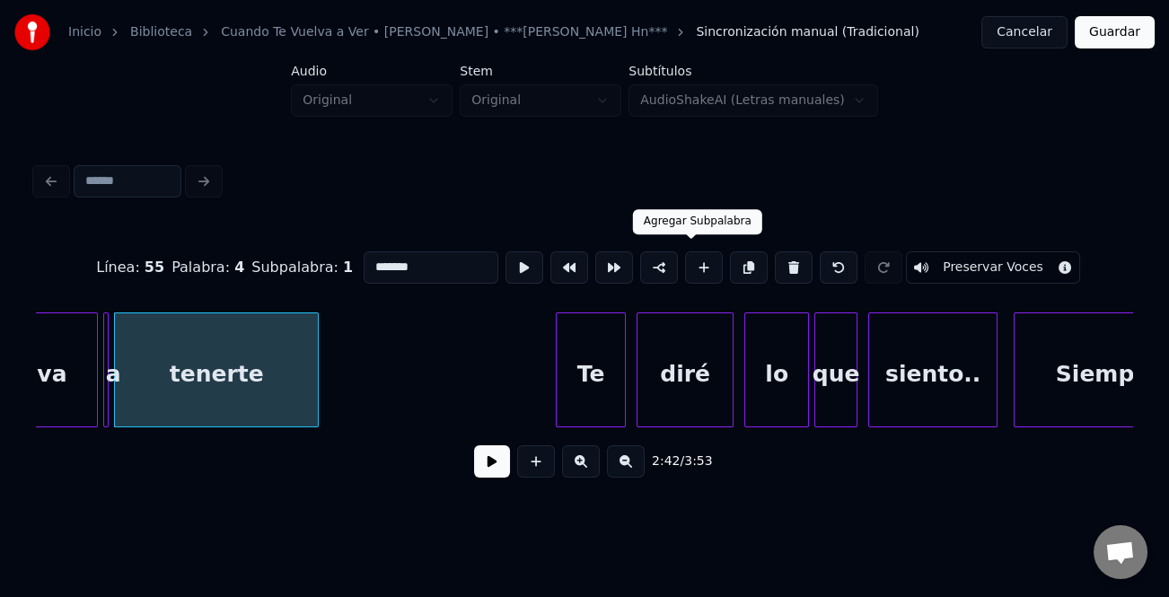
click at [693, 262] on button at bounding box center [704, 267] width 38 height 32
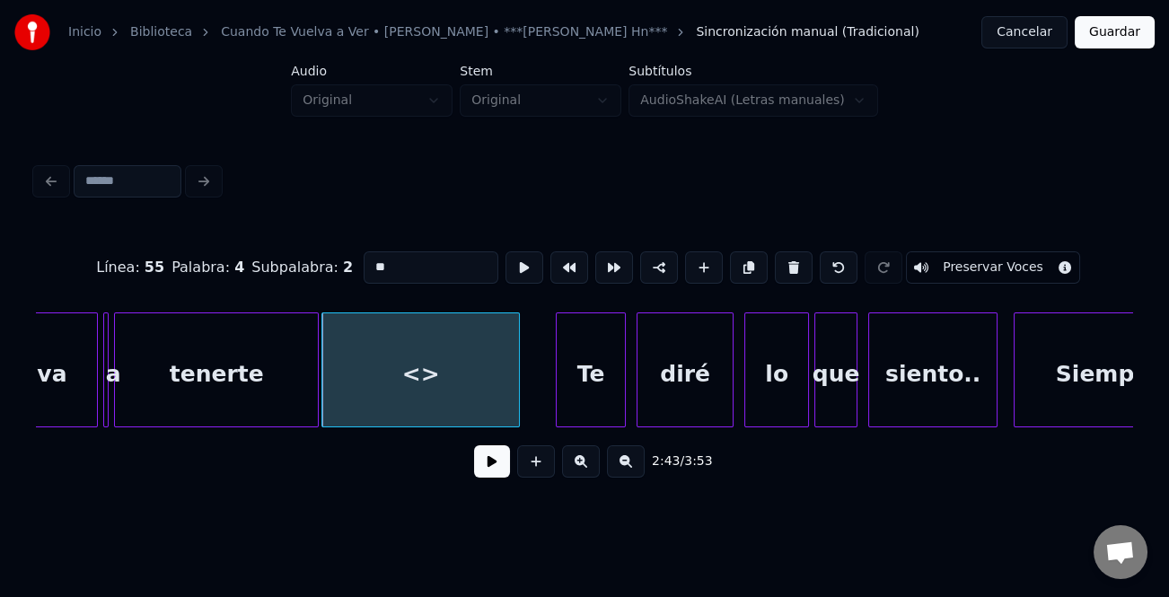
click at [514, 379] on div at bounding box center [516, 369] width 5 height 113
click at [499, 391] on div "<>" at bounding box center [435, 374] width 197 height 122
click at [493, 392] on div "<>" at bounding box center [435, 374] width 197 height 122
click at [422, 256] on input "**" at bounding box center [431, 267] width 135 height 32
type input "*"
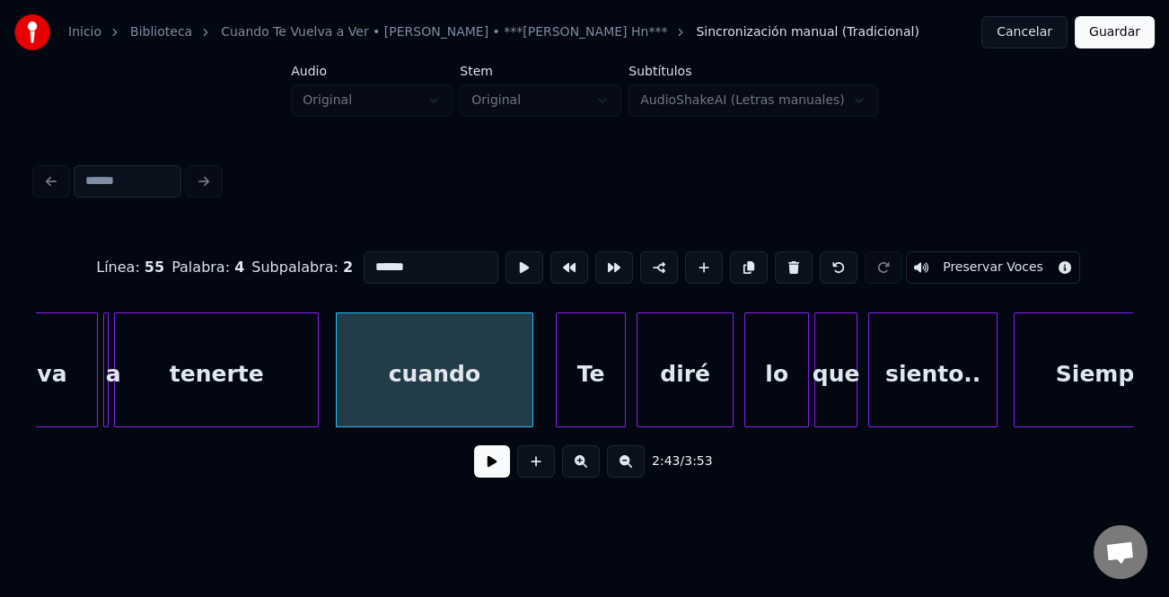
type input "******"
click at [493, 463] on button at bounding box center [492, 462] width 36 height 32
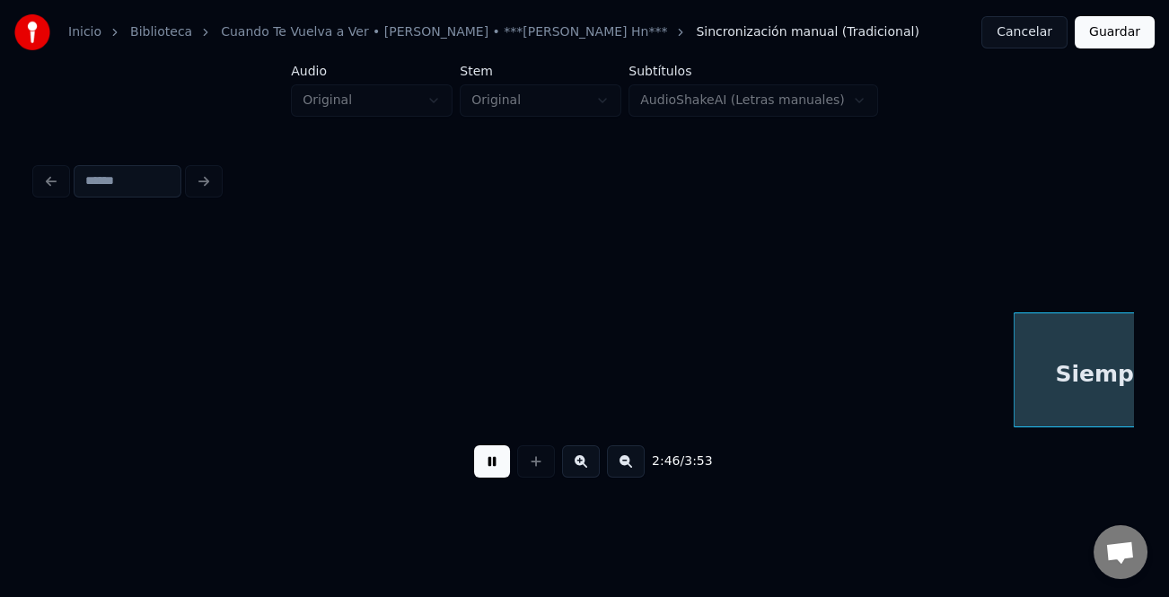
scroll to position [0, 44934]
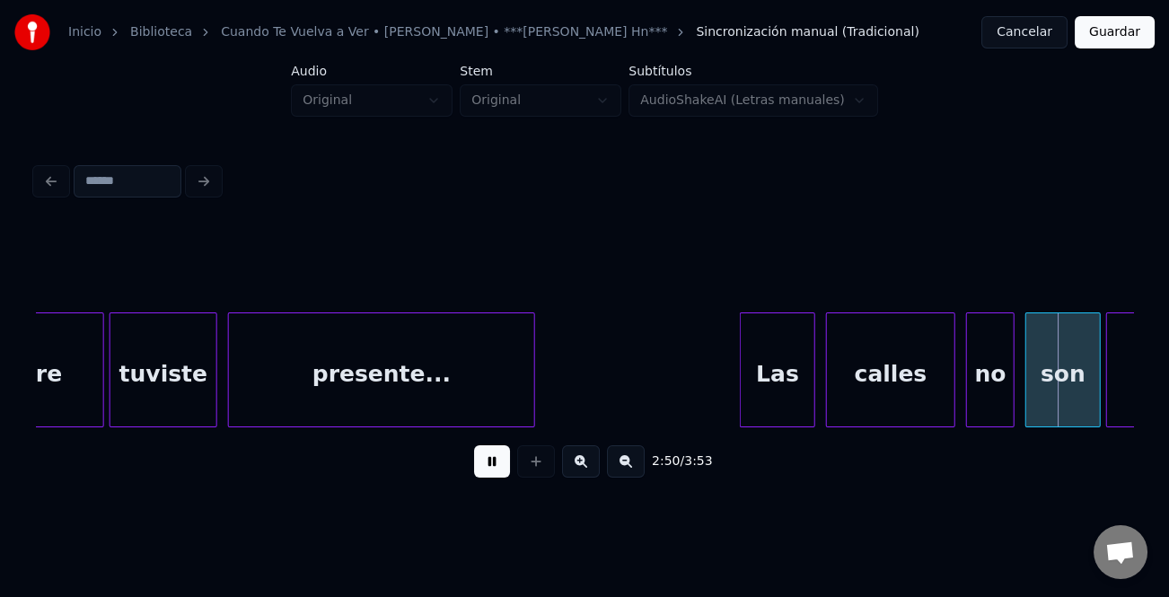
click at [744, 401] on div "Las" at bounding box center [777, 370] width 75 height 115
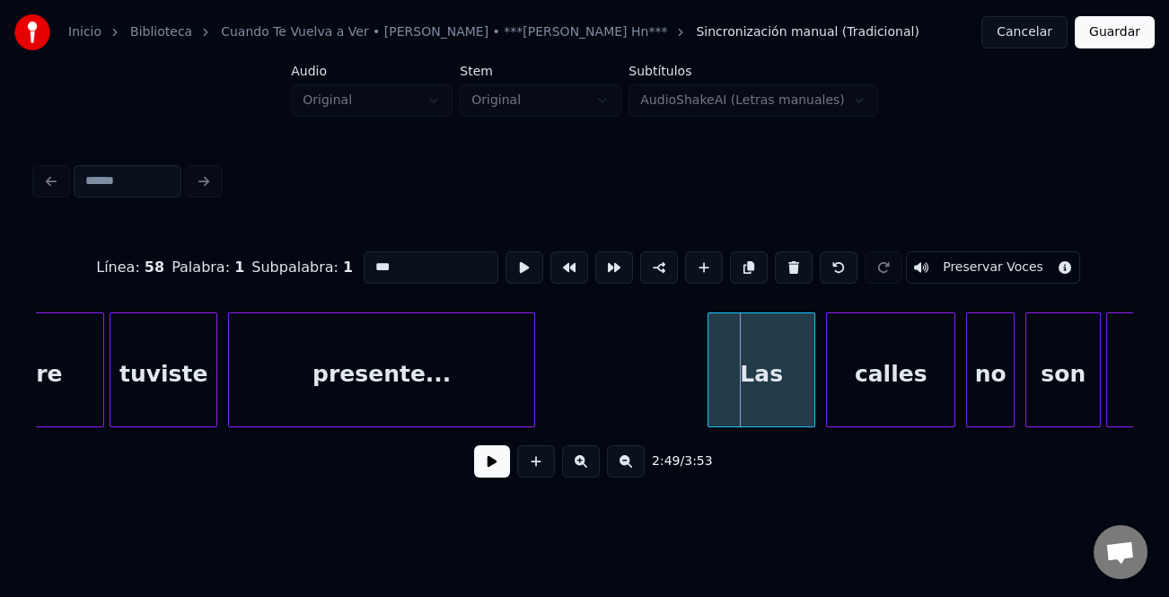
click at [709, 412] on div at bounding box center [711, 369] width 5 height 113
click at [519, 463] on button at bounding box center [536, 462] width 38 height 32
type input "**"
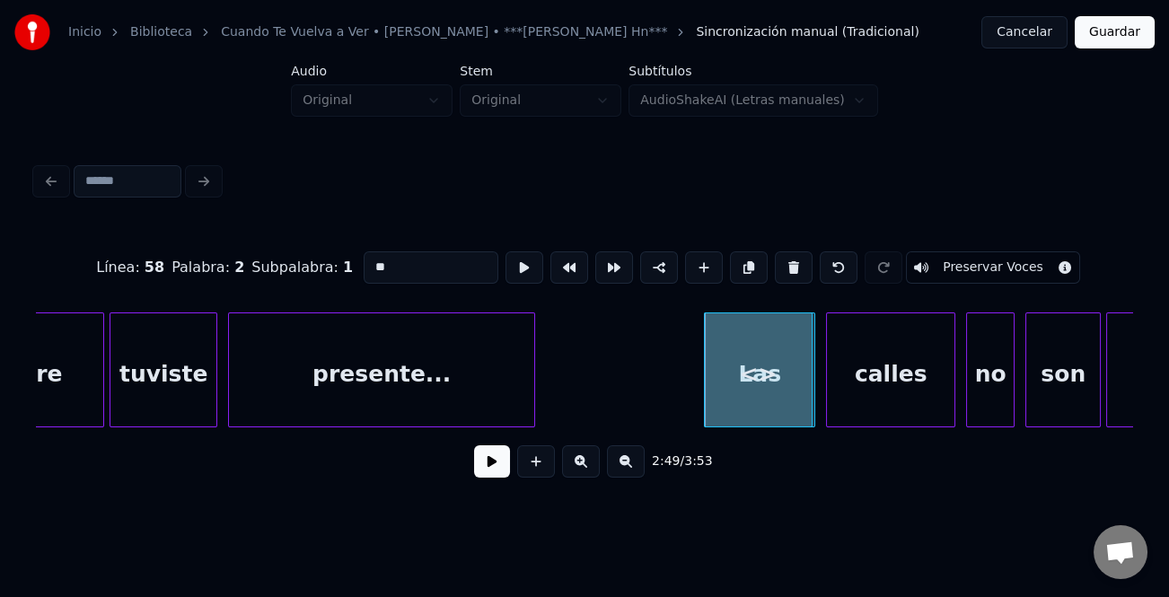
click at [496, 467] on button at bounding box center [492, 462] width 36 height 32
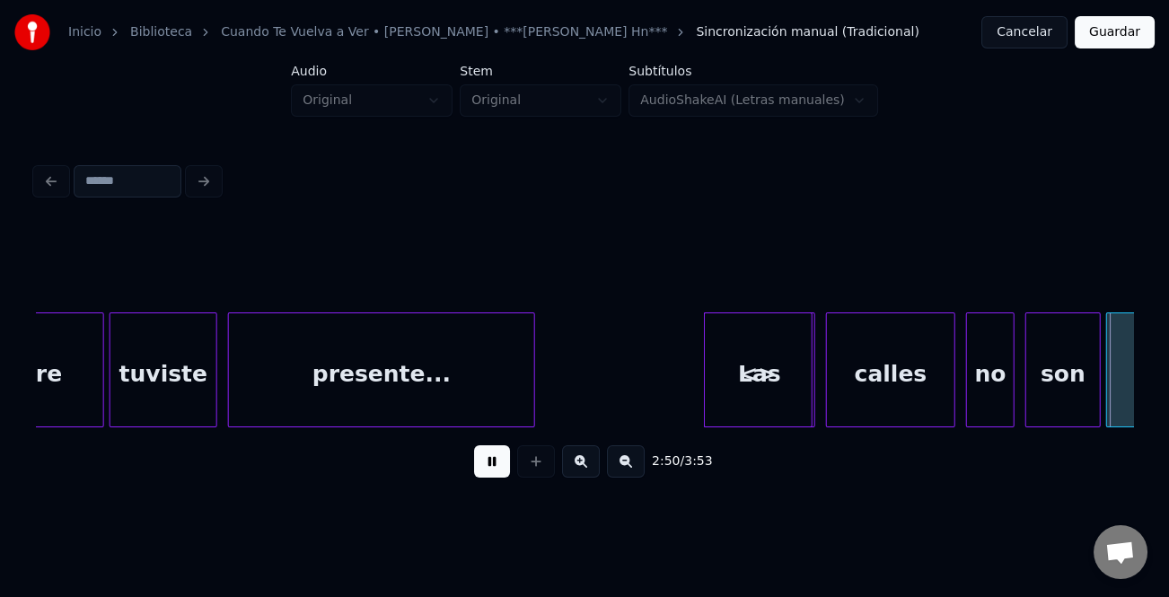
scroll to position [0, 46036]
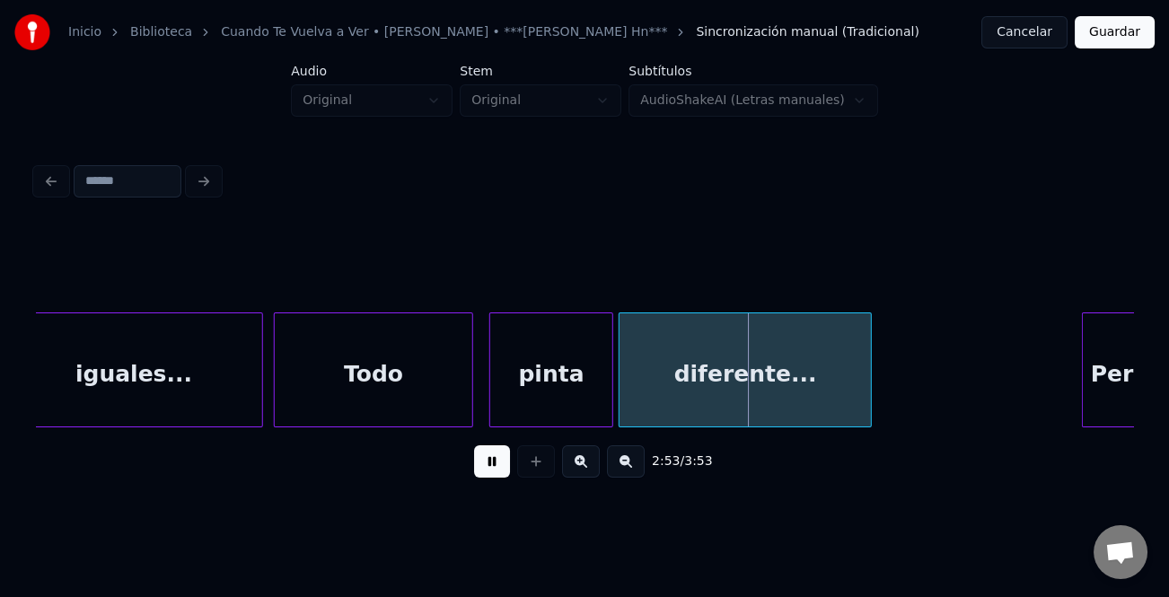
click at [40, 339] on div "iguales..." at bounding box center [133, 374] width 257 height 122
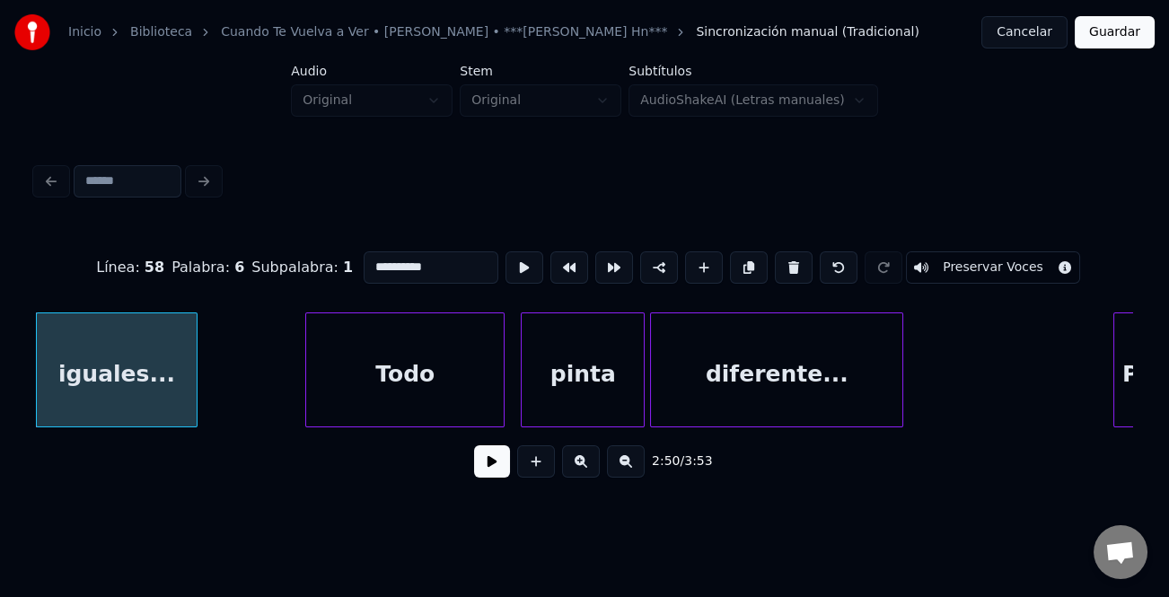
click at [192, 401] on div at bounding box center [193, 369] width 5 height 113
click at [491, 474] on button at bounding box center [492, 462] width 36 height 32
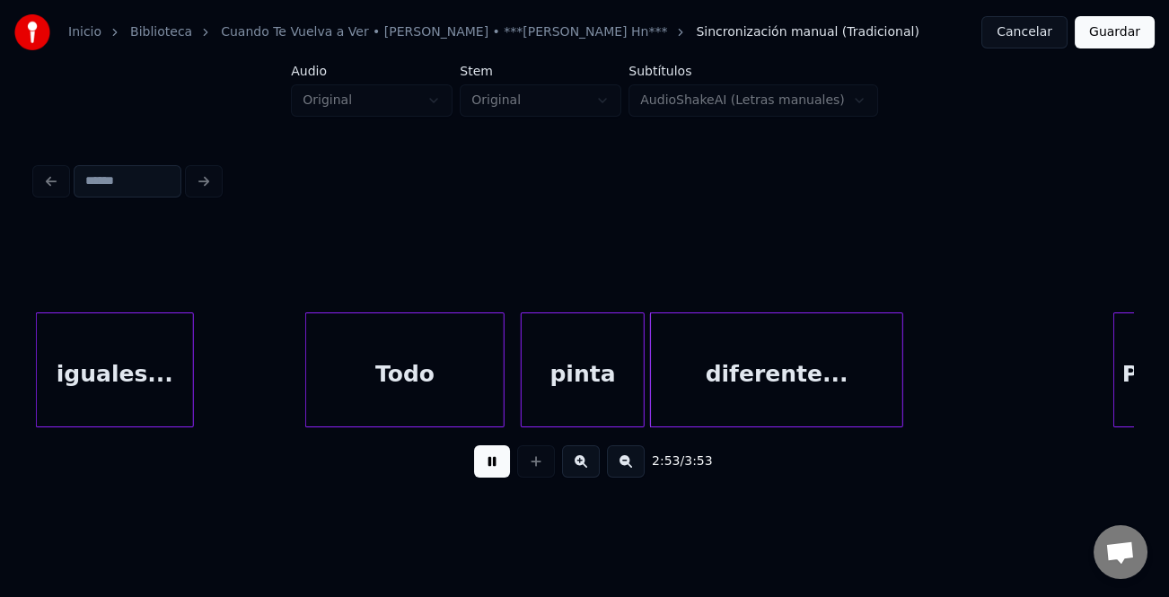
click at [491, 474] on button at bounding box center [492, 462] width 36 height 32
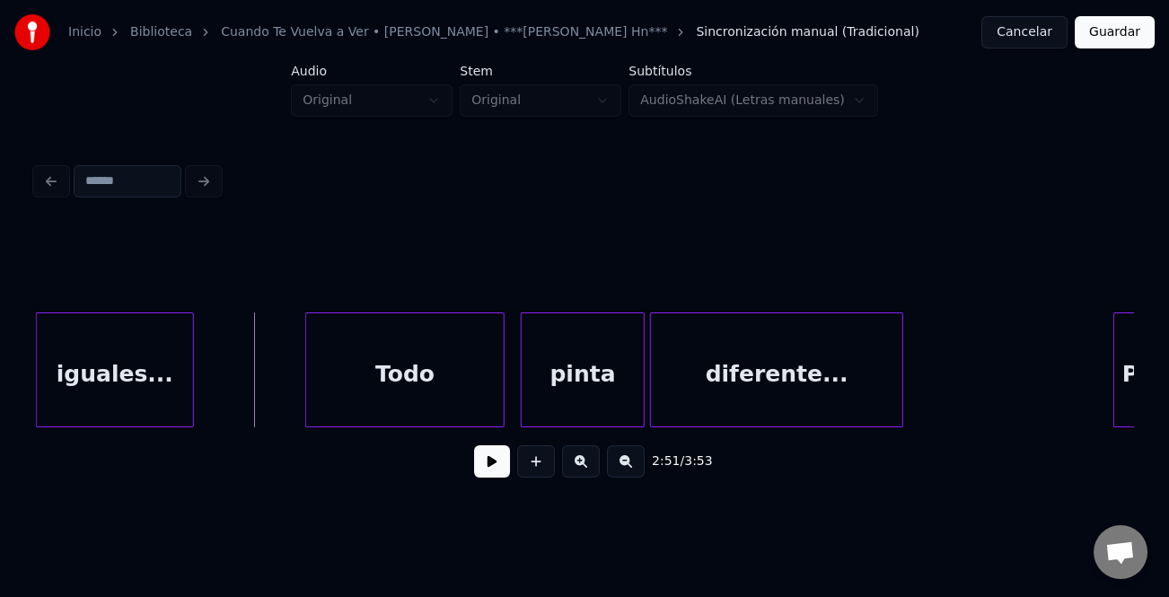
click at [485, 463] on button at bounding box center [492, 462] width 36 height 32
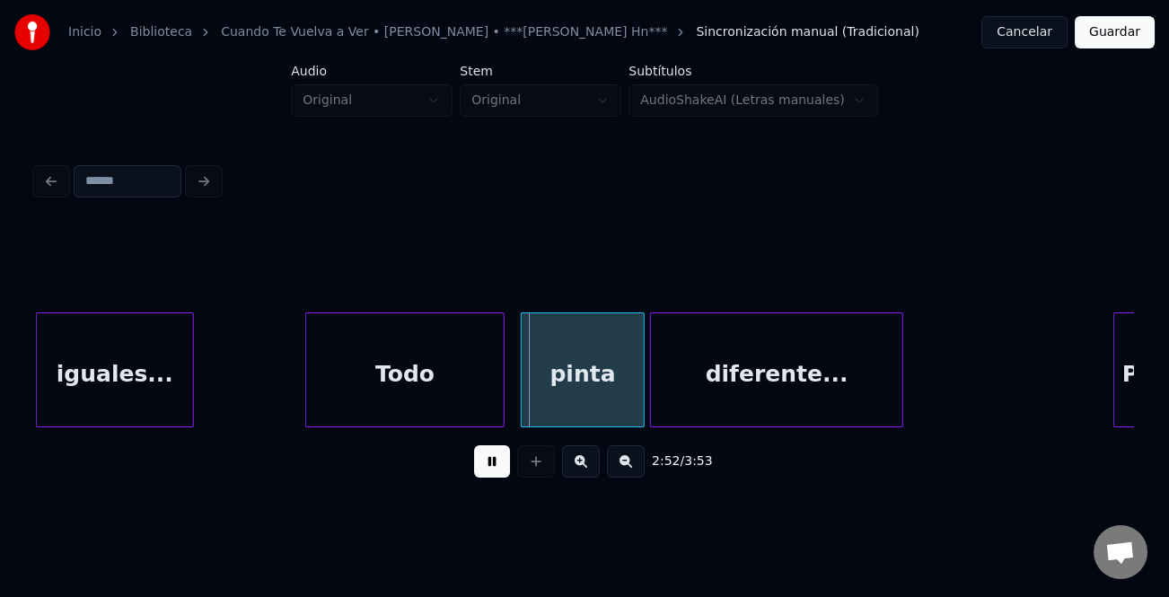
click at [485, 463] on button at bounding box center [492, 462] width 36 height 32
click at [410, 372] on div at bounding box center [409, 369] width 5 height 113
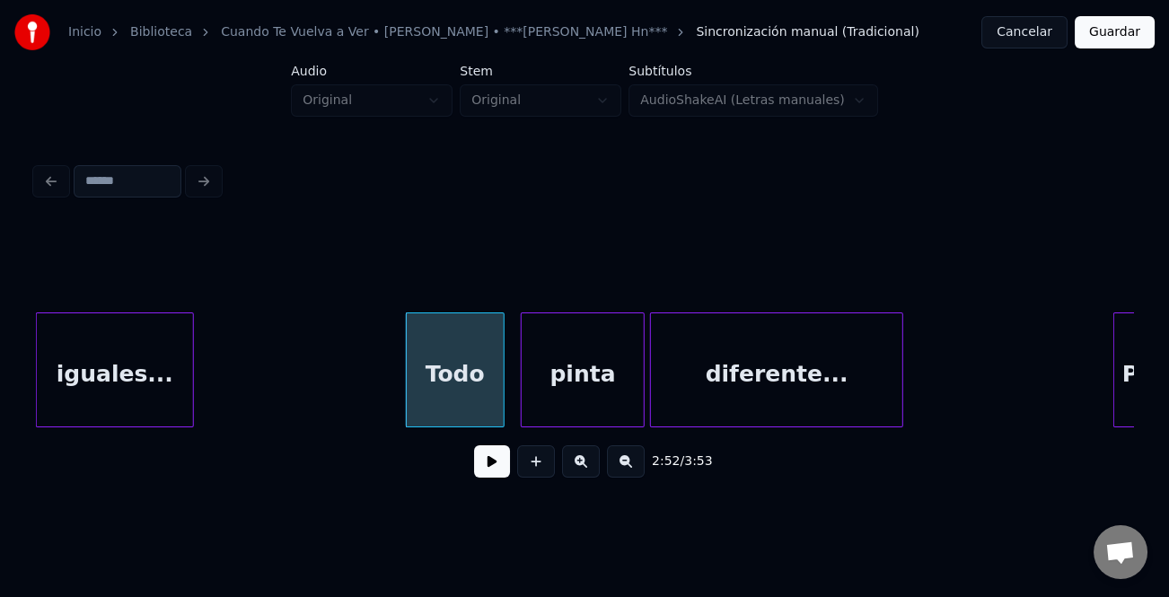
click at [142, 341] on div "iguales..." at bounding box center [115, 374] width 156 height 122
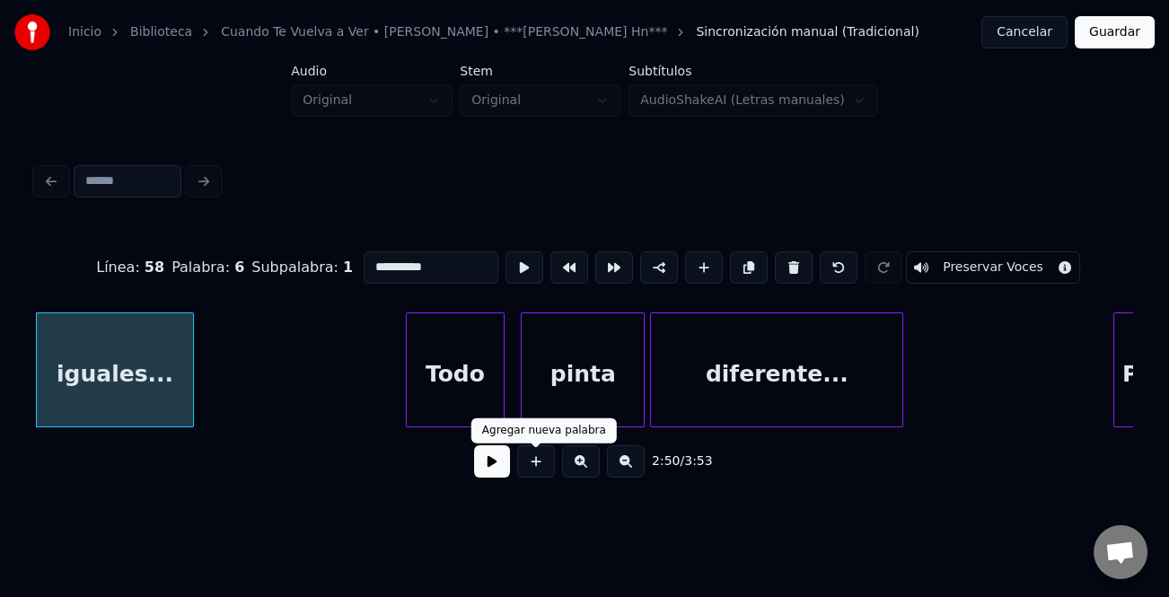
click at [489, 468] on button at bounding box center [492, 462] width 36 height 32
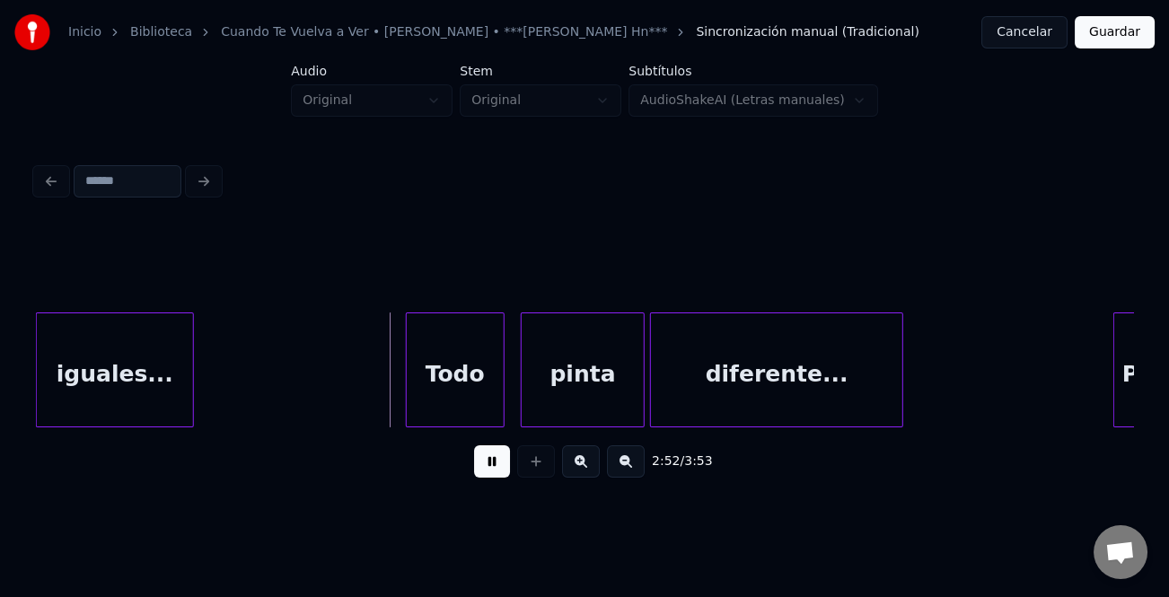
click at [490, 468] on button at bounding box center [492, 462] width 36 height 32
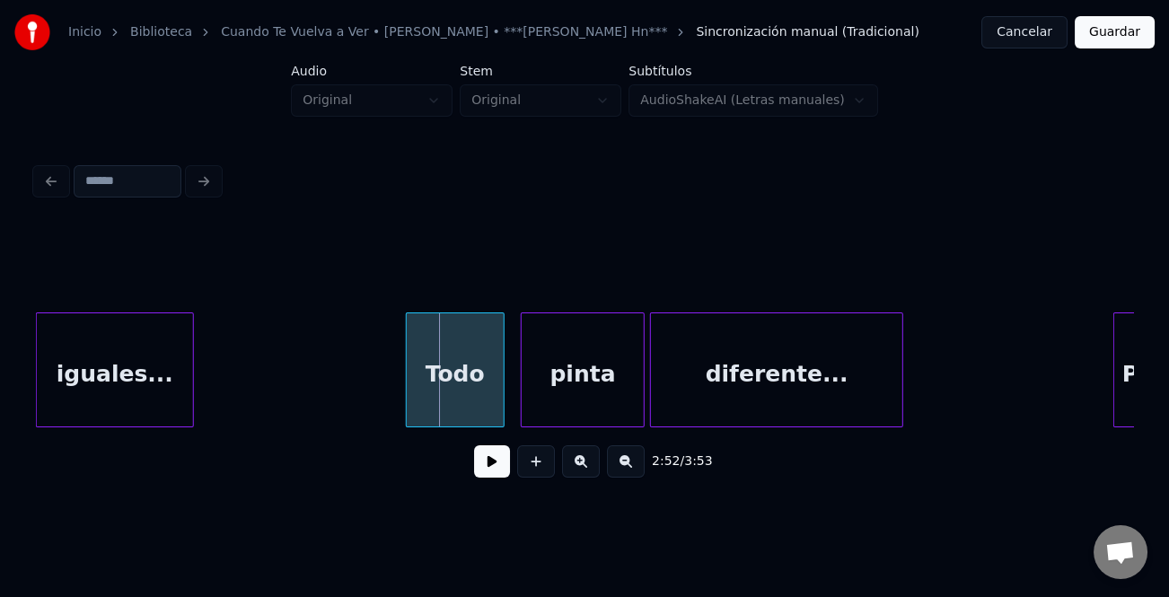
click at [163, 377] on div "iguales..." at bounding box center [115, 374] width 156 height 122
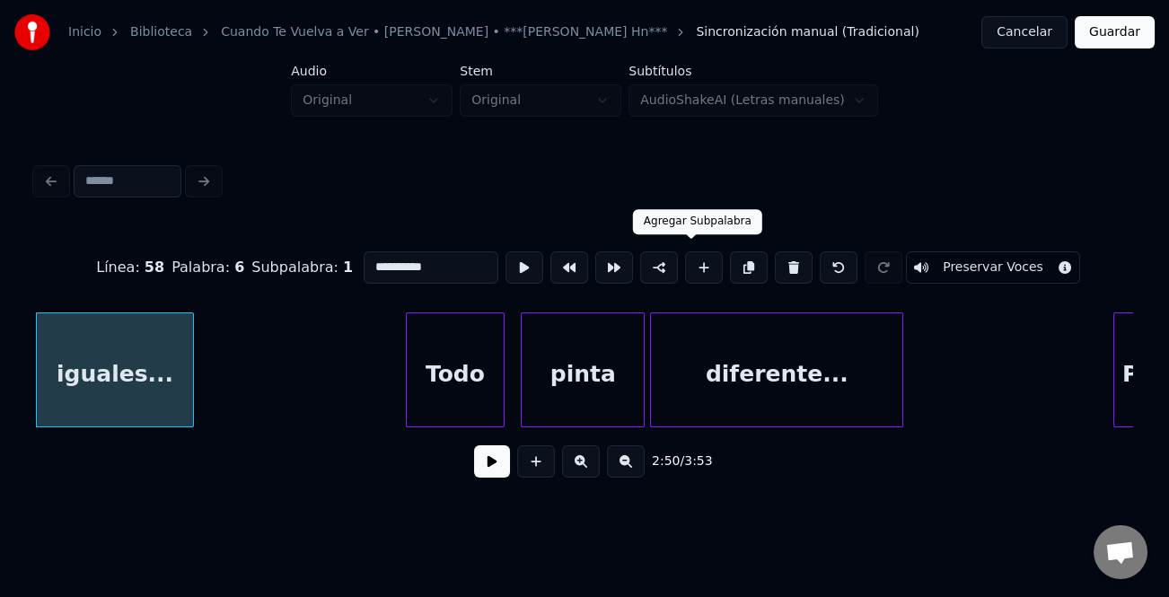
click at [693, 253] on button at bounding box center [704, 267] width 38 height 32
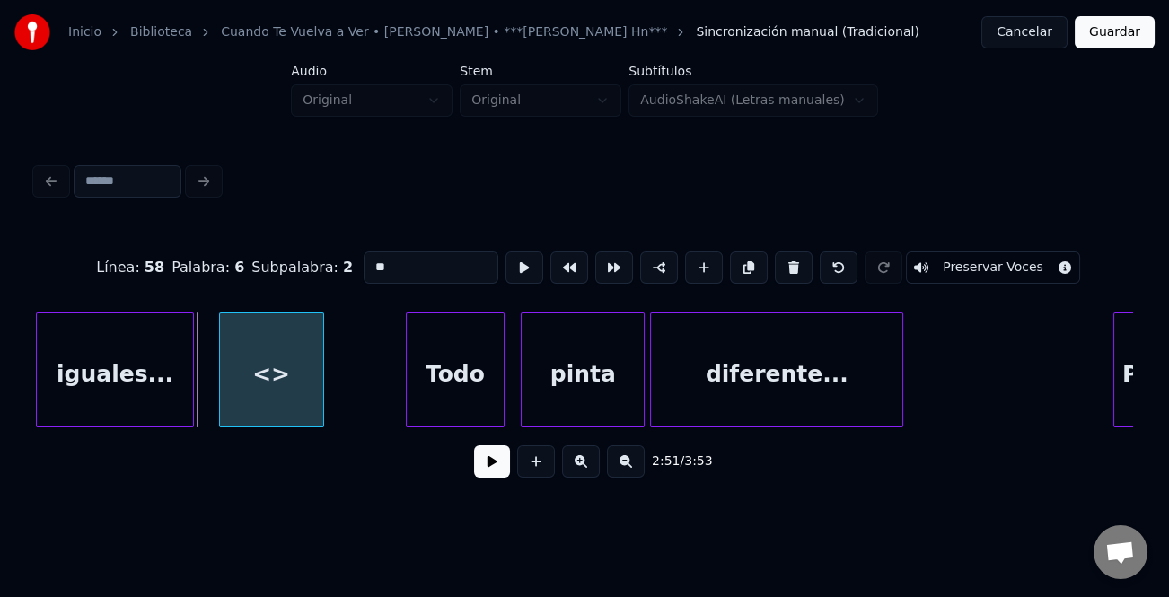
click at [287, 380] on div "<>" at bounding box center [271, 374] width 103 height 122
click at [368, 387] on div at bounding box center [366, 369] width 5 height 113
click at [326, 386] on div "<>" at bounding box center [294, 374] width 149 height 122
click at [322, 370] on div "<>" at bounding box center [294, 374] width 149 height 122
click at [428, 251] on input "**" at bounding box center [431, 267] width 135 height 32
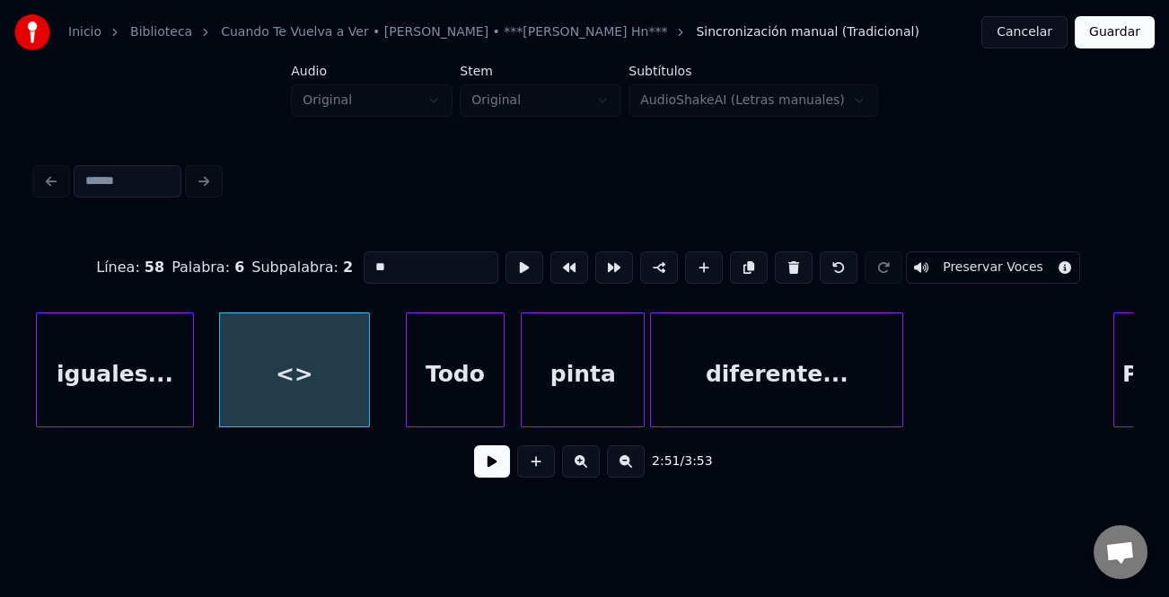
type input "*"
type input "******"
click at [507, 467] on button at bounding box center [492, 462] width 36 height 32
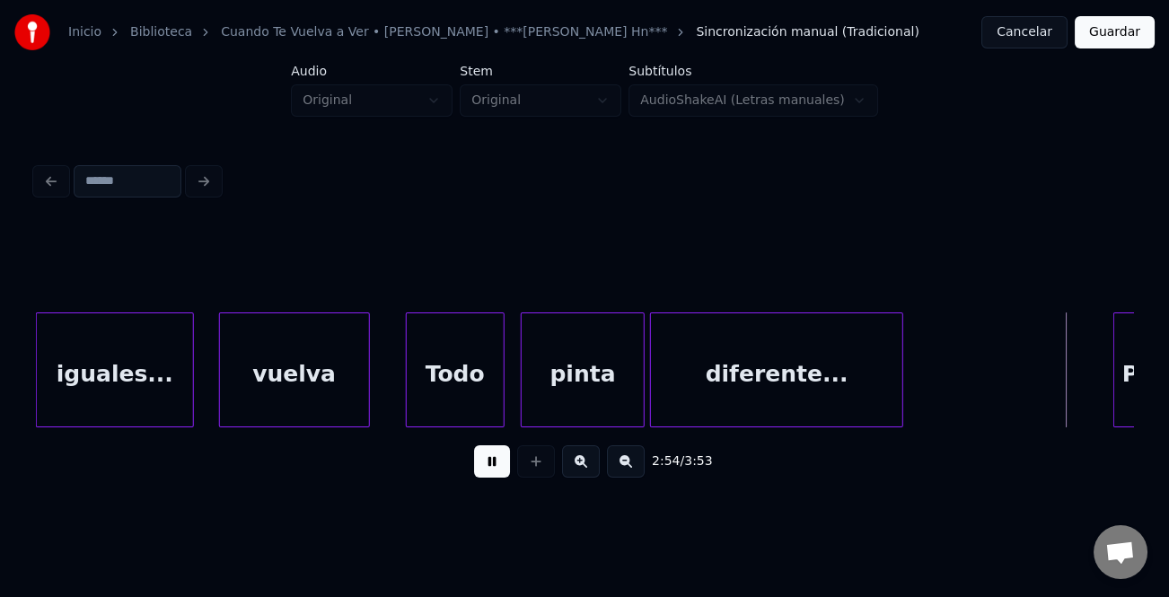
click at [507, 467] on button at bounding box center [492, 462] width 36 height 32
click at [833, 384] on div "diferente..." at bounding box center [776, 374] width 251 height 122
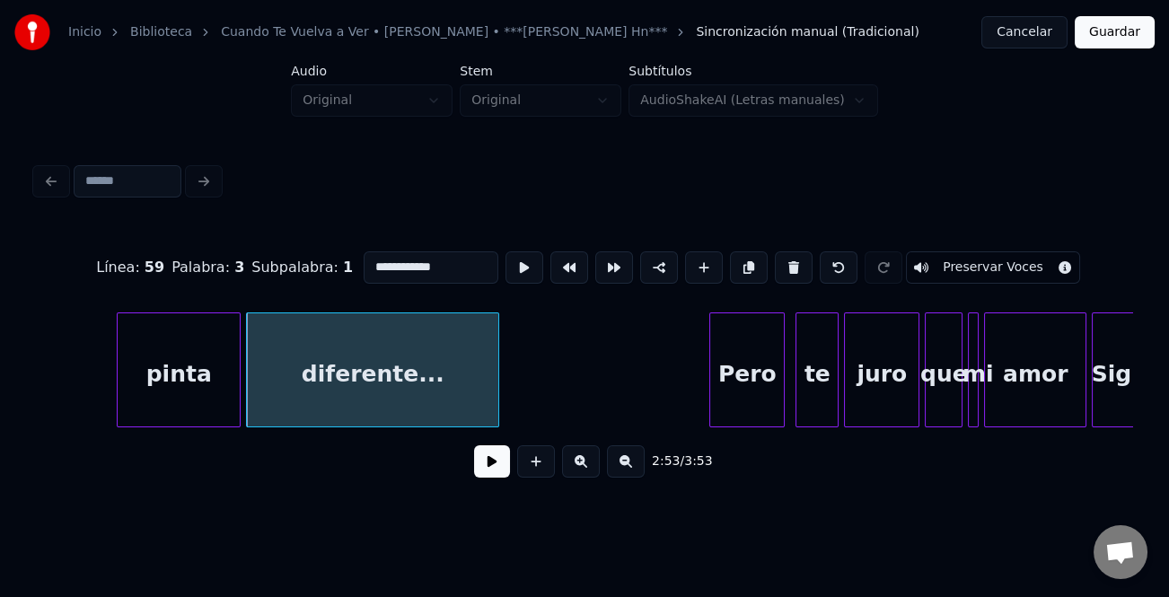
scroll to position [0, 46509]
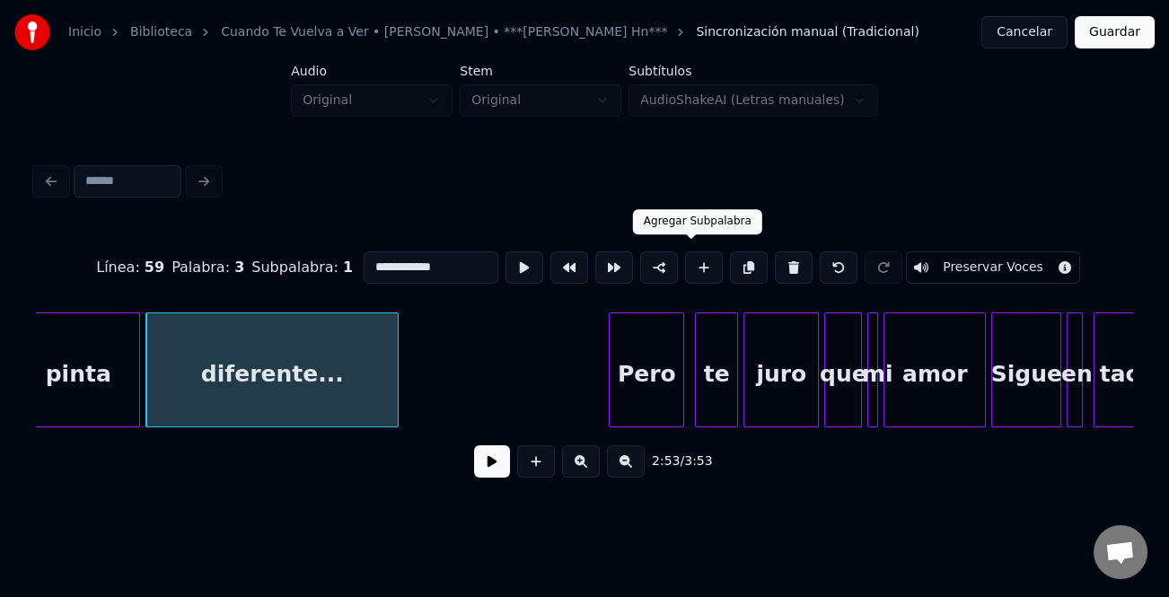
click at [693, 265] on button at bounding box center [704, 267] width 38 height 32
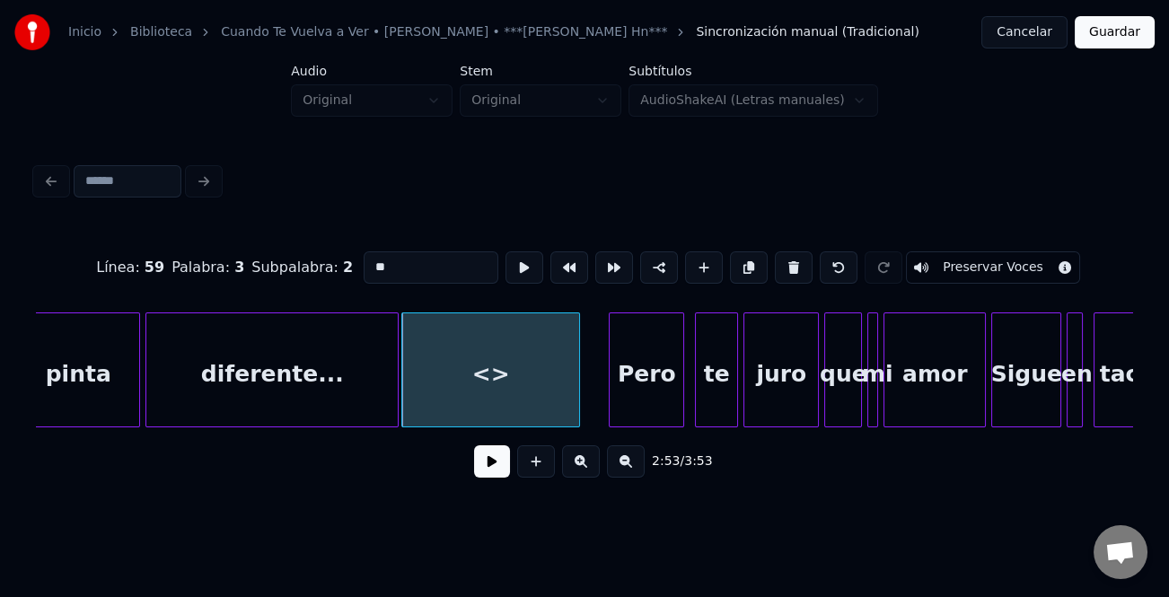
click at [579, 385] on div at bounding box center [576, 369] width 5 height 113
click at [550, 387] on div "<>" at bounding box center [492, 374] width 180 height 122
click at [435, 269] on input "**" at bounding box center [431, 267] width 135 height 32
type input "*"
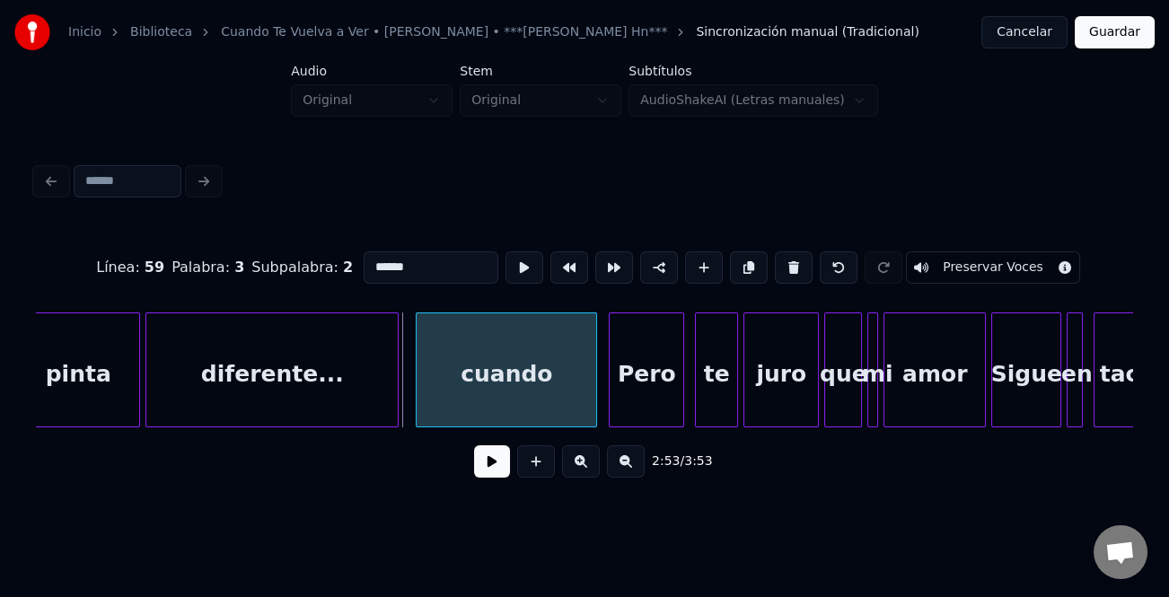
click at [450, 364] on div "cuando" at bounding box center [507, 374] width 180 height 122
click at [340, 383] on div "diferente..." at bounding box center [271, 374] width 251 height 122
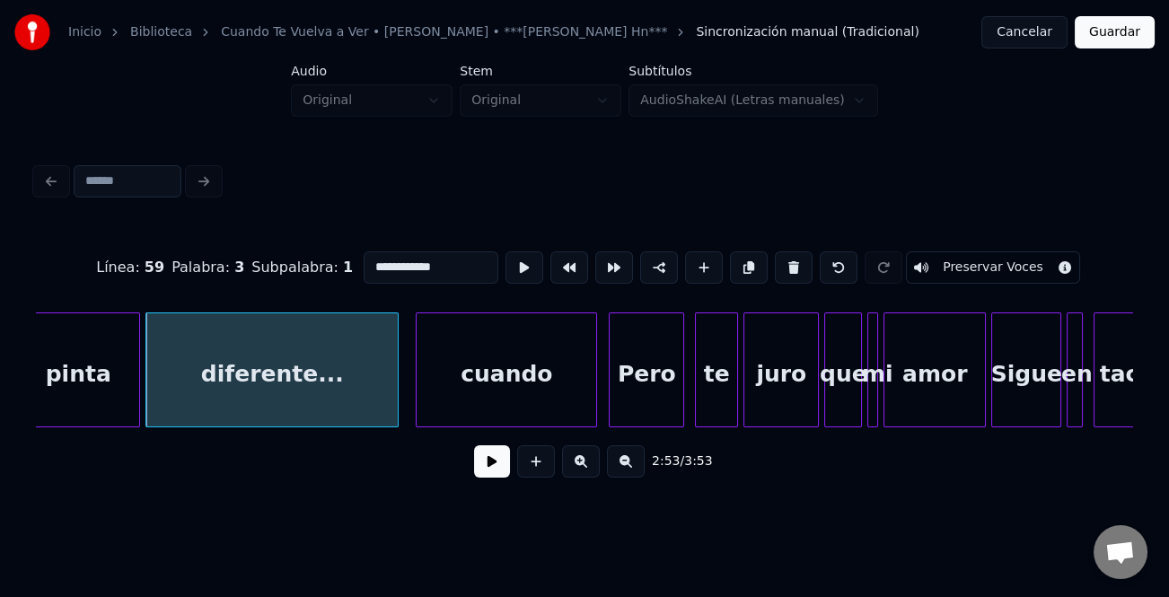
type input "**********"
click at [509, 469] on button at bounding box center [492, 462] width 36 height 32
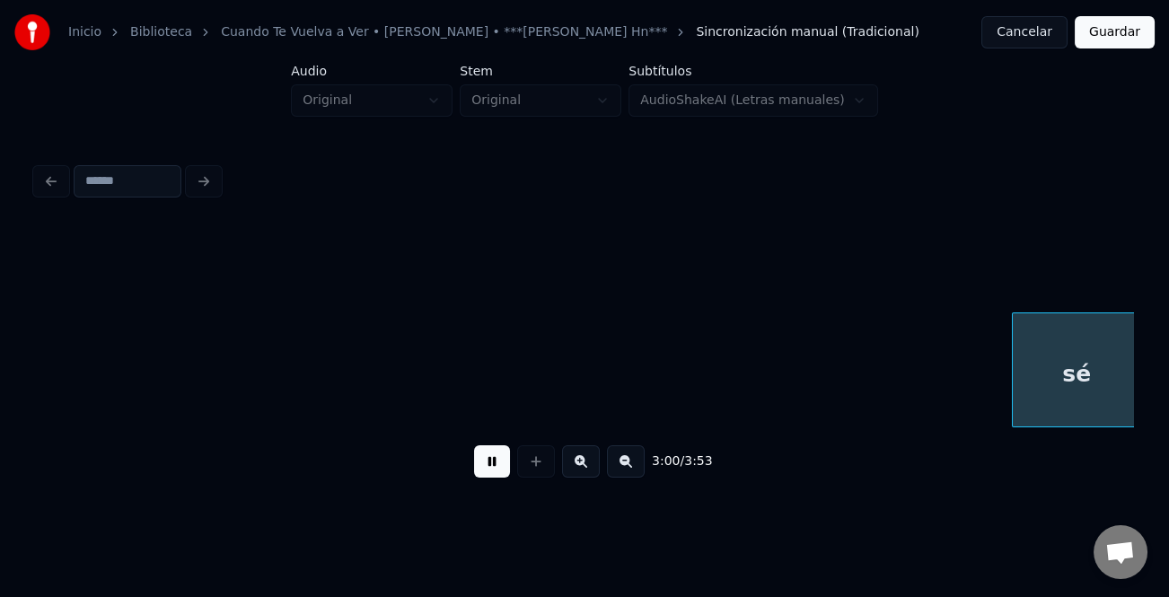
scroll to position [0, 48708]
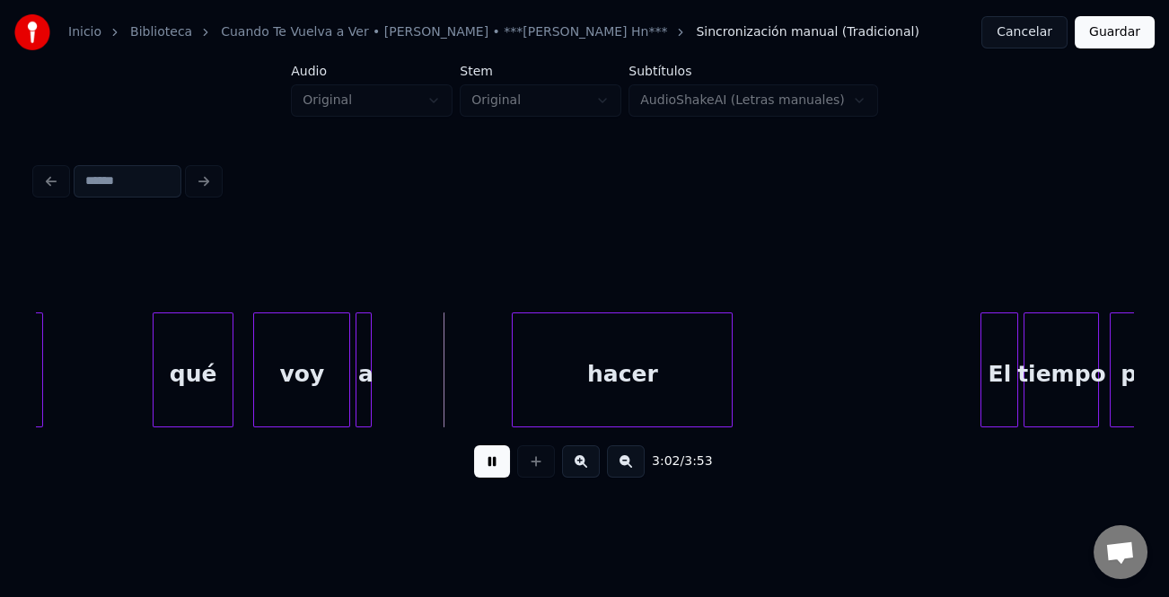
click at [186, 350] on div "qué" at bounding box center [193, 374] width 79 height 122
click at [577, 405] on div at bounding box center [573, 369] width 5 height 113
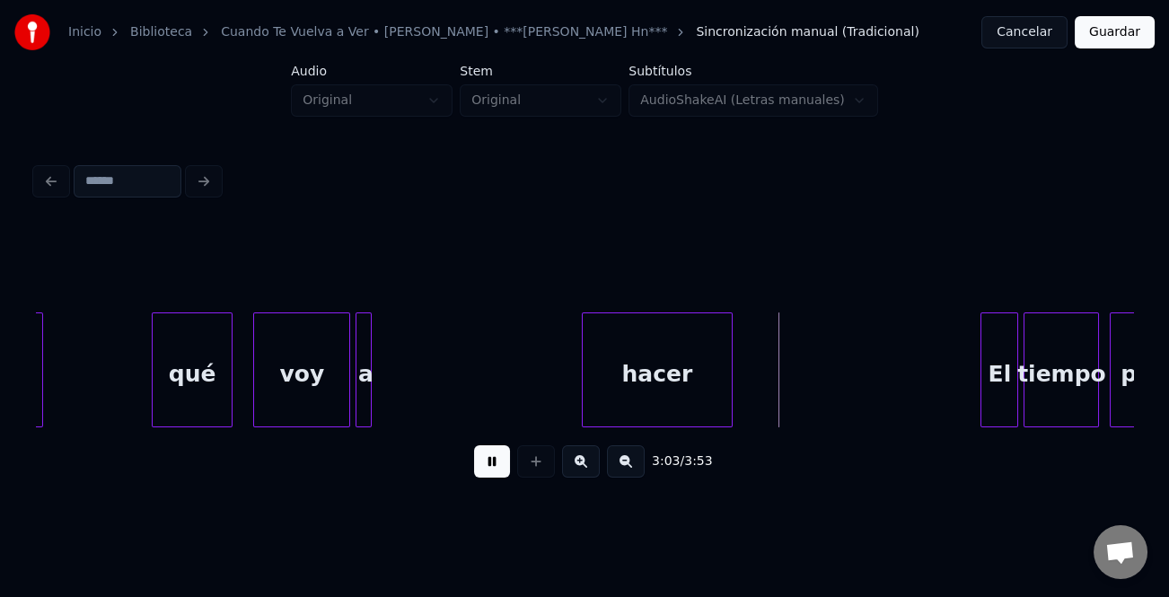
click at [174, 345] on div "qué" at bounding box center [192, 374] width 79 height 122
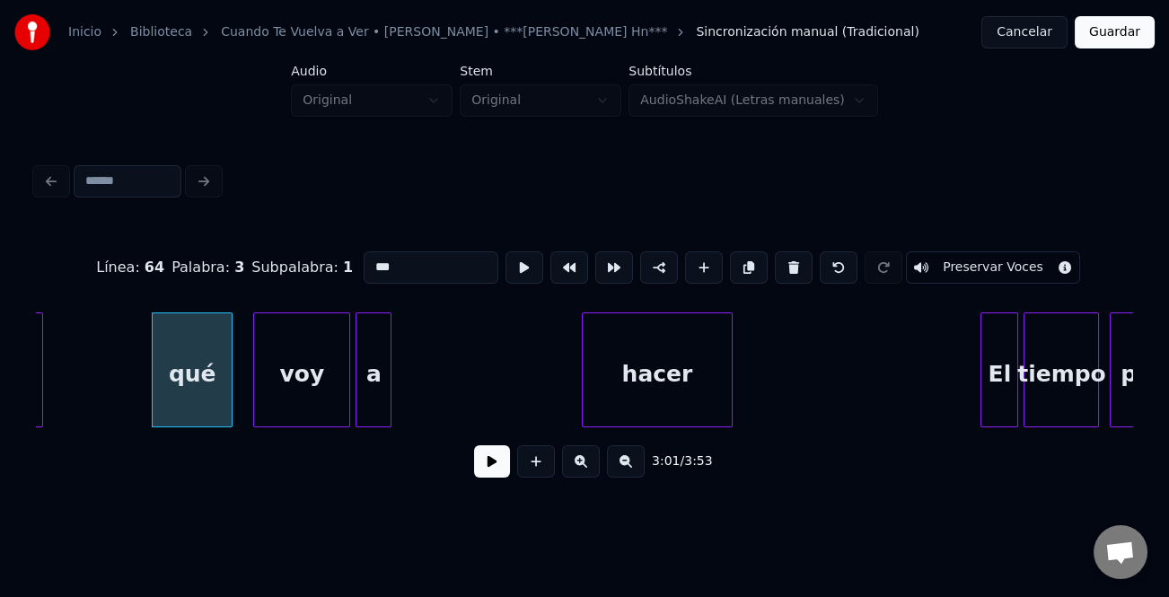
click at [391, 398] on div at bounding box center [387, 369] width 5 height 113
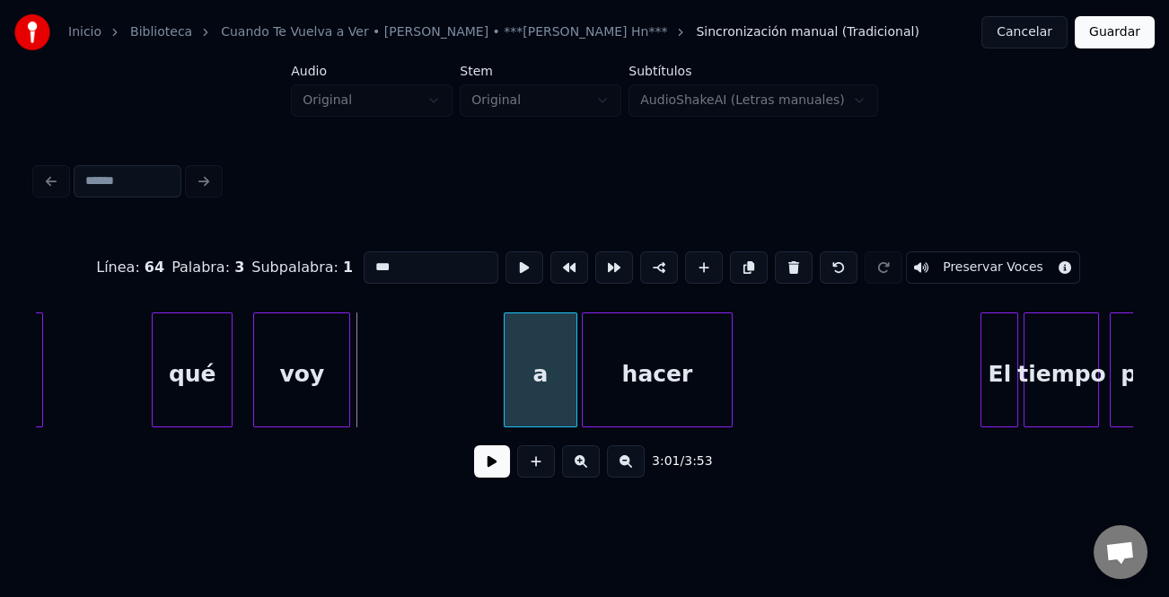
click at [539, 398] on div "a" at bounding box center [541, 374] width 72 height 122
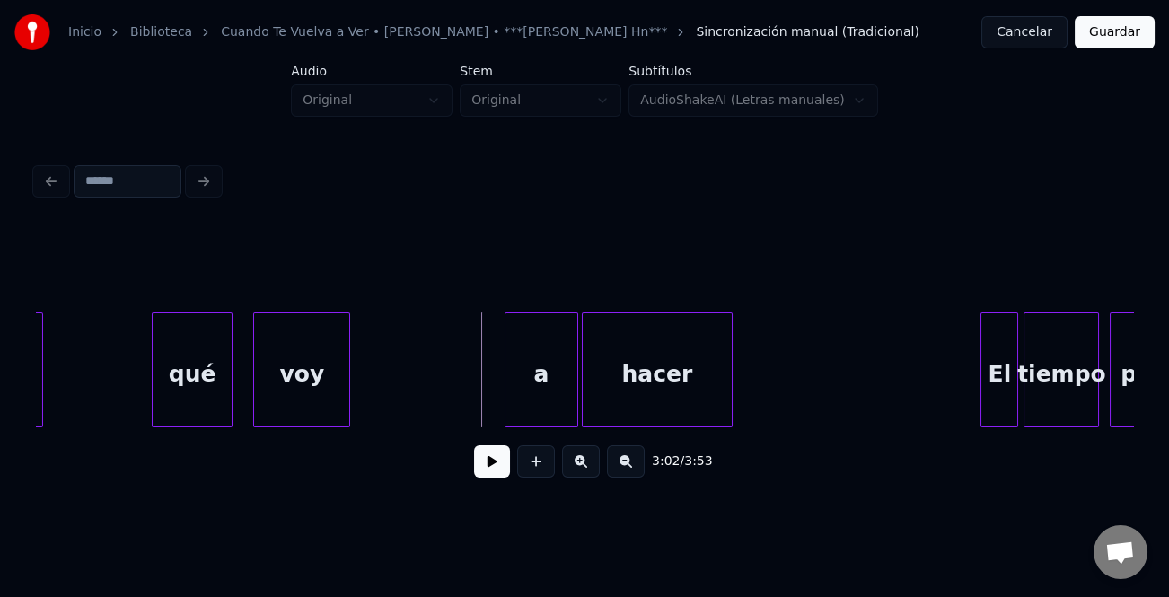
click at [486, 454] on button at bounding box center [492, 462] width 36 height 32
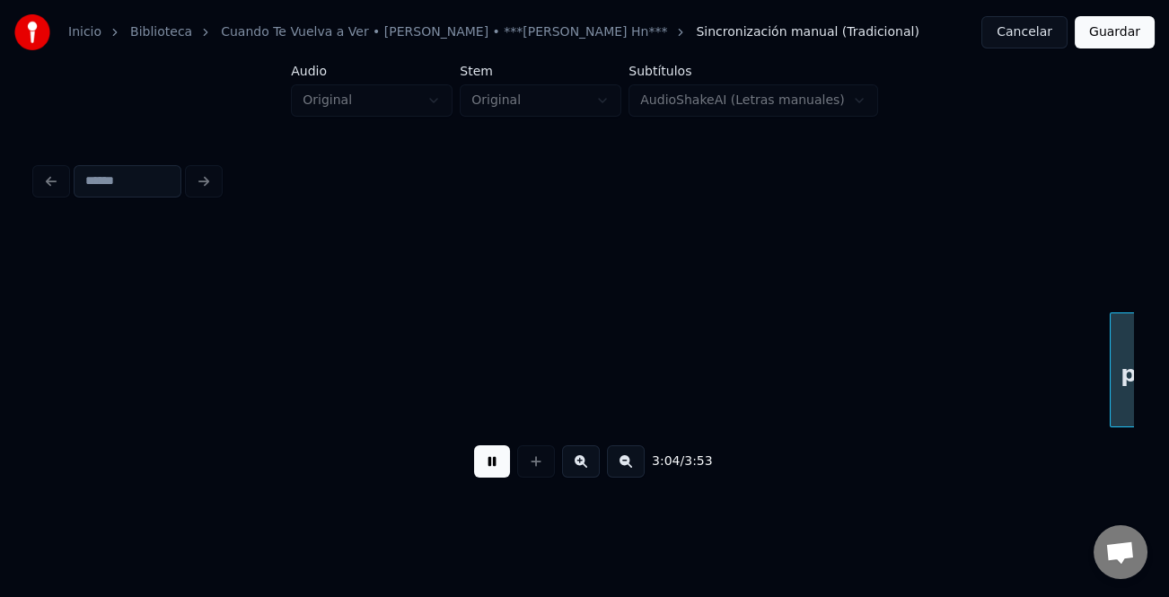
scroll to position [0, 49808]
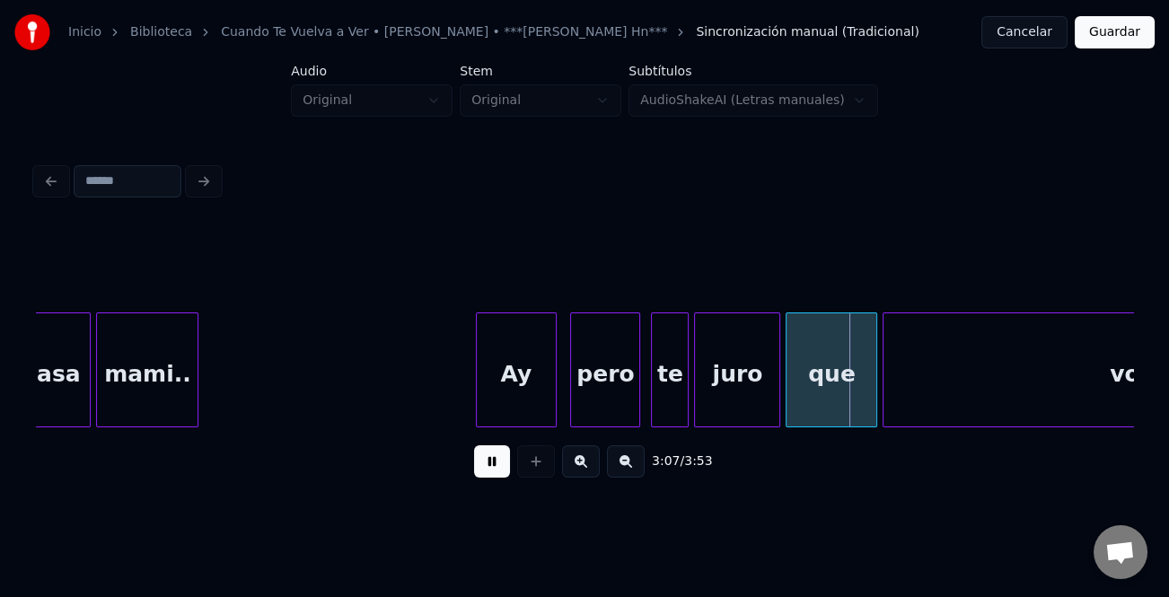
click at [517, 363] on div "Ay" at bounding box center [516, 374] width 79 height 122
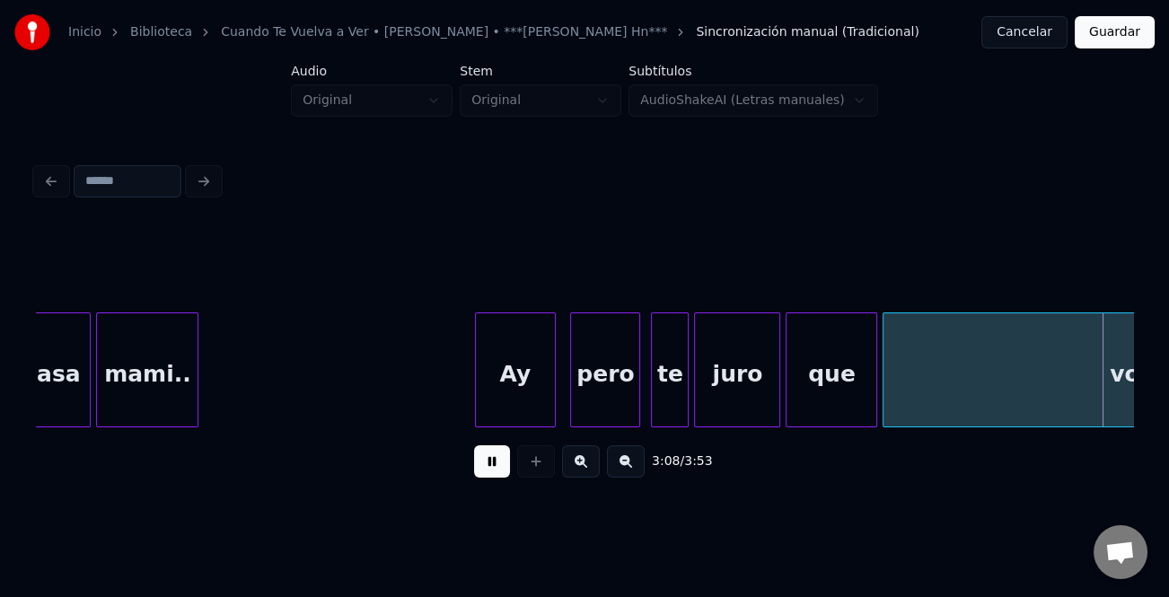
scroll to position [0, 50910]
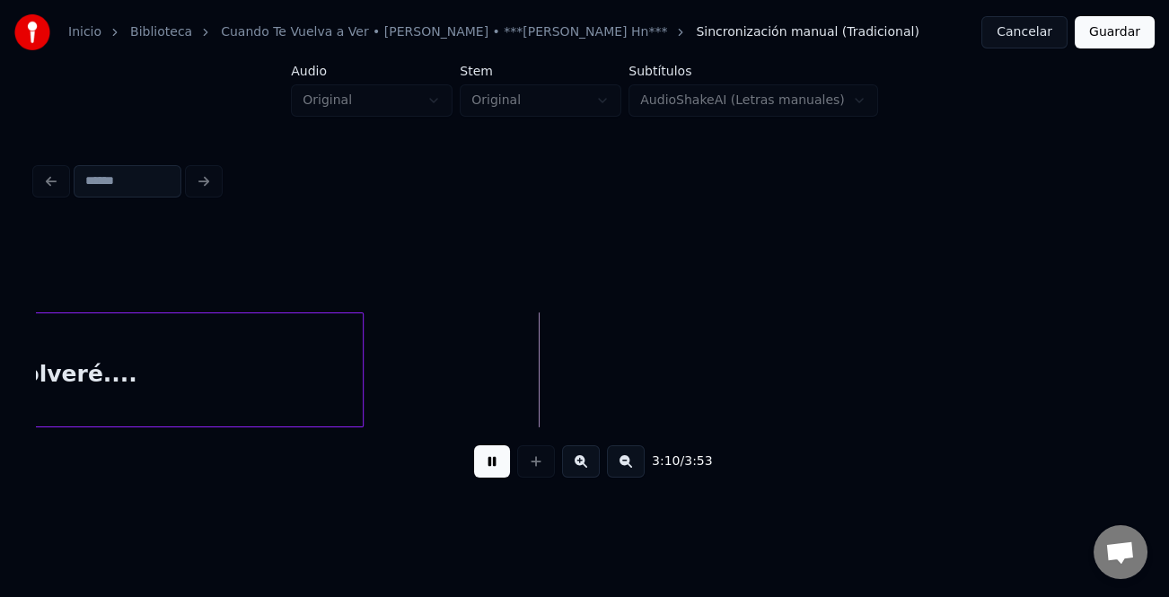
click at [489, 463] on button at bounding box center [492, 462] width 36 height 32
click at [481, 477] on button at bounding box center [492, 462] width 36 height 32
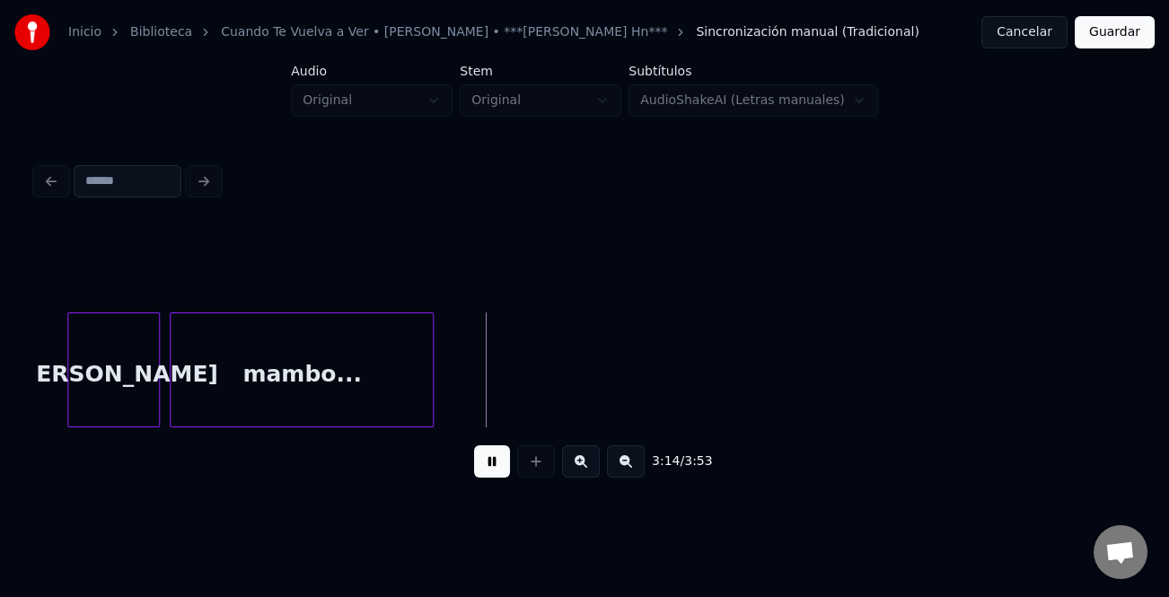
drag, startPoint x: 1146, startPoint y: 370, endPoint x: 1134, endPoint y: 369, distance: 11.7
click at [1146, 369] on div "Inicio Biblioteca Cuando Te Vuelva a Ver • [PERSON_NAME] • ***[PERSON_NAME] Hn*…" at bounding box center [584, 252] width 1169 height 504
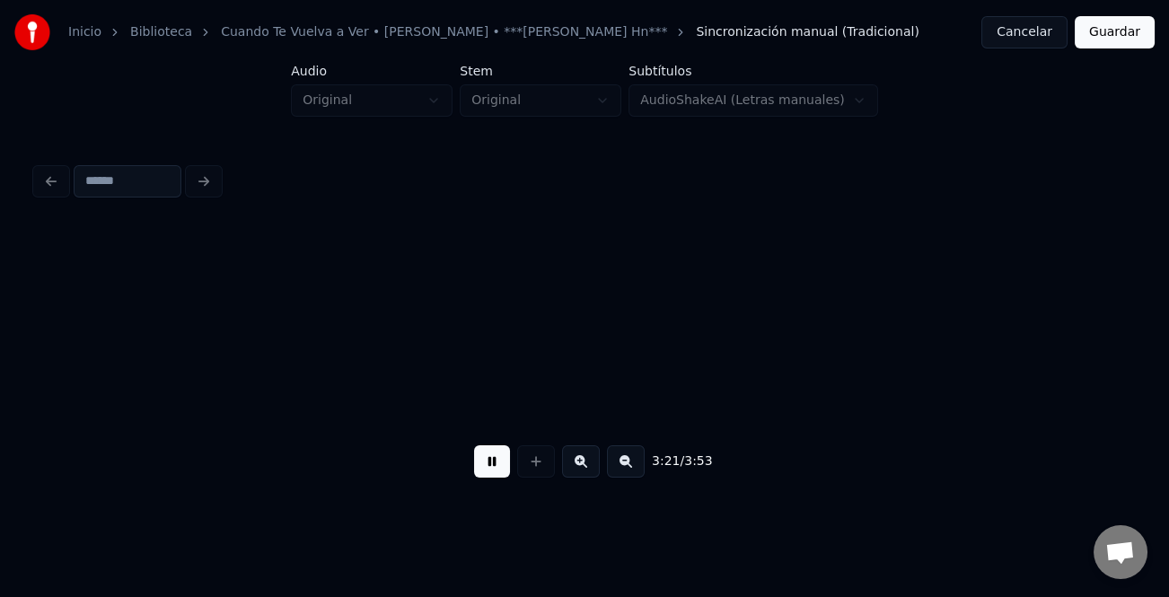
scroll to position [0, 54206]
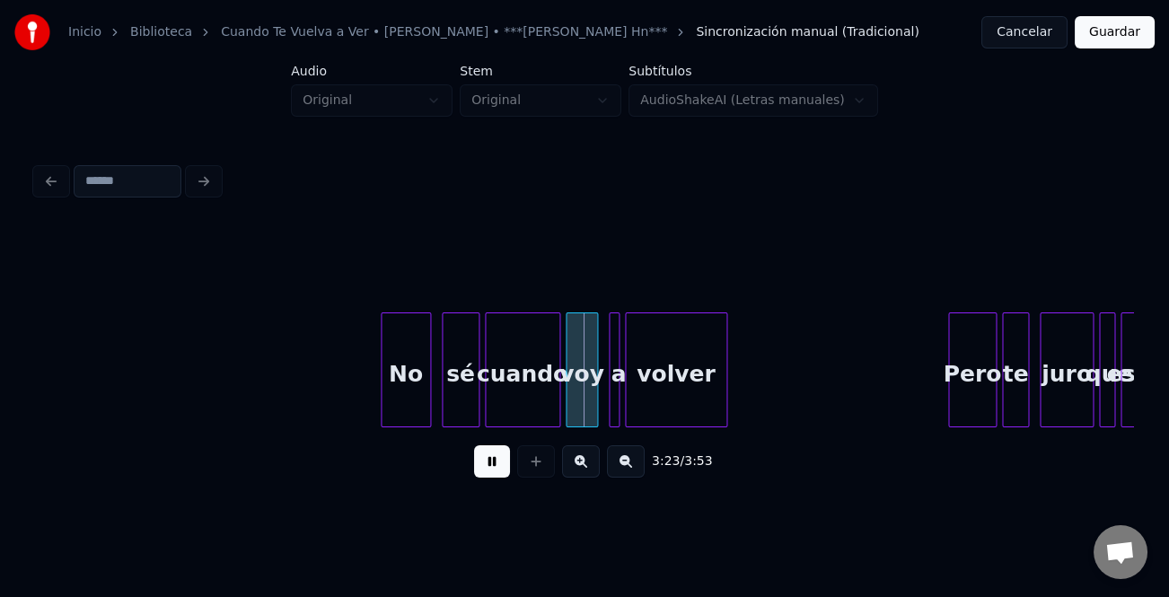
click at [382, 404] on div at bounding box center [384, 369] width 5 height 113
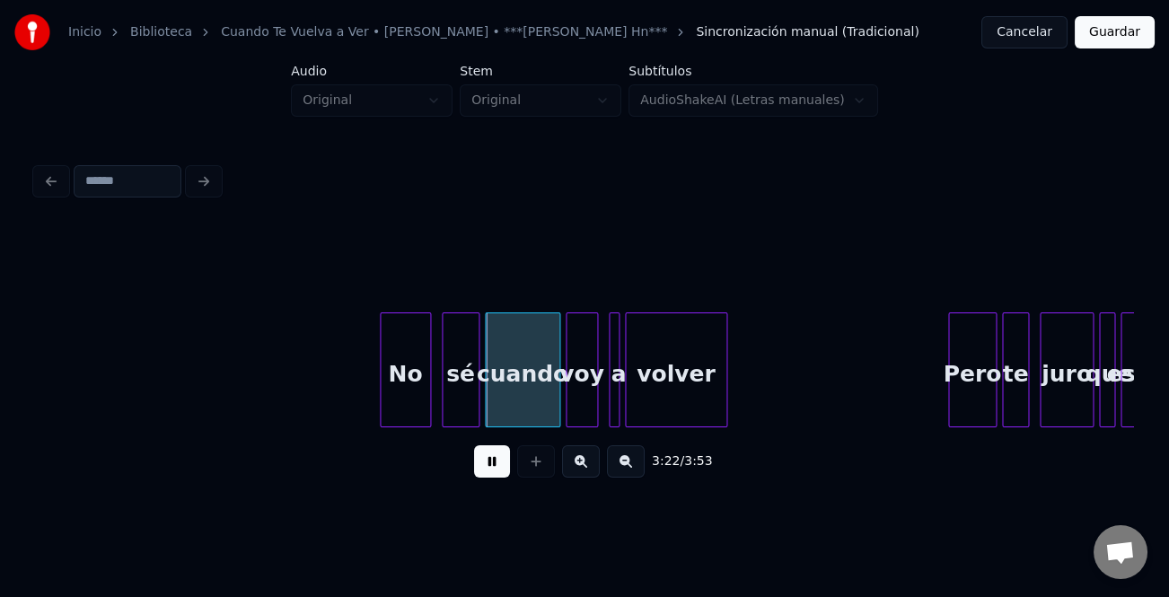
click at [490, 462] on button at bounding box center [492, 462] width 36 height 32
click at [484, 474] on button at bounding box center [492, 462] width 36 height 32
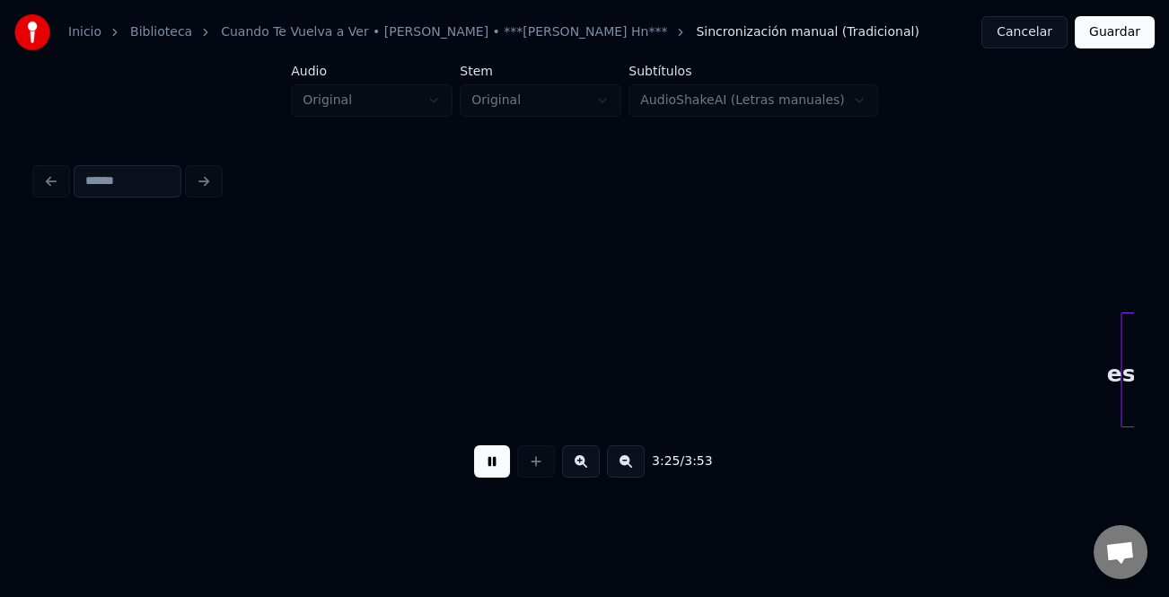
scroll to position [0, 55306]
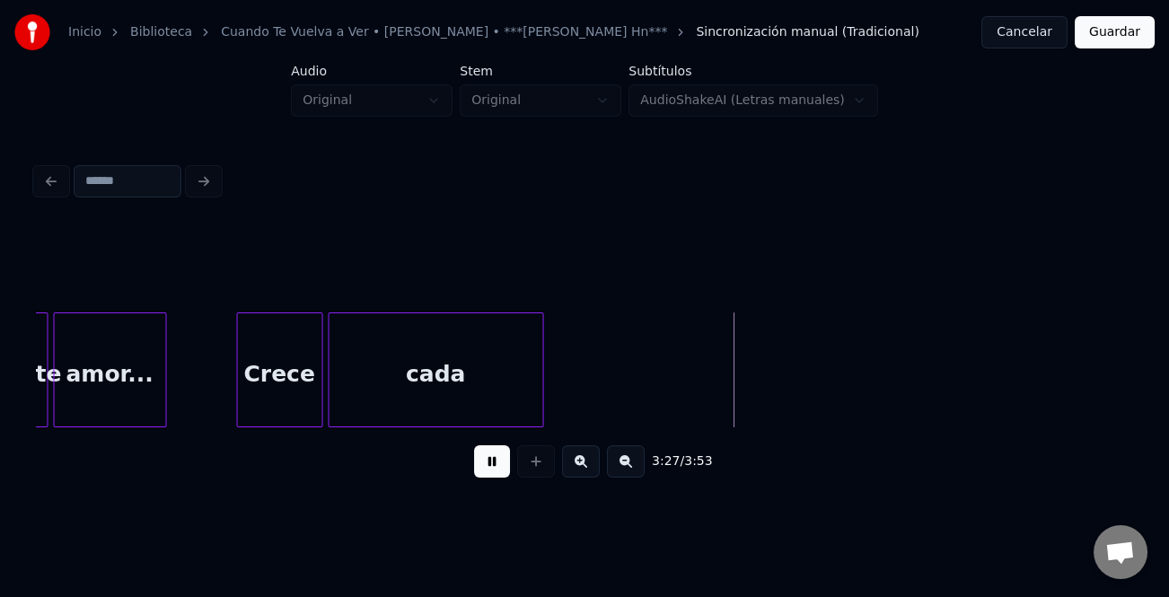
click at [108, 357] on div "amor..." at bounding box center [110, 374] width 111 height 122
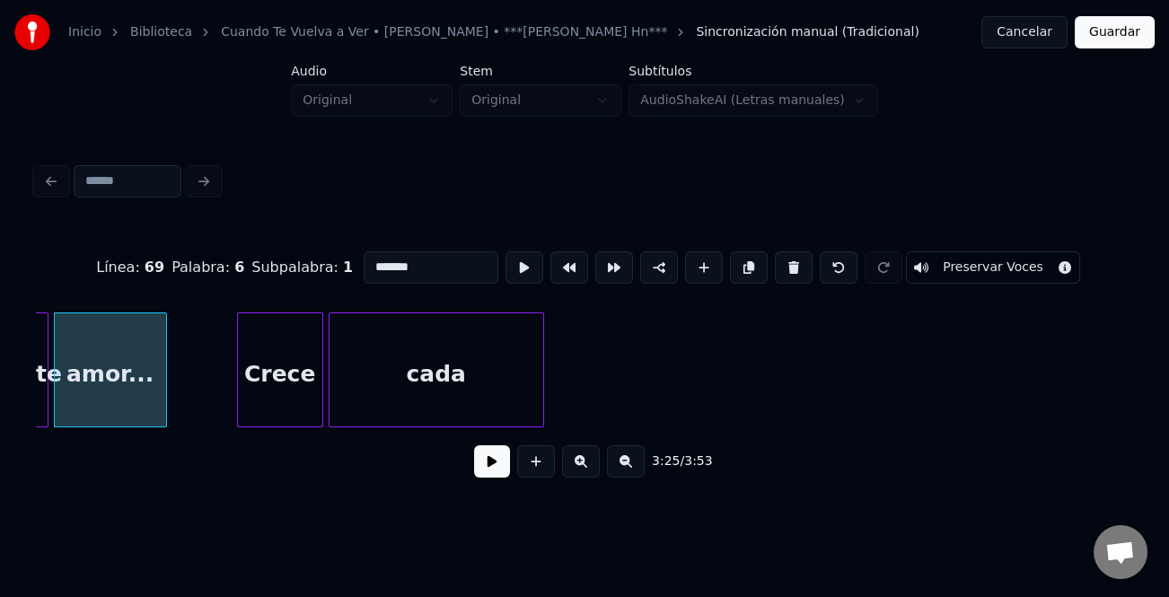
click at [472, 460] on div "3:25 / 3:53" at bounding box center [584, 462] width 1069 height 40
click at [478, 460] on button at bounding box center [492, 462] width 36 height 32
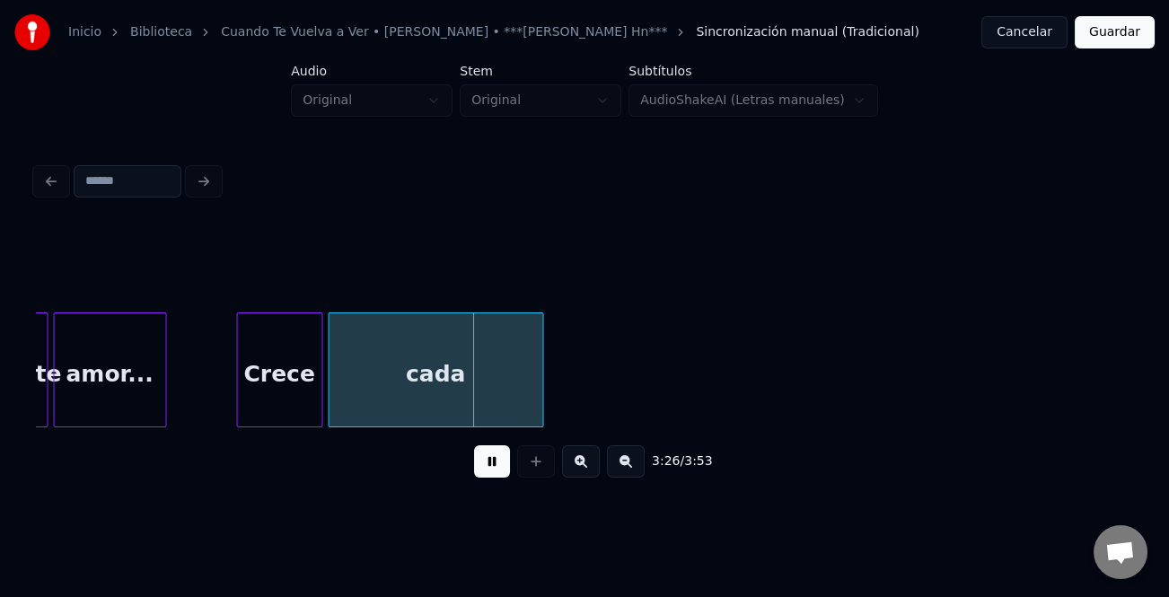
click at [492, 467] on button at bounding box center [492, 462] width 36 height 32
click at [543, 395] on div "cada" at bounding box center [439, 370] width 216 height 115
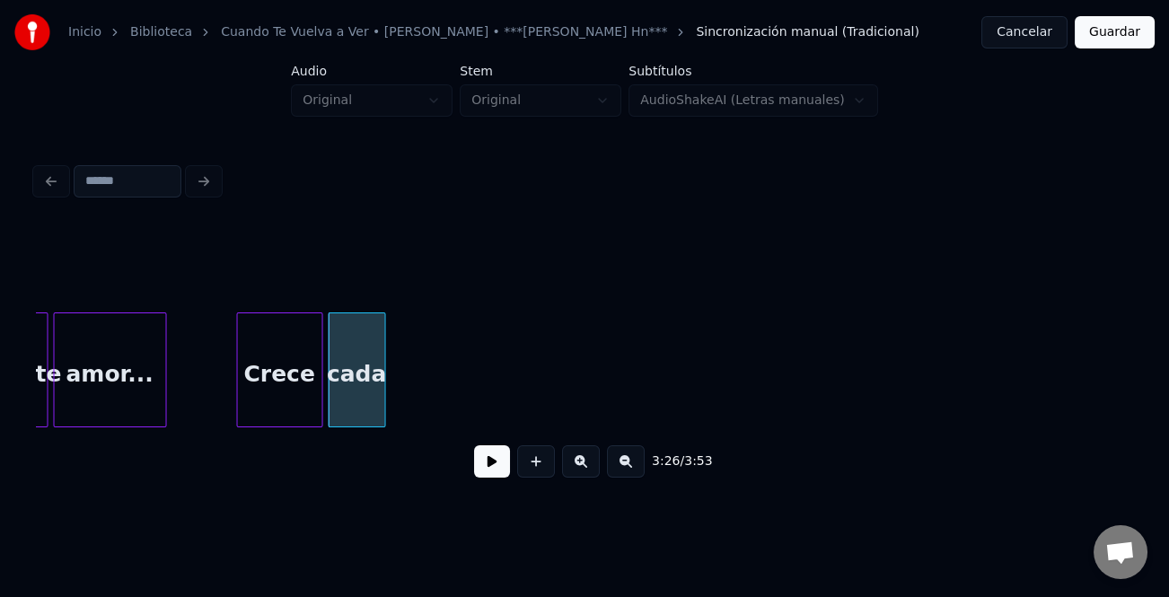
click at [380, 404] on div at bounding box center [382, 369] width 5 height 113
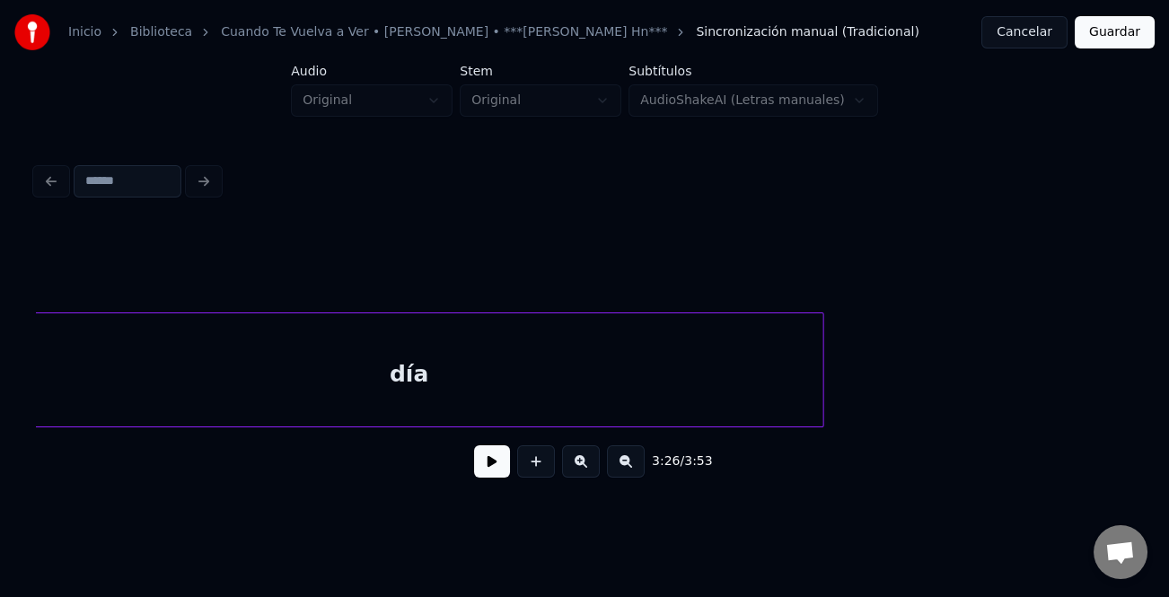
scroll to position [0, 56148]
click at [484, 423] on div "día" at bounding box center [585, 370] width 1098 height 115
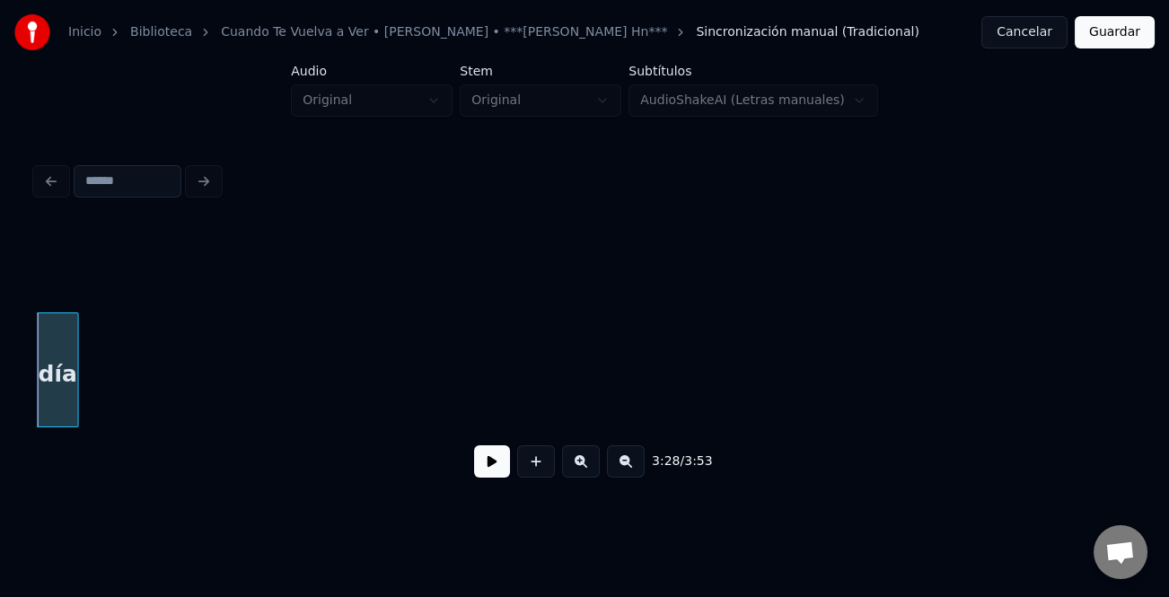
click at [66, 338] on div "día" at bounding box center [58, 370] width 42 height 115
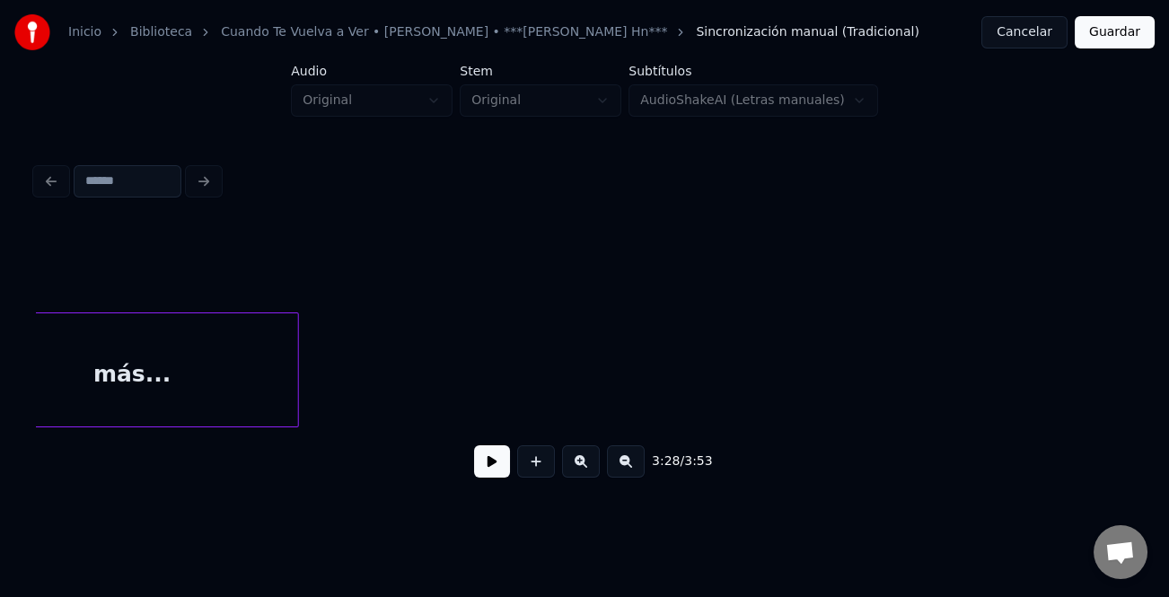
scroll to position [0, 57756]
click at [184, 381] on div "más..." at bounding box center [204, 374] width 332 height 122
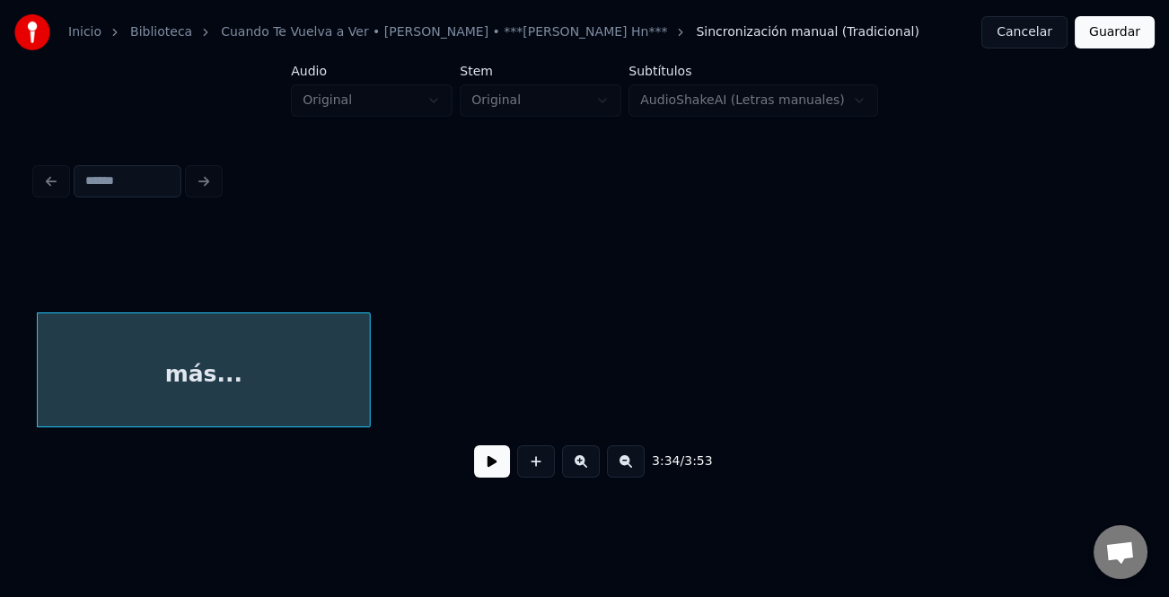
click at [631, 471] on button at bounding box center [626, 462] width 38 height 32
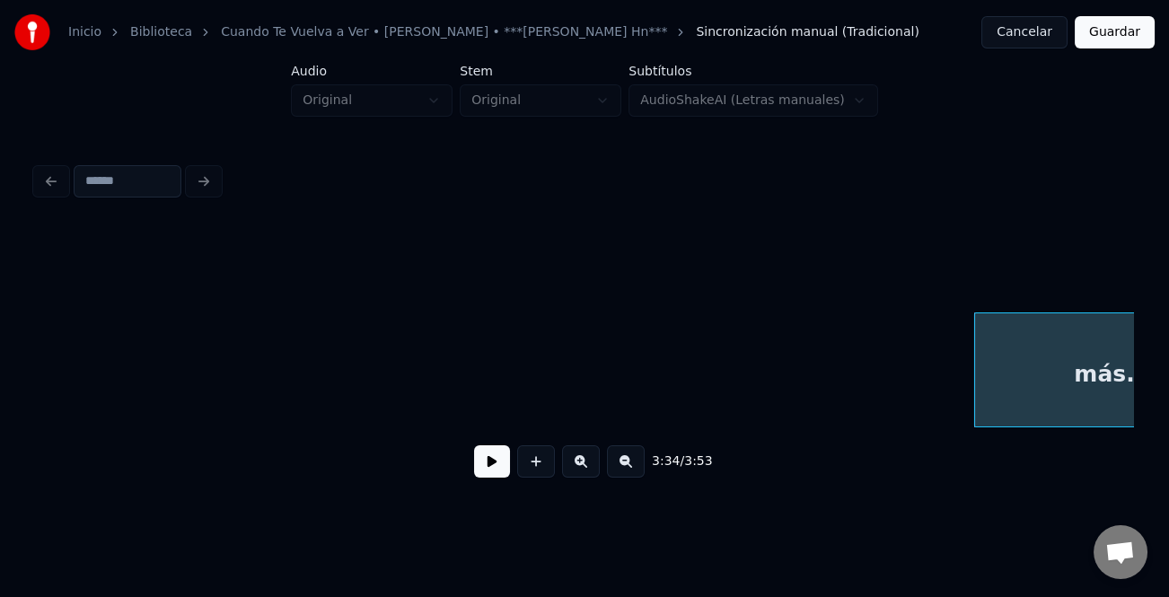
scroll to position [0, 47305]
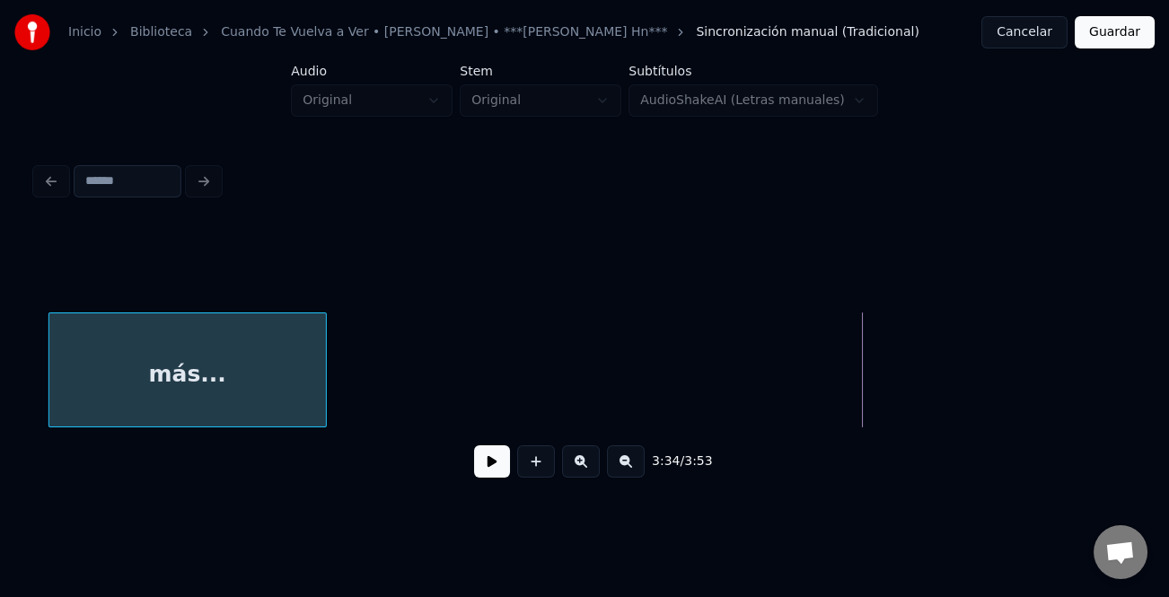
click at [268, 408] on div "más..." at bounding box center [187, 374] width 277 height 122
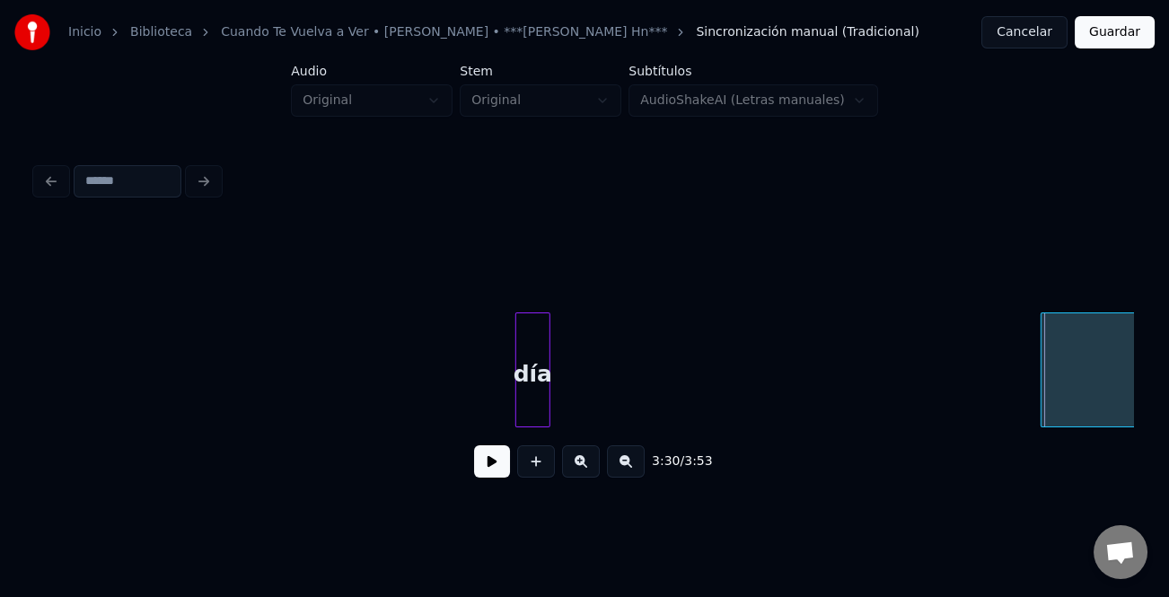
scroll to position [0, 46497]
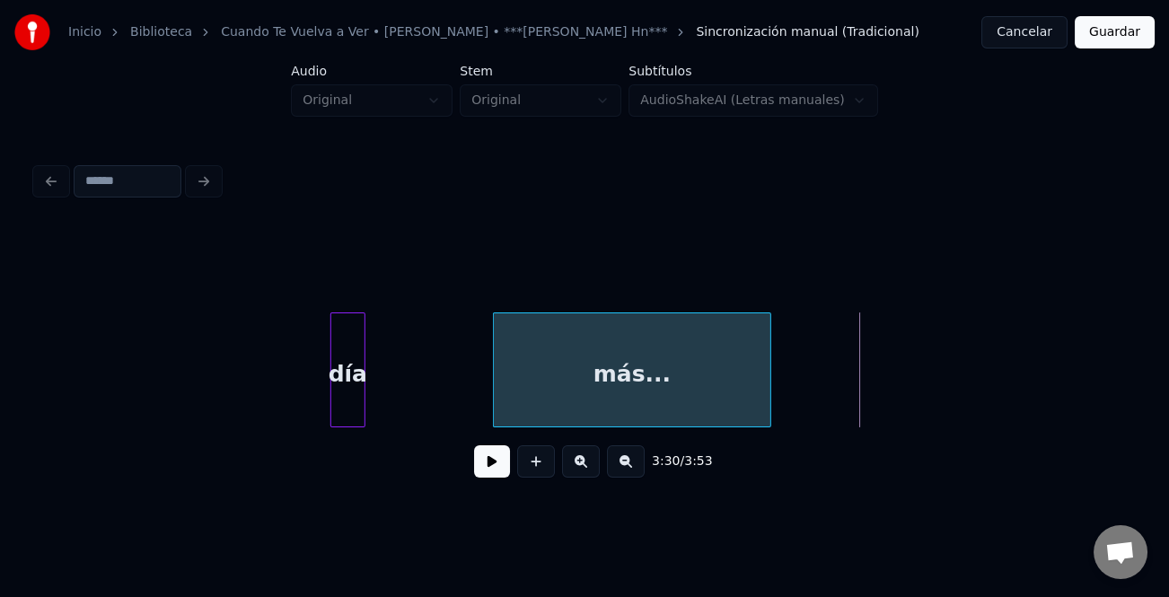
click at [684, 380] on div "más..." at bounding box center [632, 374] width 277 height 122
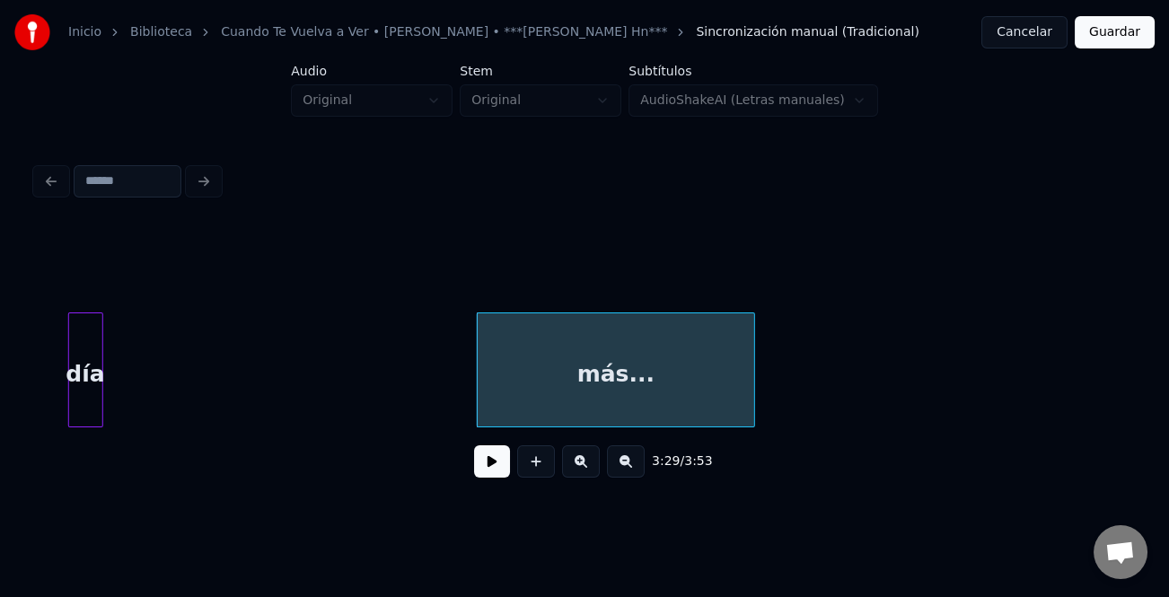
click at [90, 413] on div "día" at bounding box center [85, 374] width 33 height 122
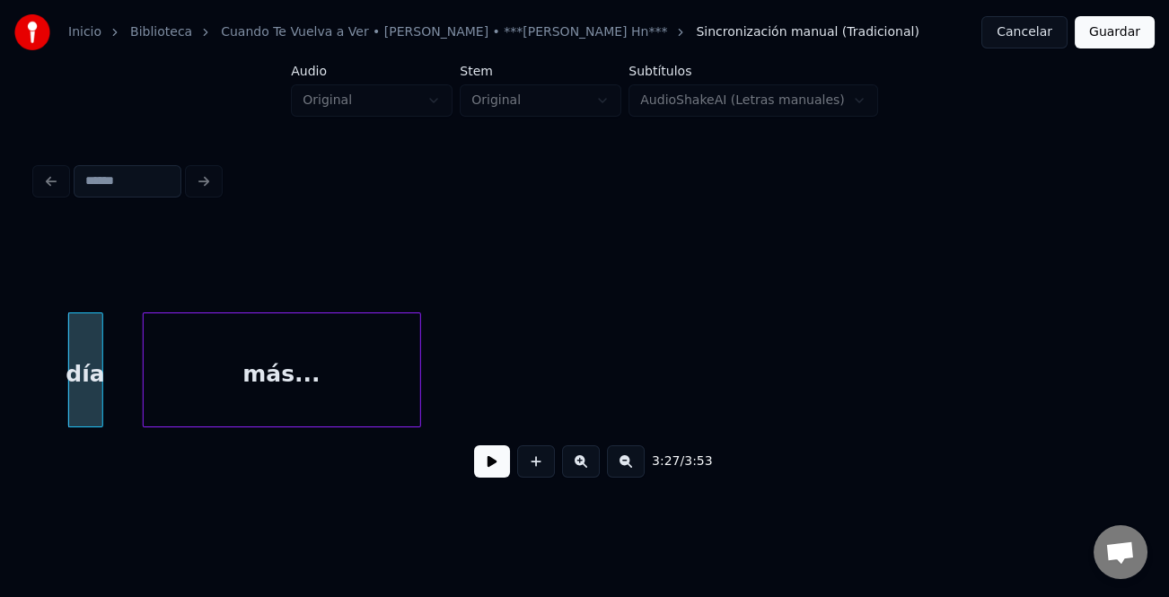
click at [315, 407] on div "más..." at bounding box center [282, 374] width 277 height 122
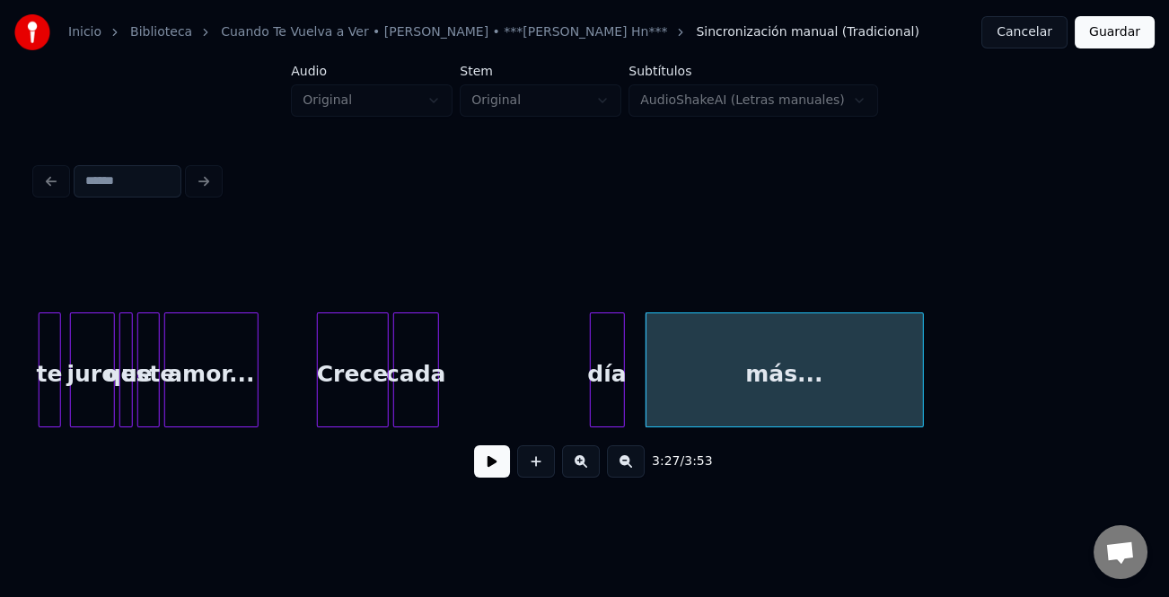
scroll to position [0, 46017]
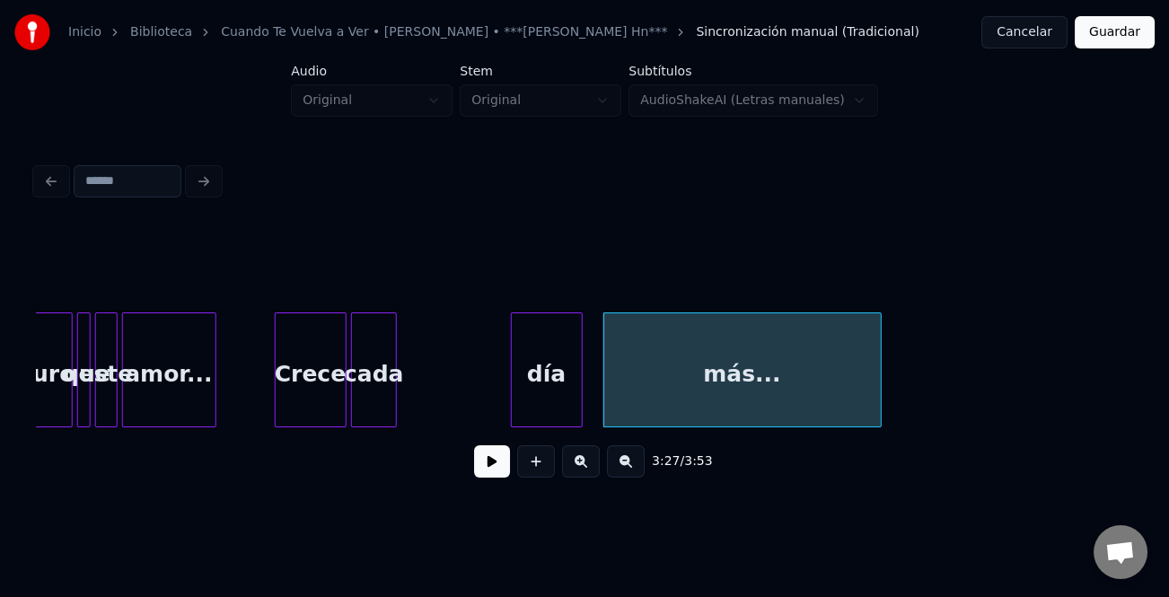
click at [512, 393] on div at bounding box center [514, 369] width 5 height 113
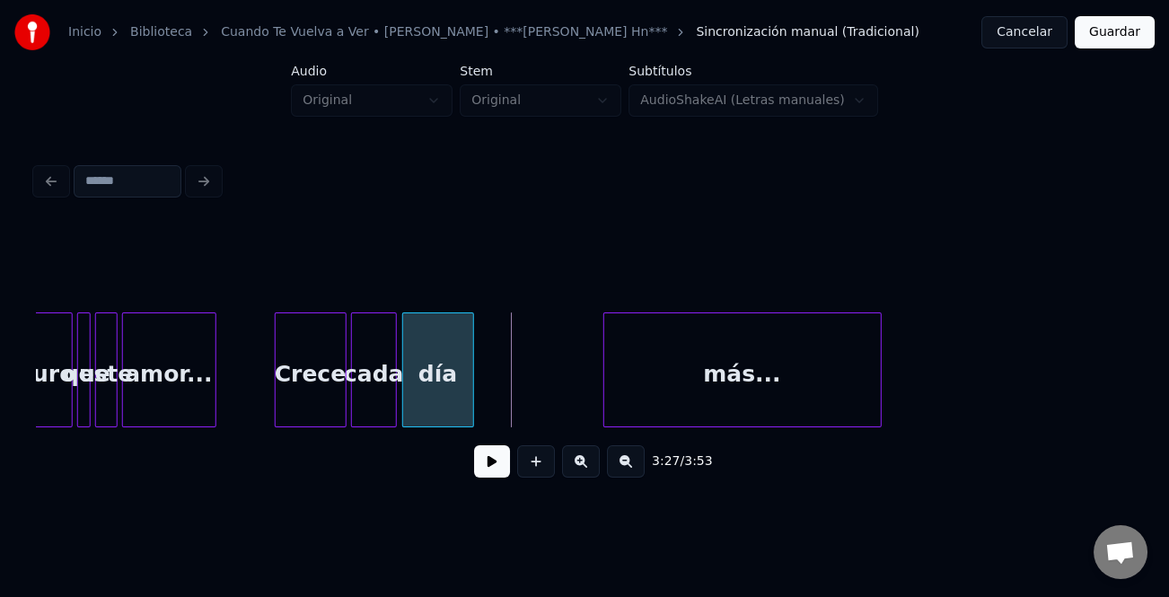
click at [428, 392] on div "día" at bounding box center [438, 374] width 70 height 122
click at [437, 389] on div at bounding box center [439, 369] width 5 height 113
click at [309, 384] on div "Crece" at bounding box center [311, 374] width 70 height 122
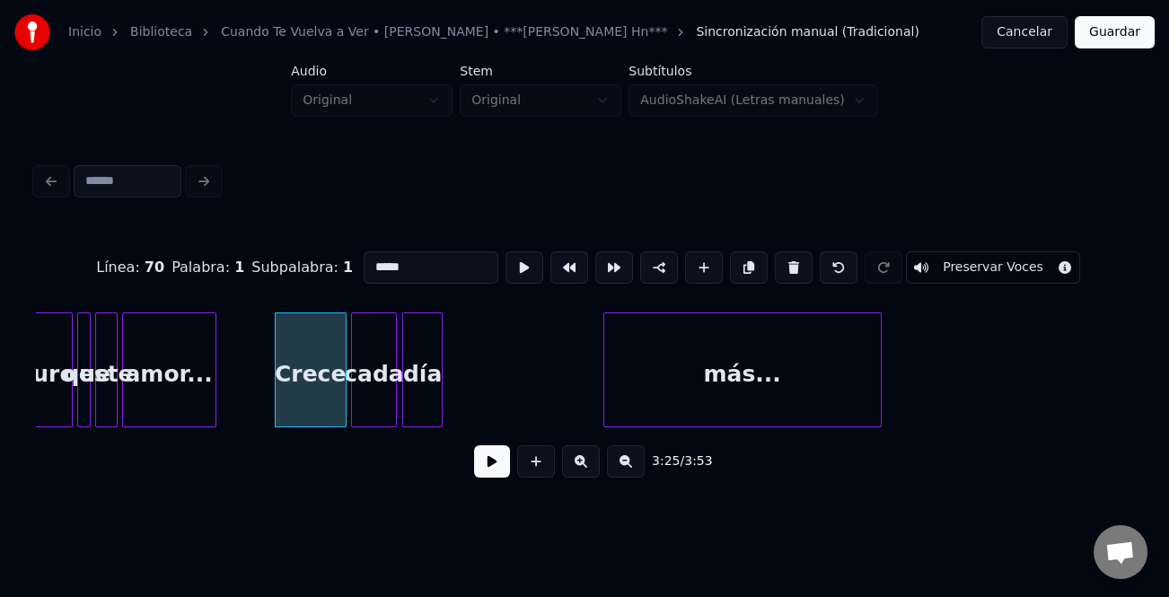
click at [496, 467] on button at bounding box center [492, 462] width 36 height 32
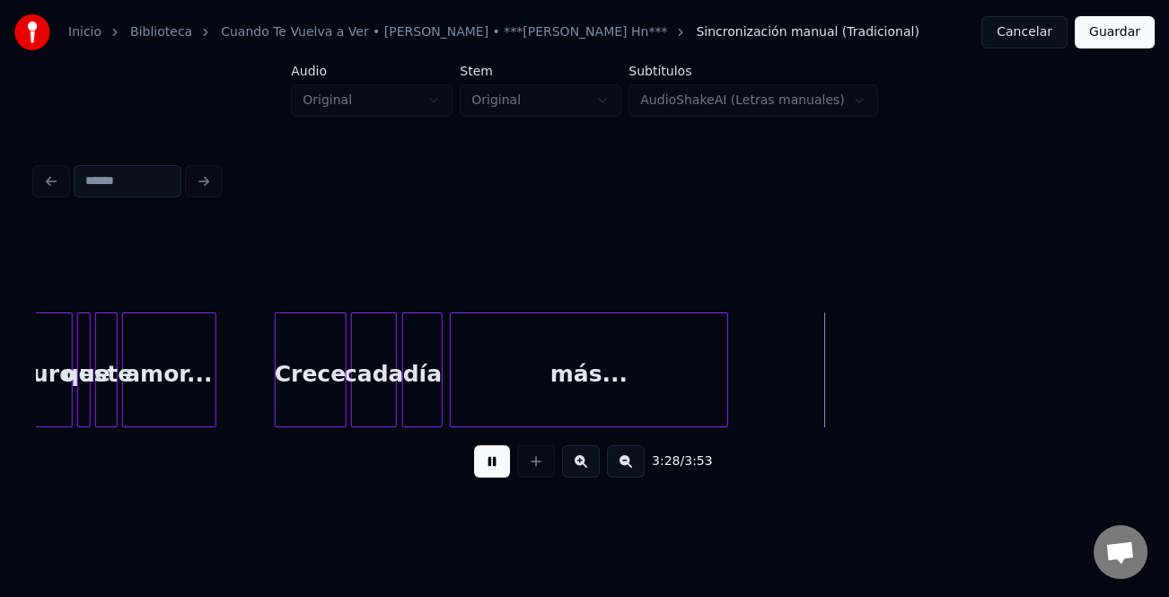
click at [577, 392] on div "más..." at bounding box center [589, 374] width 277 height 122
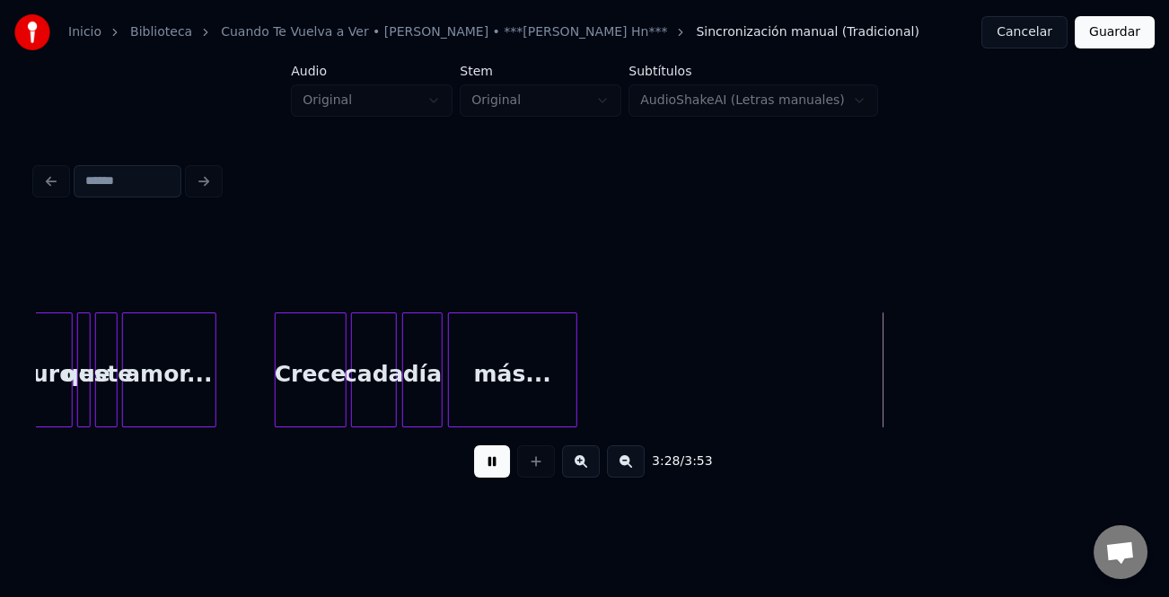
click at [571, 407] on div at bounding box center [573, 369] width 5 height 113
click at [489, 468] on button at bounding box center [492, 462] width 36 height 32
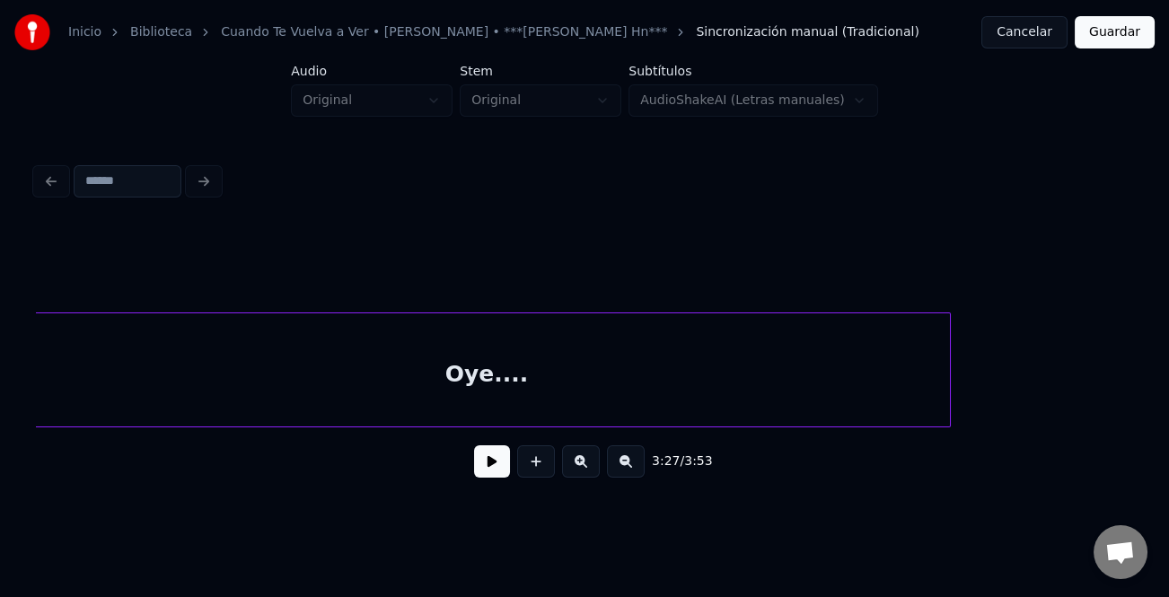
scroll to position [0, 48574]
click at [283, 366] on div "Oye...." at bounding box center [502, 374] width 928 height 122
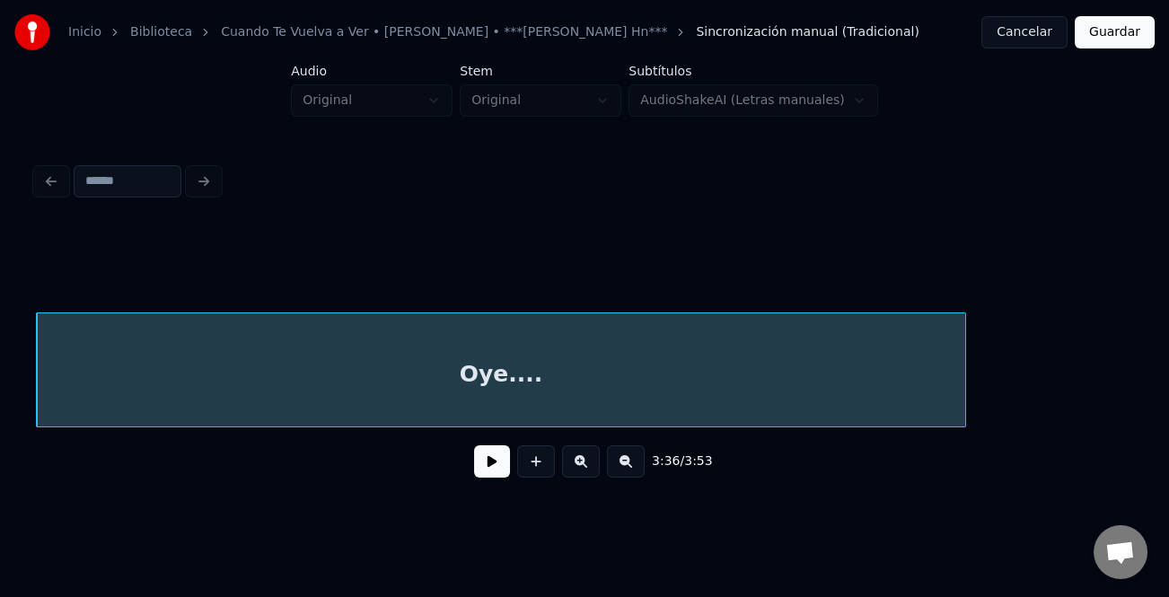
click at [629, 453] on button at bounding box center [626, 462] width 38 height 32
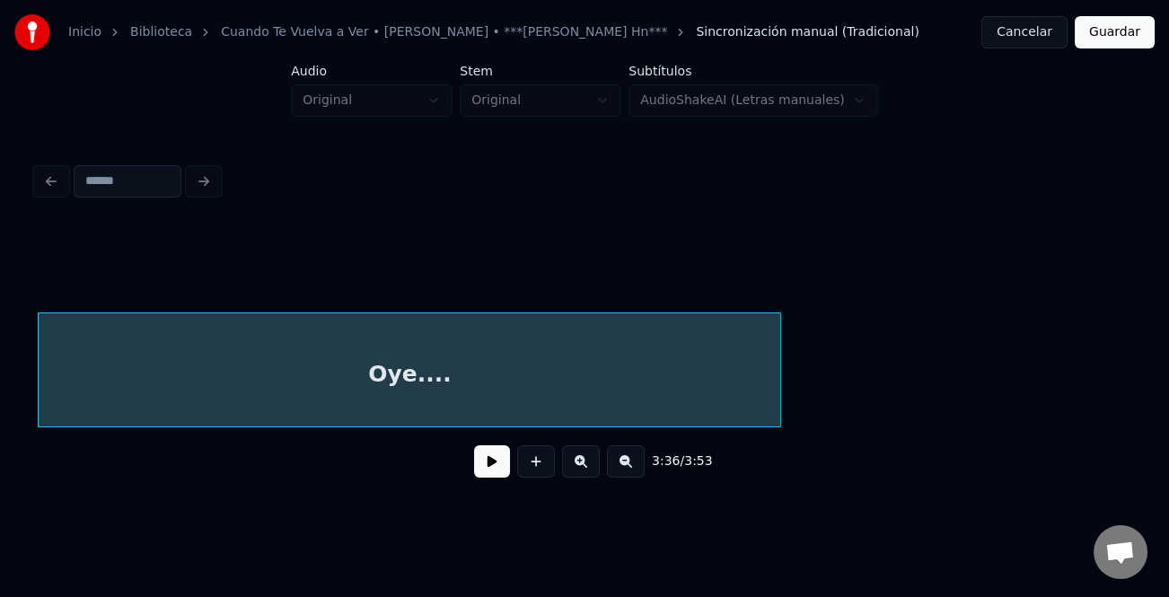
click at [622, 461] on button at bounding box center [626, 462] width 38 height 32
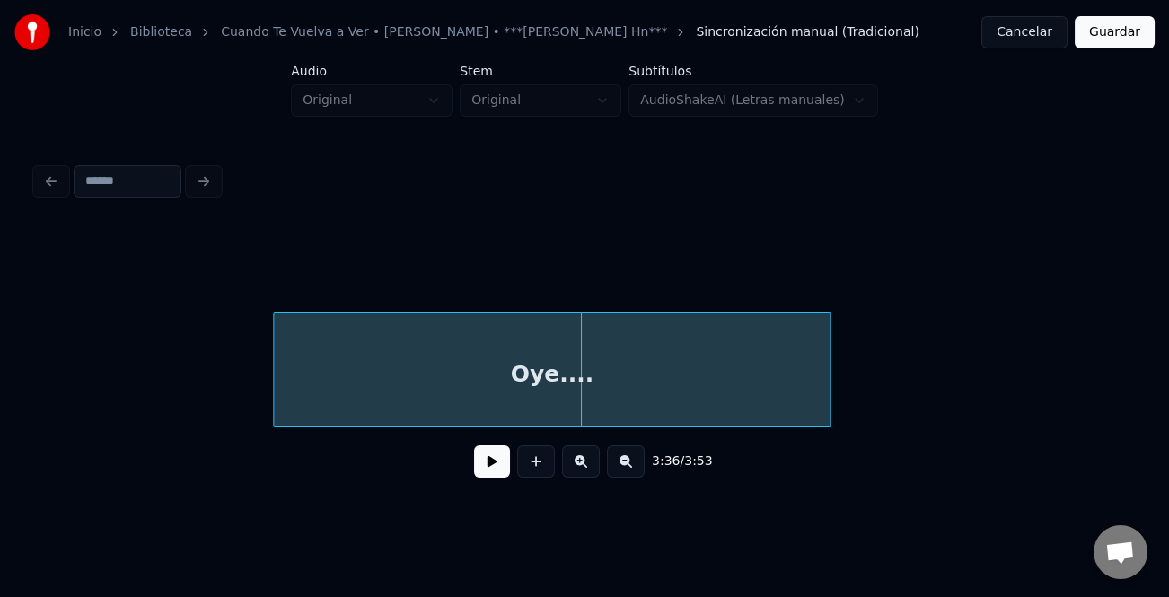
scroll to position [0, 28515]
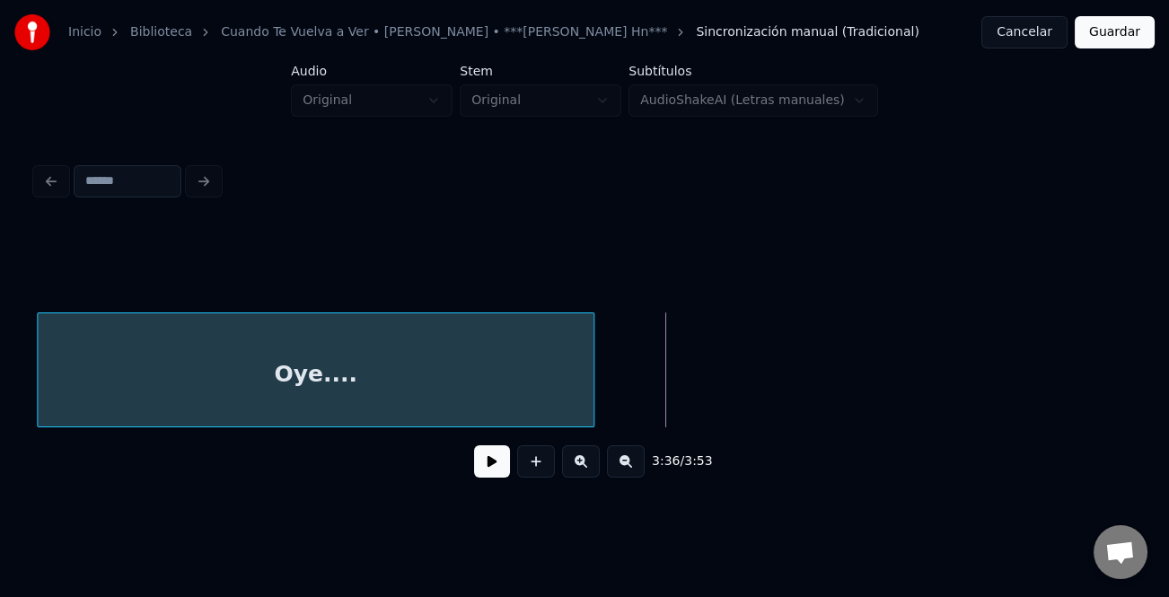
click at [389, 404] on div "Oye...." at bounding box center [316, 374] width 556 height 122
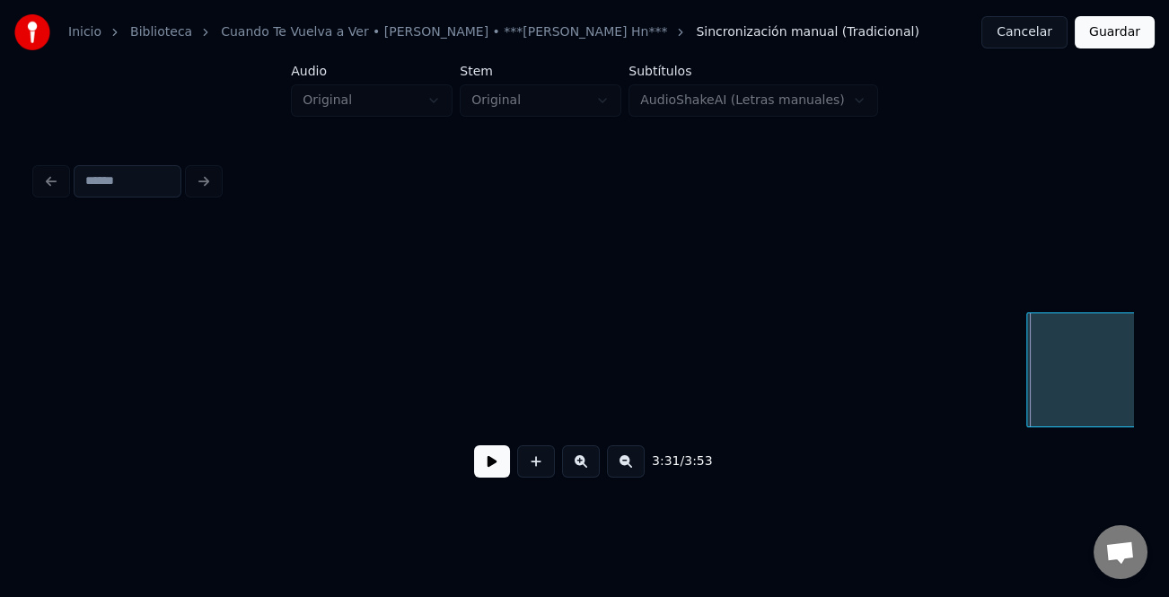
scroll to position [0, 27973]
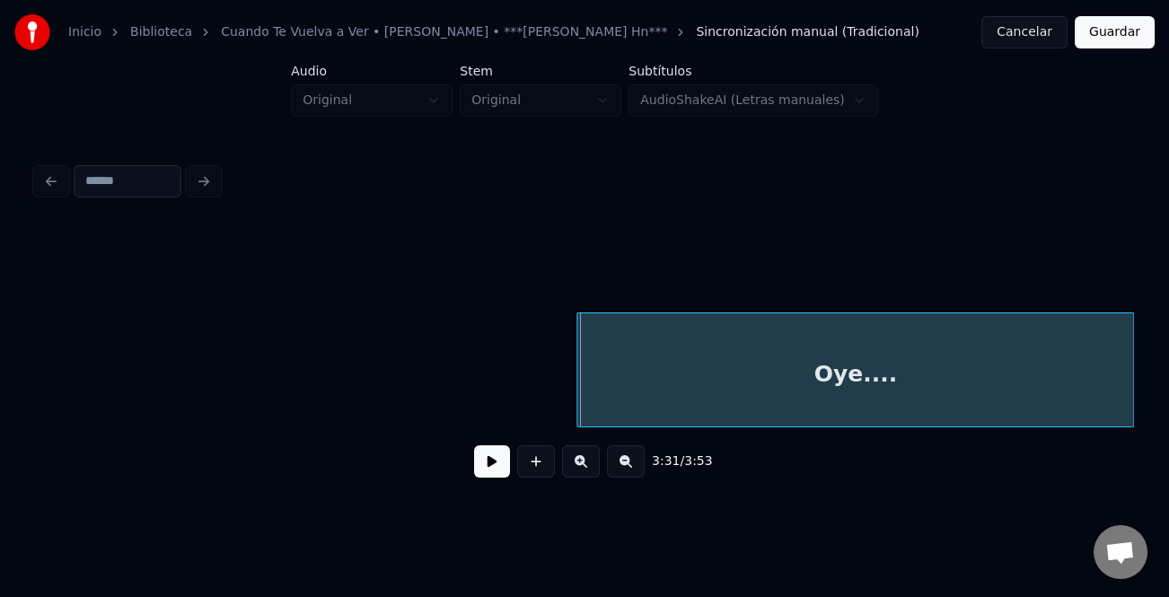
click at [1125, 394] on div "Oye...." at bounding box center [856, 370] width 558 height 115
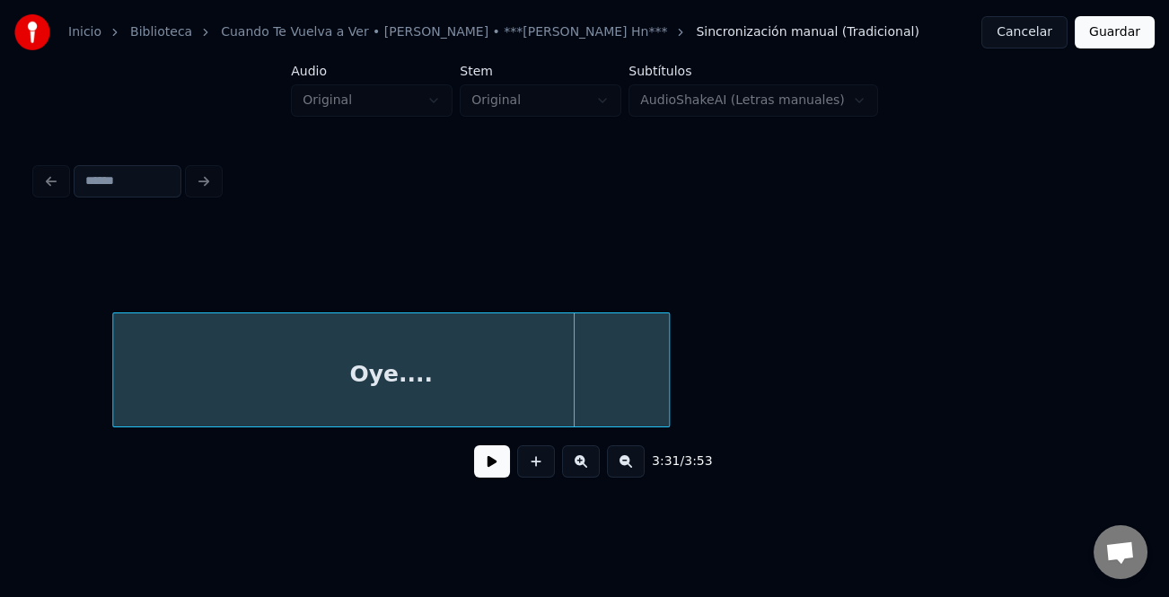
click at [586, 405] on div "Oye...." at bounding box center [391, 374] width 556 height 122
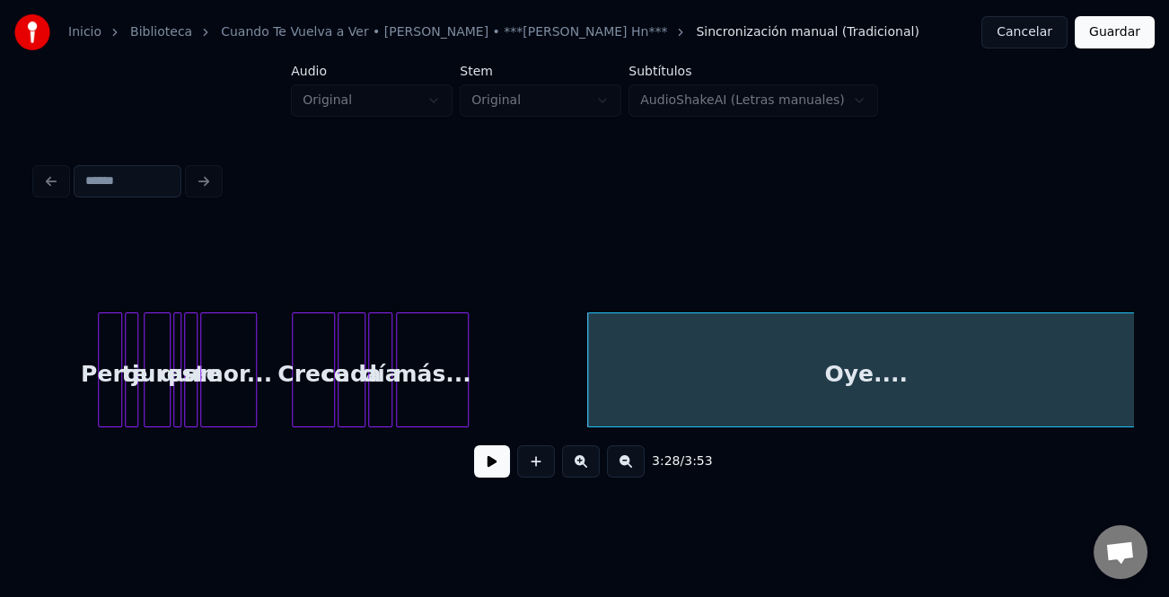
scroll to position [0, 27522]
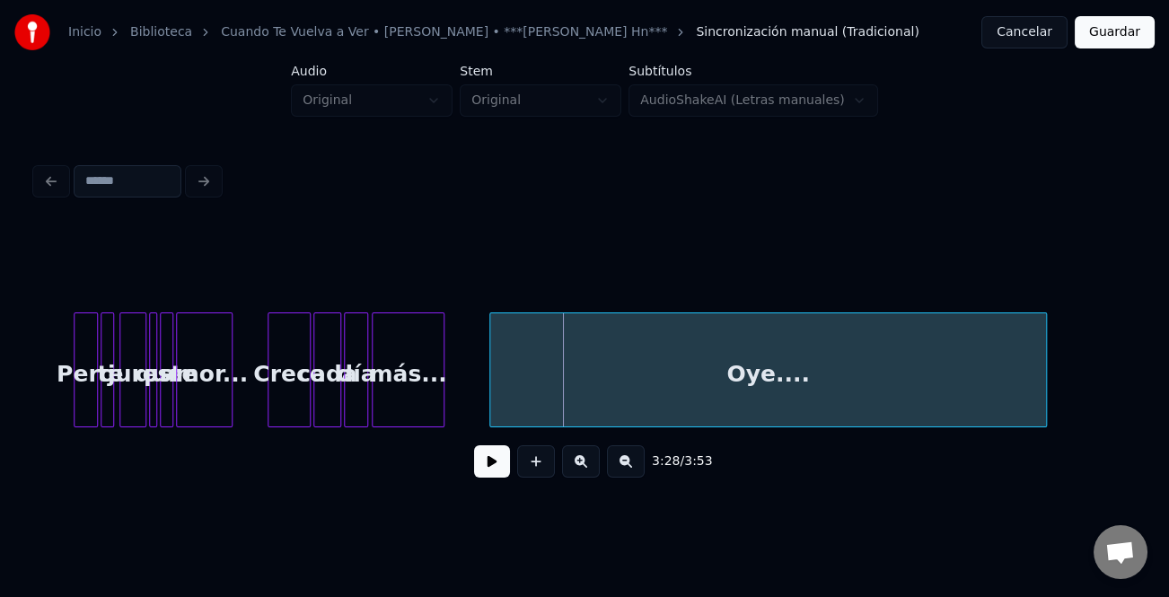
click at [880, 390] on div "Oye...." at bounding box center [768, 374] width 556 height 122
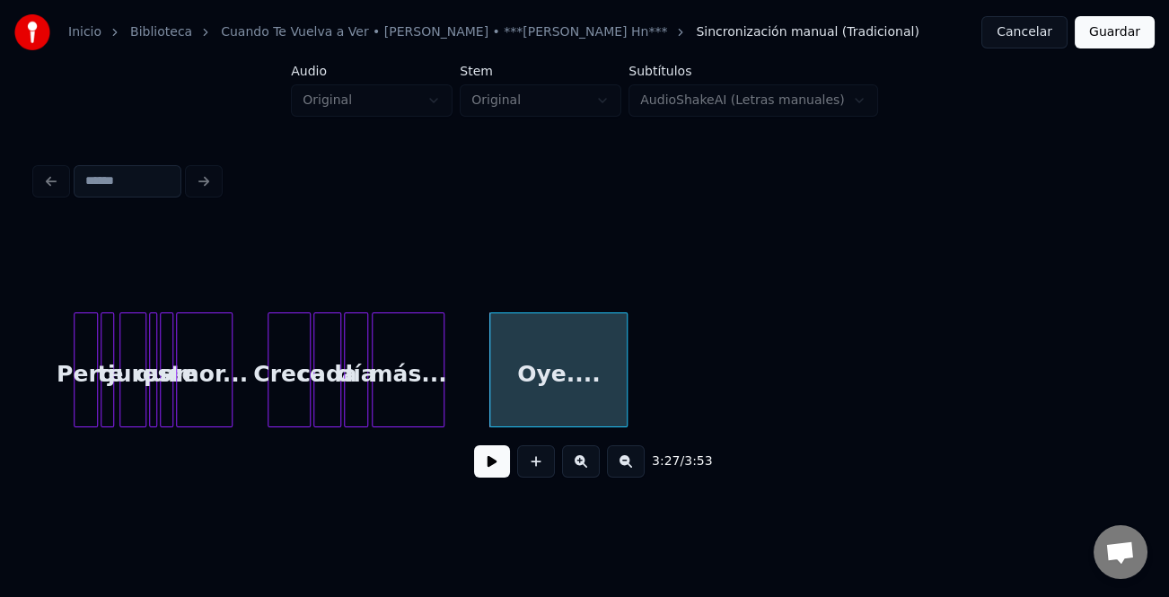
click at [626, 401] on div at bounding box center [624, 369] width 5 height 113
click at [504, 471] on button at bounding box center [492, 462] width 36 height 32
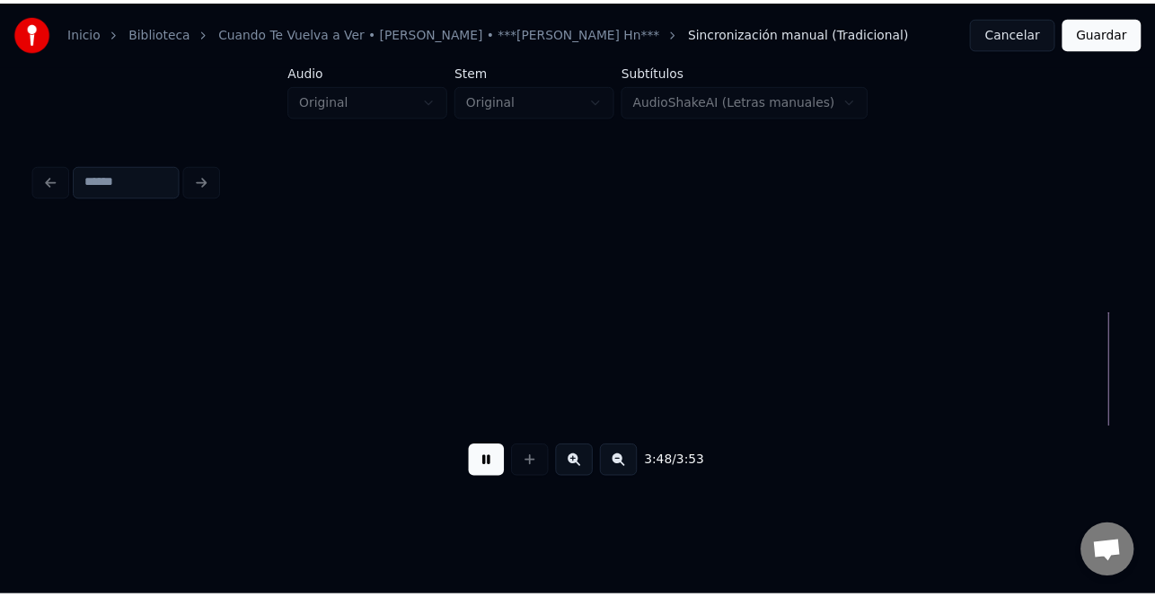
scroll to position [0, 30398]
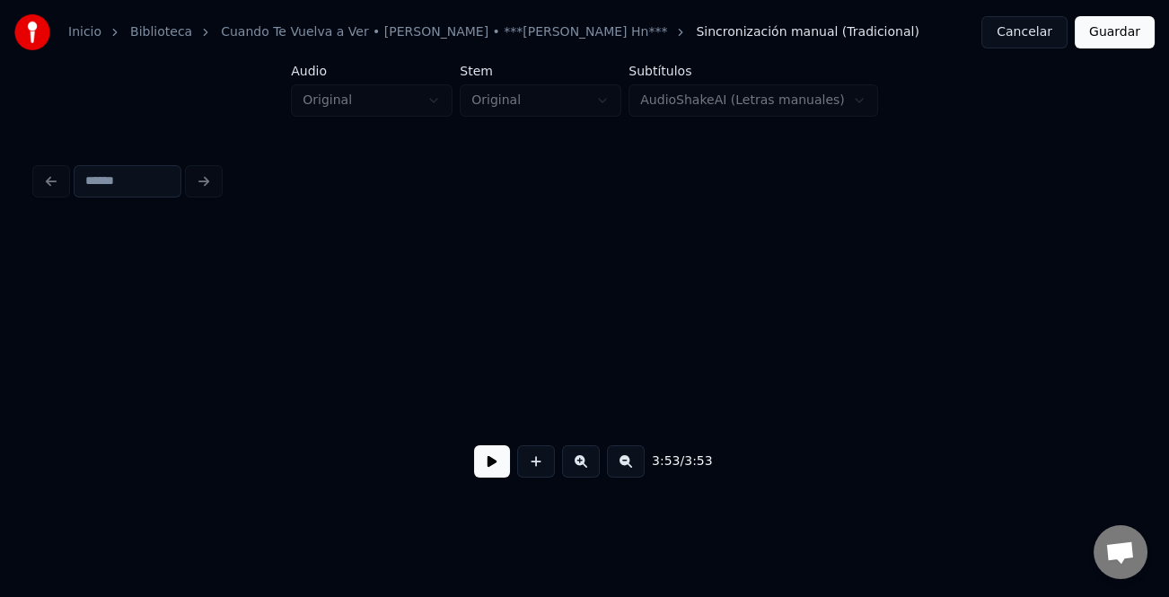
click at [1116, 36] on button "Guardar" at bounding box center [1115, 32] width 80 height 32
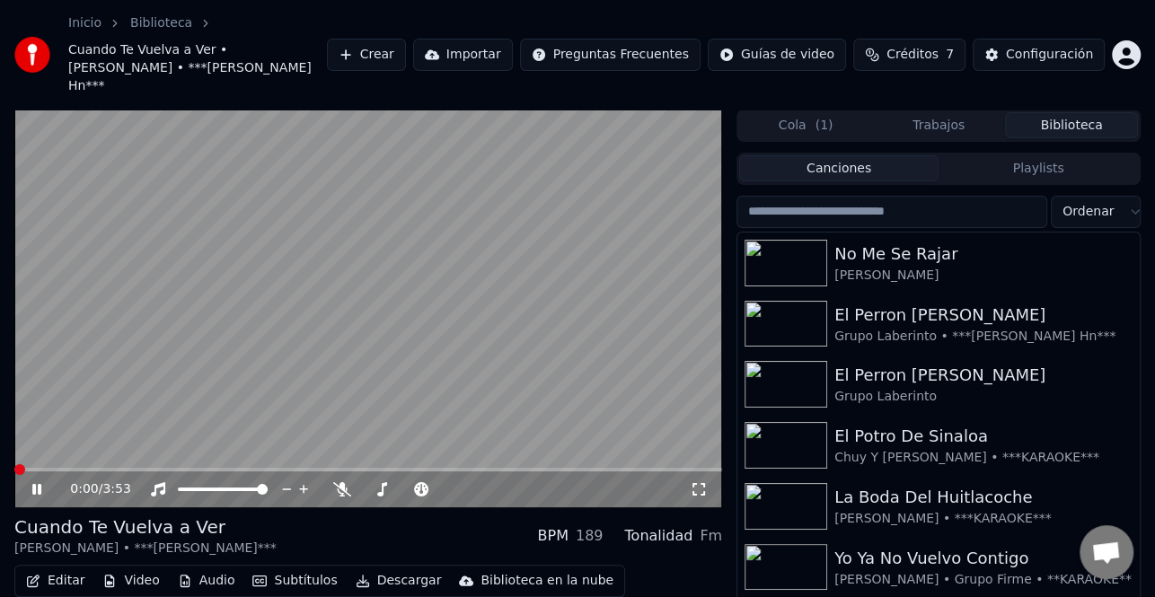
click at [393, 569] on button "Descargar" at bounding box center [399, 581] width 101 height 25
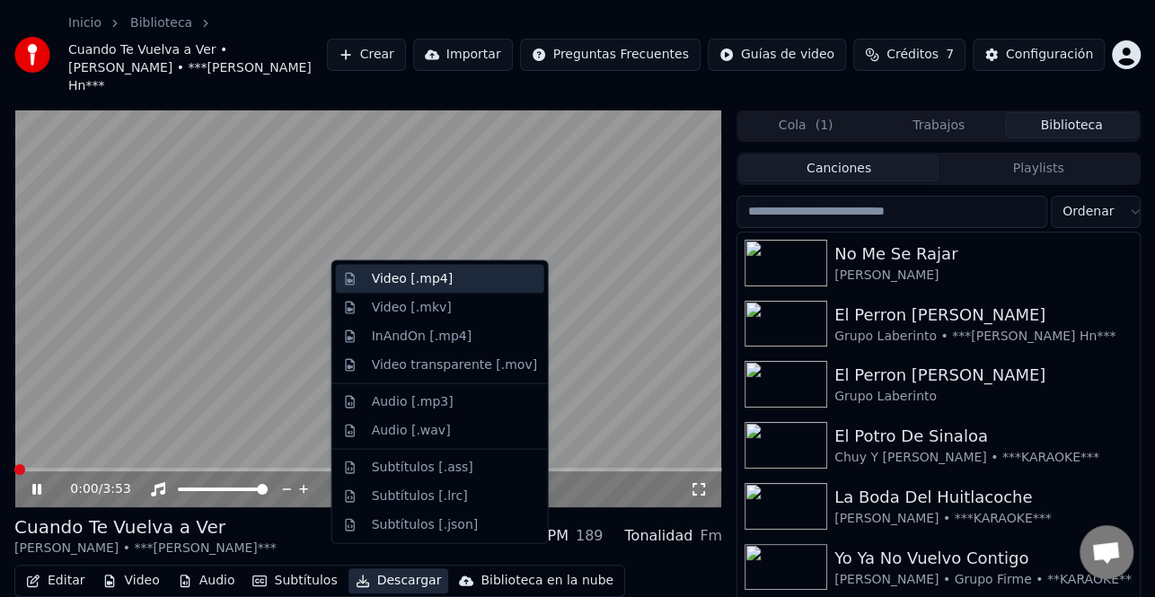
click at [434, 287] on div "Video [.mp4]" at bounding box center [412, 279] width 81 height 18
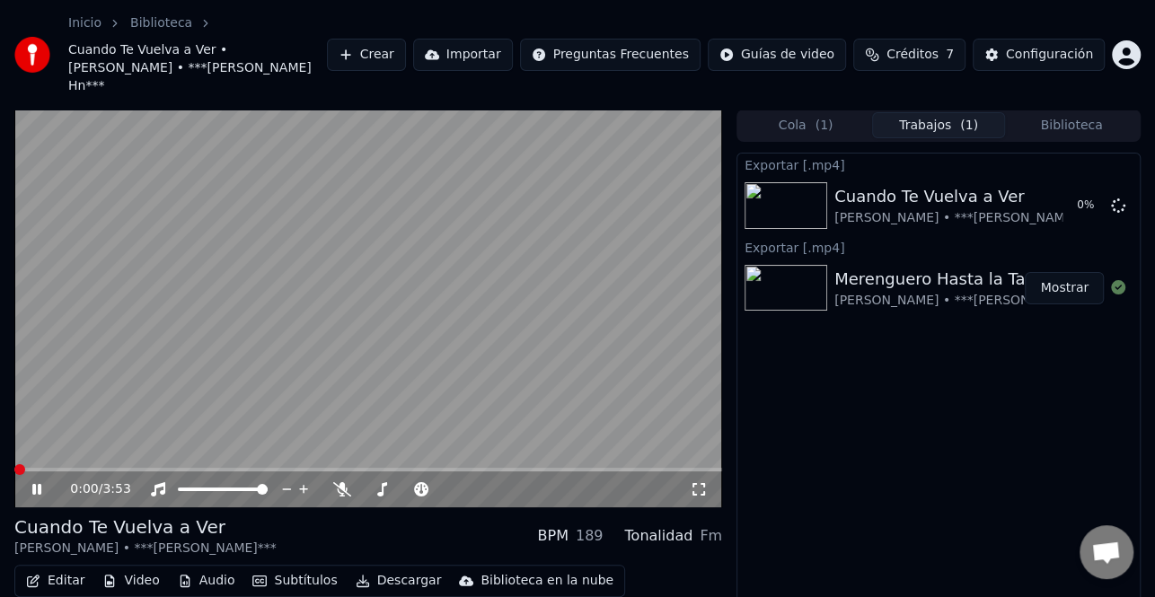
click at [36, 484] on icon at bounding box center [36, 489] width 9 height 11
click at [1038, 112] on button "Biblioteca" at bounding box center [1071, 125] width 133 height 26
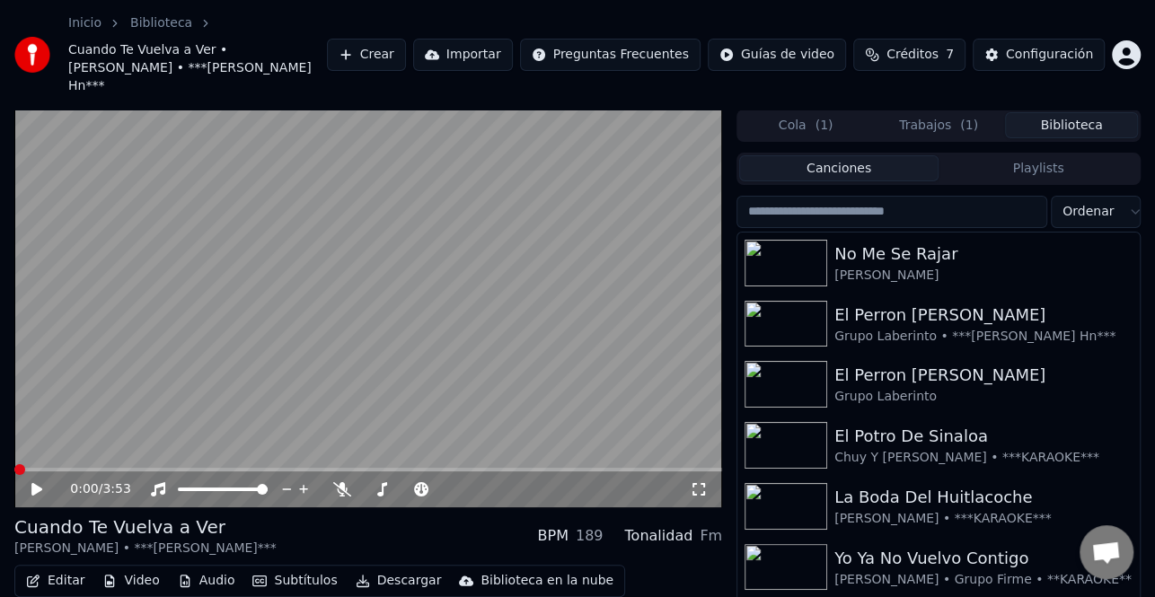
click at [896, 196] on input "search" at bounding box center [892, 212] width 311 height 32
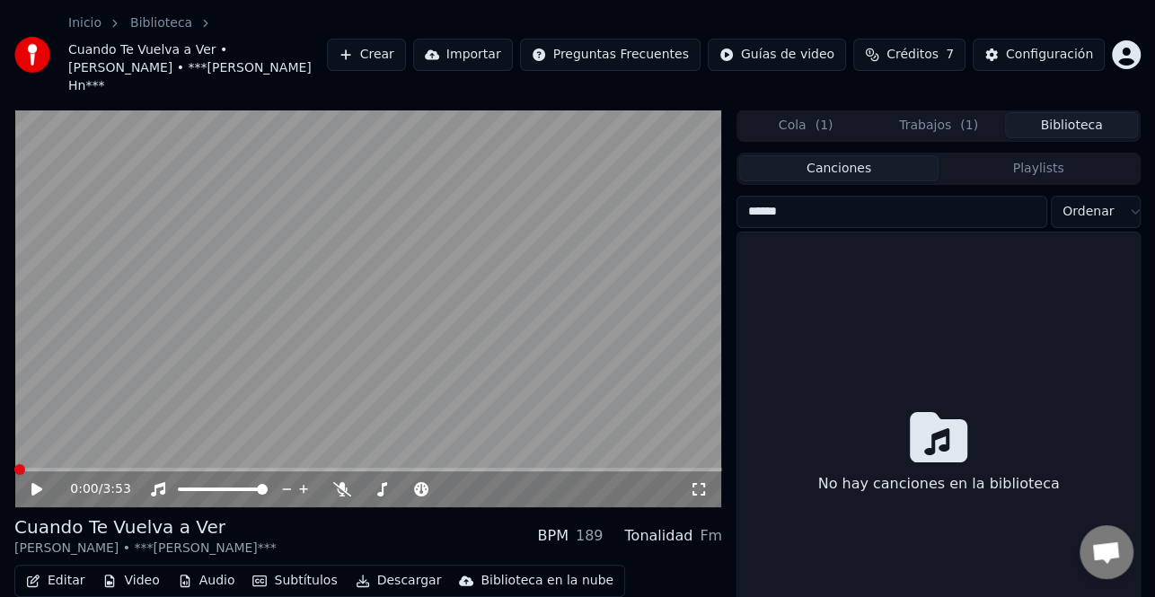
drag, startPoint x: 849, startPoint y: 197, endPoint x: 724, endPoint y: 198, distance: 124.9
click at [724, 198] on div "0:00 / 3:53 Cuando Te Vuelva a Ver [PERSON_NAME] • ***[PERSON_NAME] Hn*** BPM 1…" at bounding box center [577, 395] width 1155 height 570
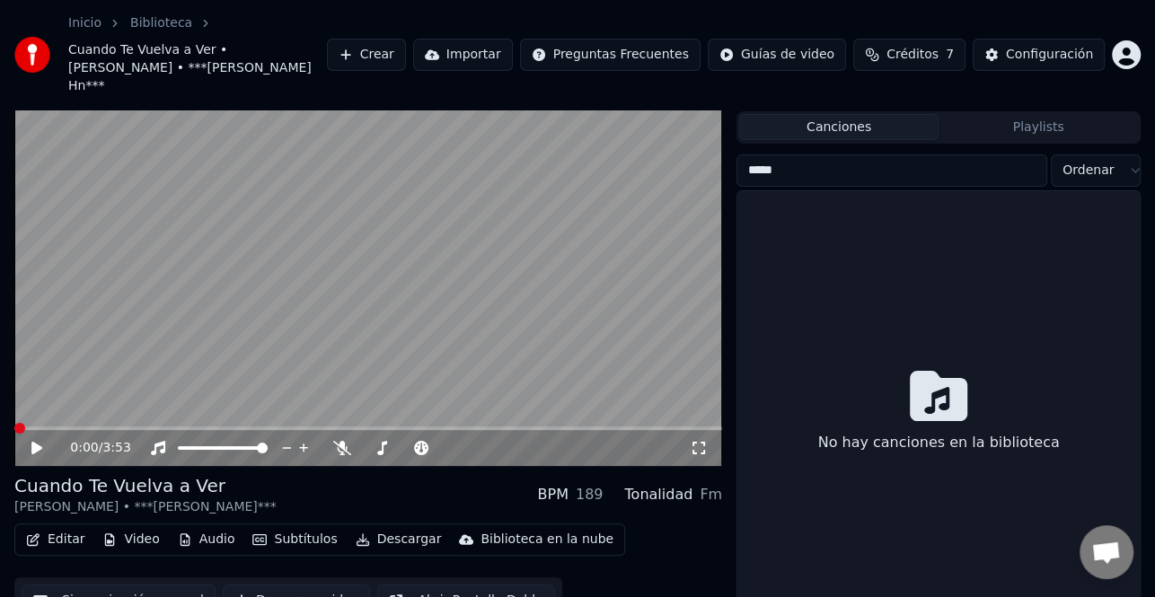
scroll to position [64, 0]
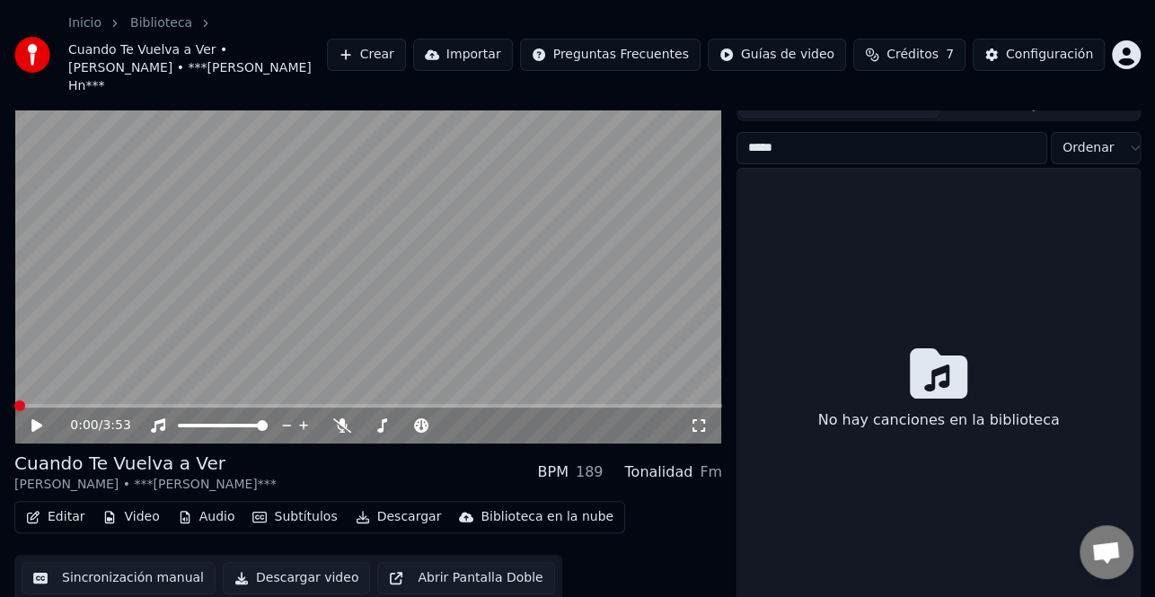
drag, startPoint x: 800, startPoint y: 126, endPoint x: 717, endPoint y: 129, distance: 83.6
click at [717, 129] on div "0:00 / 3:53 Cuando Te Vuelva a Ver [PERSON_NAME] • ***[PERSON_NAME] Hn*** BPM 1…" at bounding box center [577, 331] width 1155 height 570
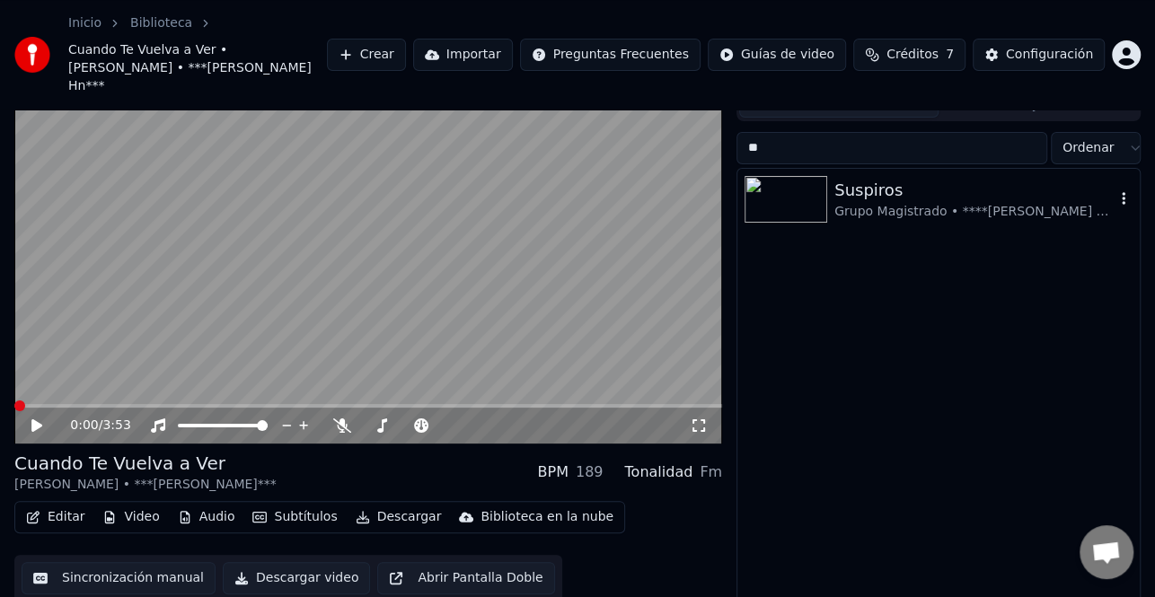
type input "*"
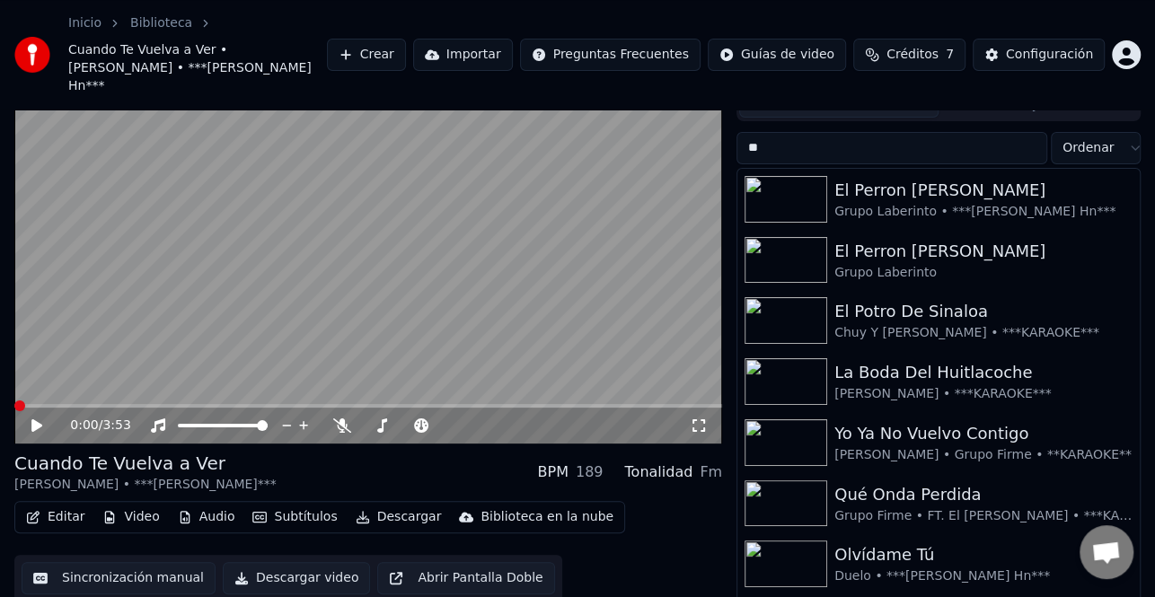
type input "*"
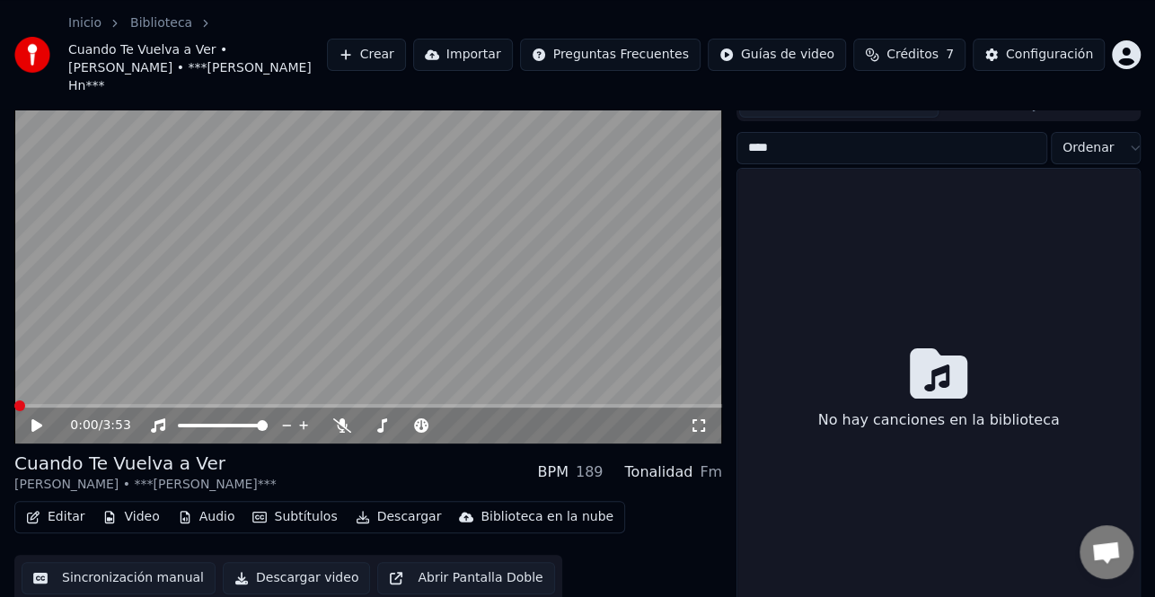
drag, startPoint x: 805, startPoint y: 135, endPoint x: 723, endPoint y: 136, distance: 81.7
click at [723, 136] on div "0:00 / 3:53 Cuando Te Vuelva a Ver [PERSON_NAME] • ***[PERSON_NAME] Hn*** BPM 1…" at bounding box center [577, 331] width 1155 height 570
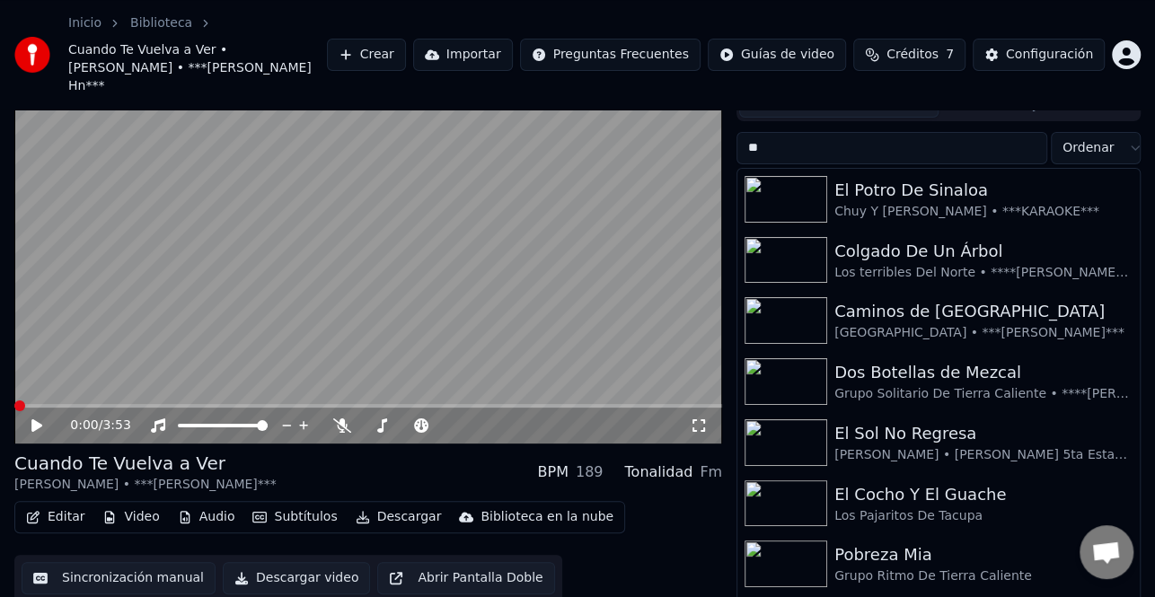
type input "*"
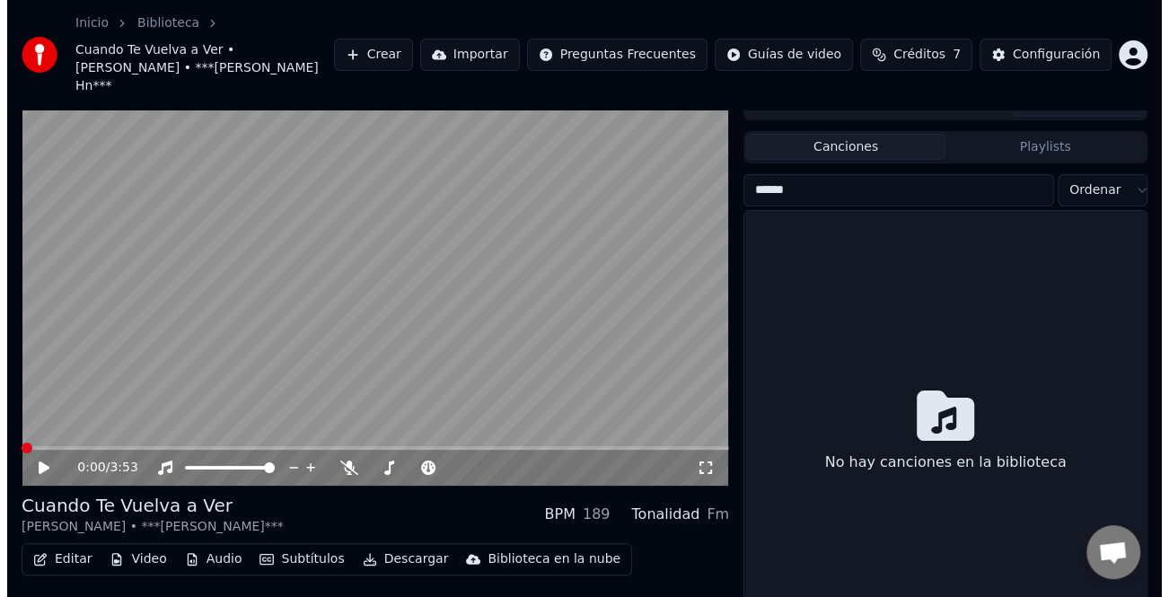
scroll to position [0, 0]
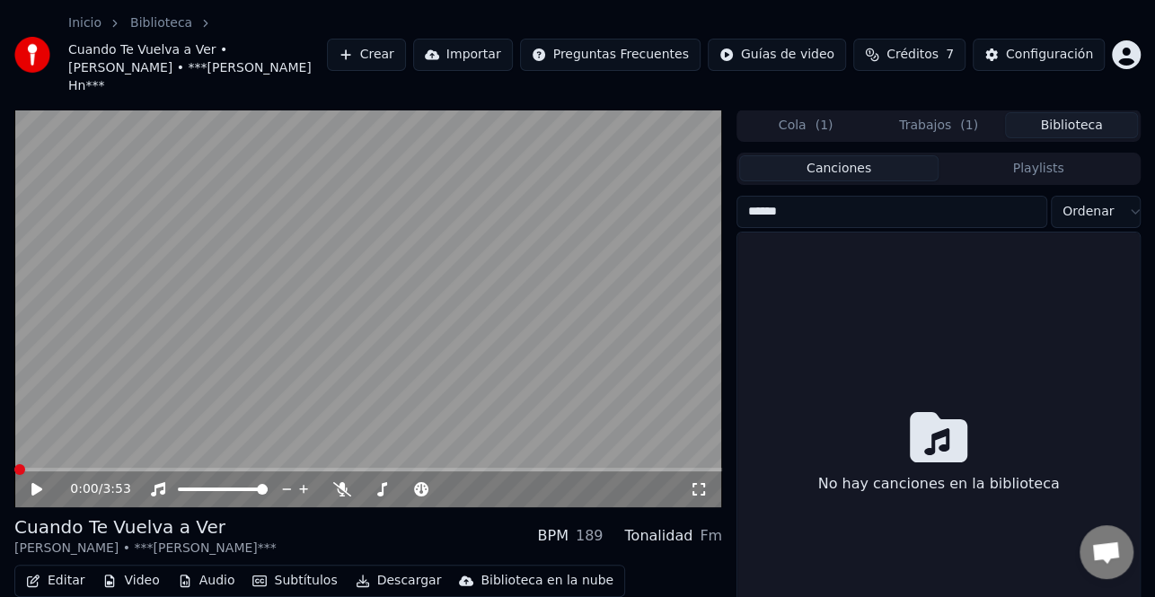
type input "******"
click at [406, 49] on button "Crear" at bounding box center [366, 55] width 79 height 32
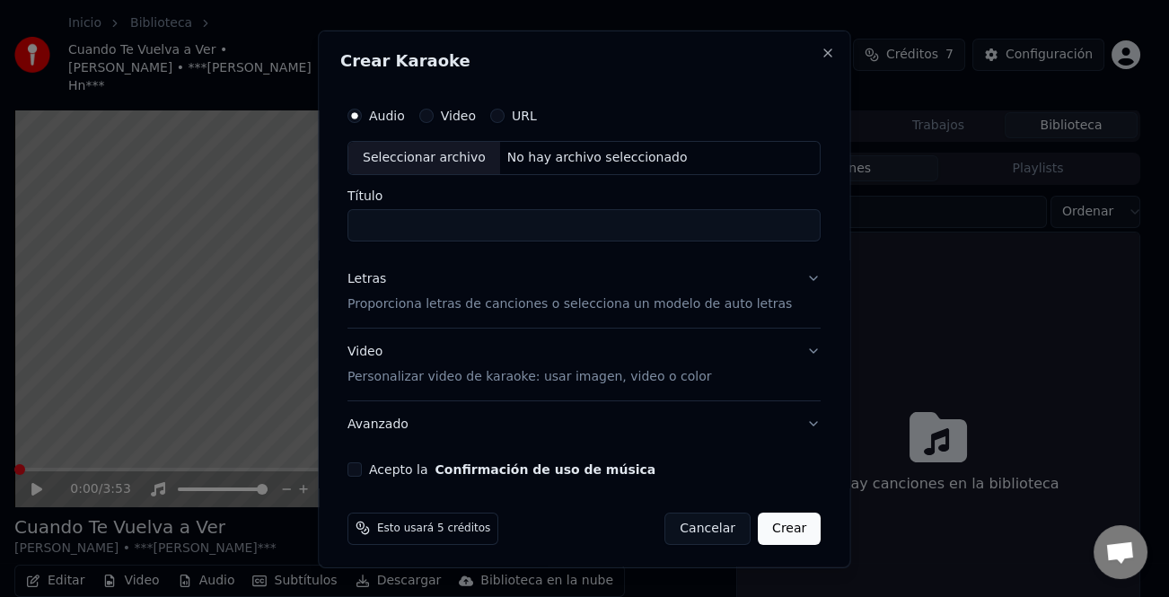
click at [444, 144] on div "Seleccionar archivo" at bounding box center [425, 157] width 152 height 32
type input "**********"
click at [373, 273] on div "Letras" at bounding box center [367, 278] width 39 height 18
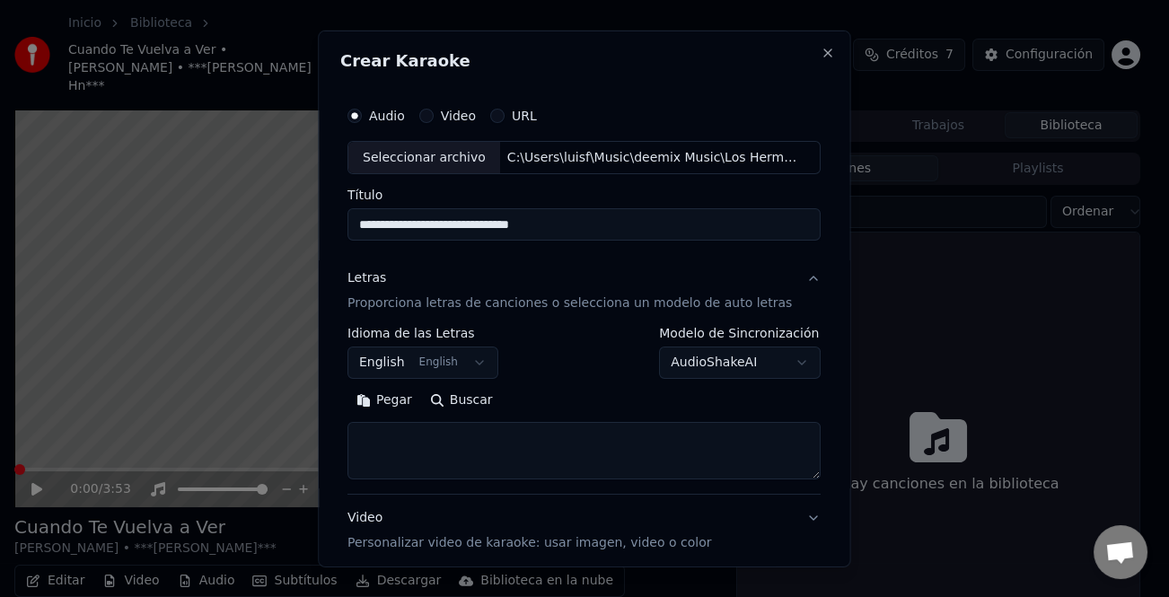
click at [404, 395] on button "Pegar" at bounding box center [385, 400] width 74 height 29
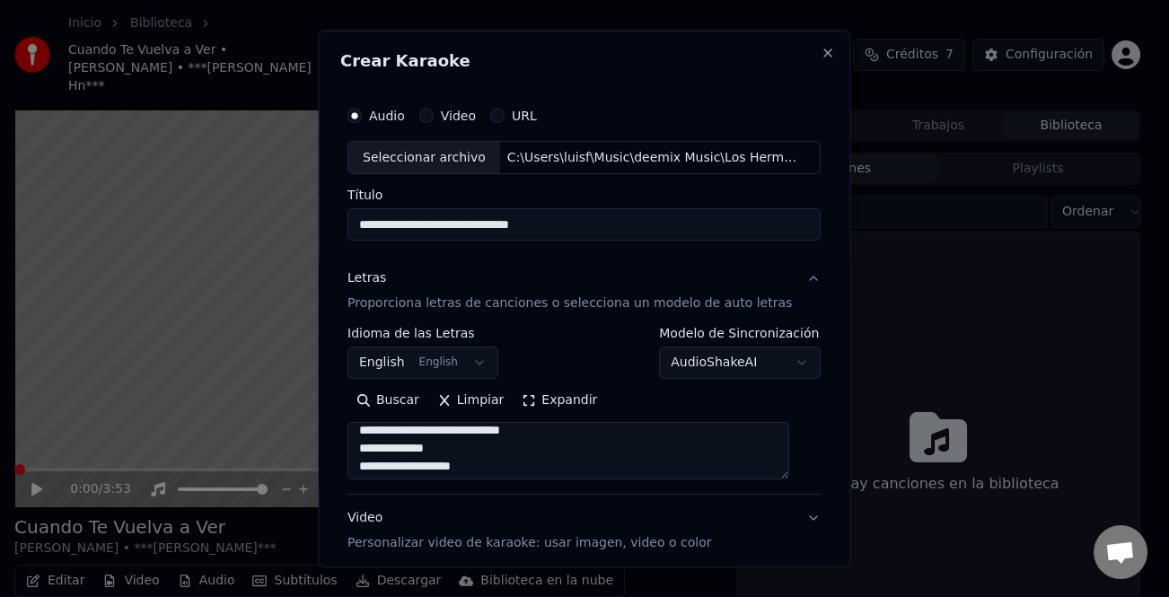
scroll to position [808, 0]
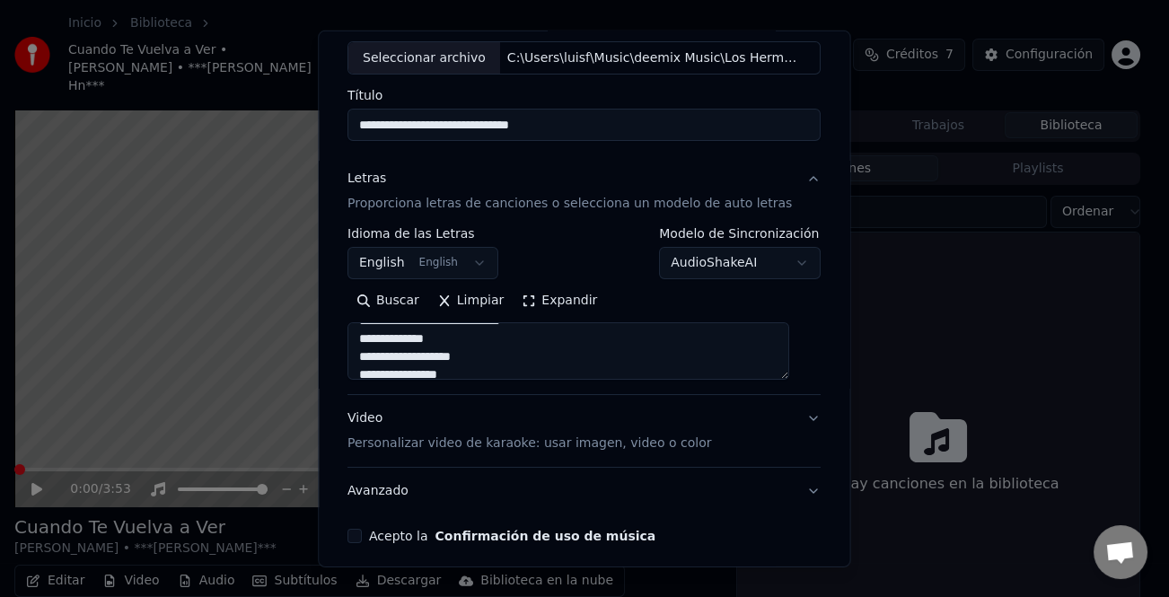
type textarea "**********"
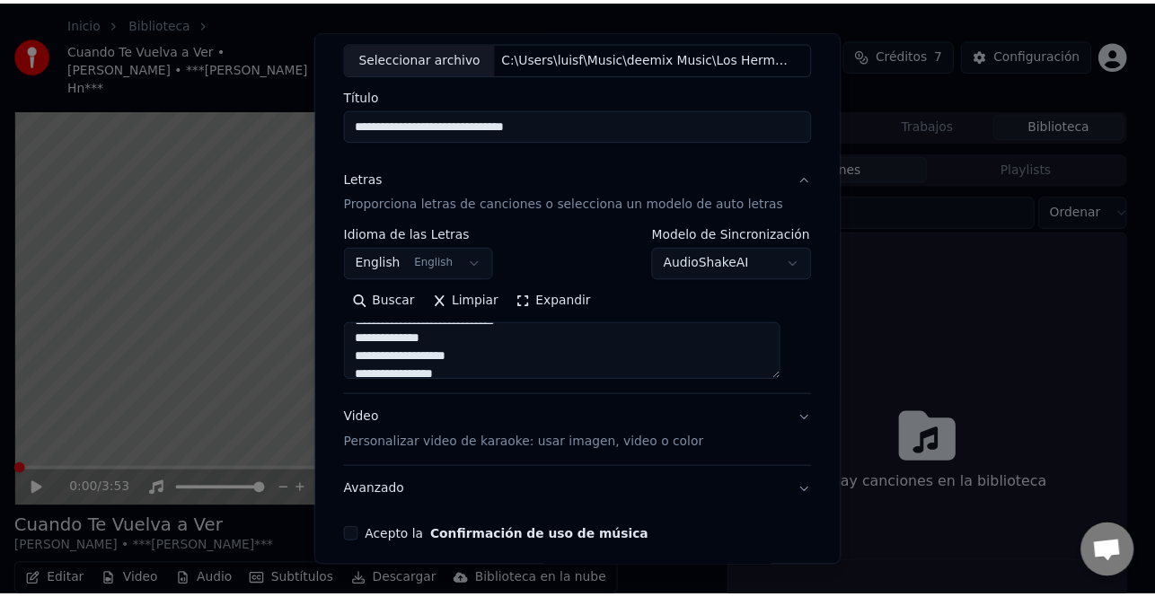
scroll to position [173, 0]
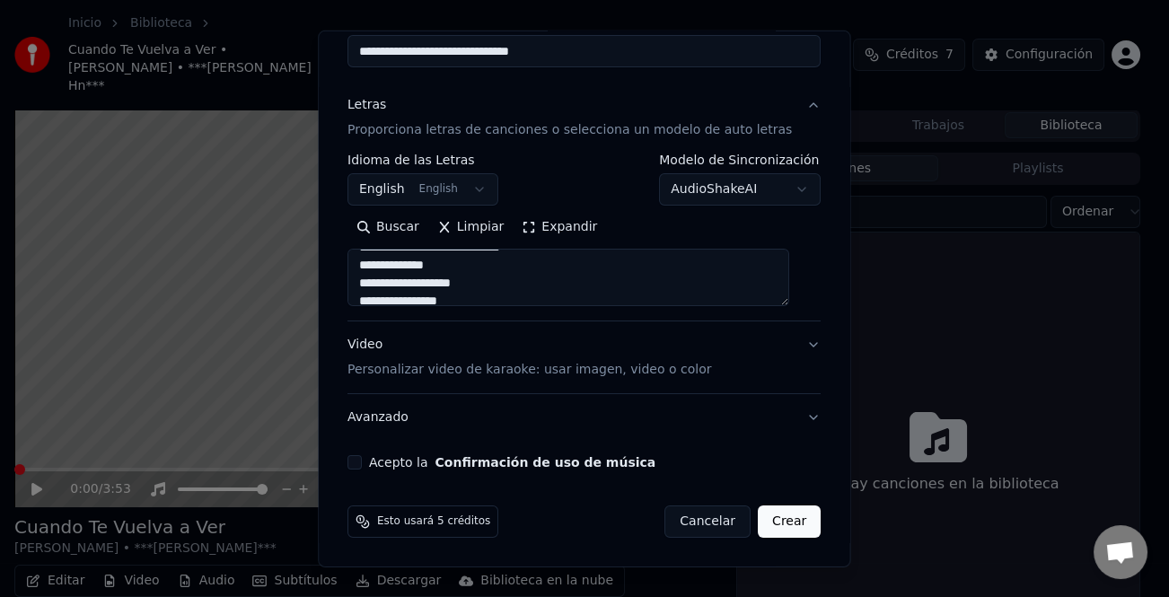
click at [365, 468] on div "**********" at bounding box center [584, 196] width 488 height 560
click at [362, 459] on button "Acepto la Confirmación de uso de música" at bounding box center [355, 462] width 14 height 14
click at [767, 521] on button "Crear" at bounding box center [789, 522] width 63 height 32
select select "**"
type textarea "**********"
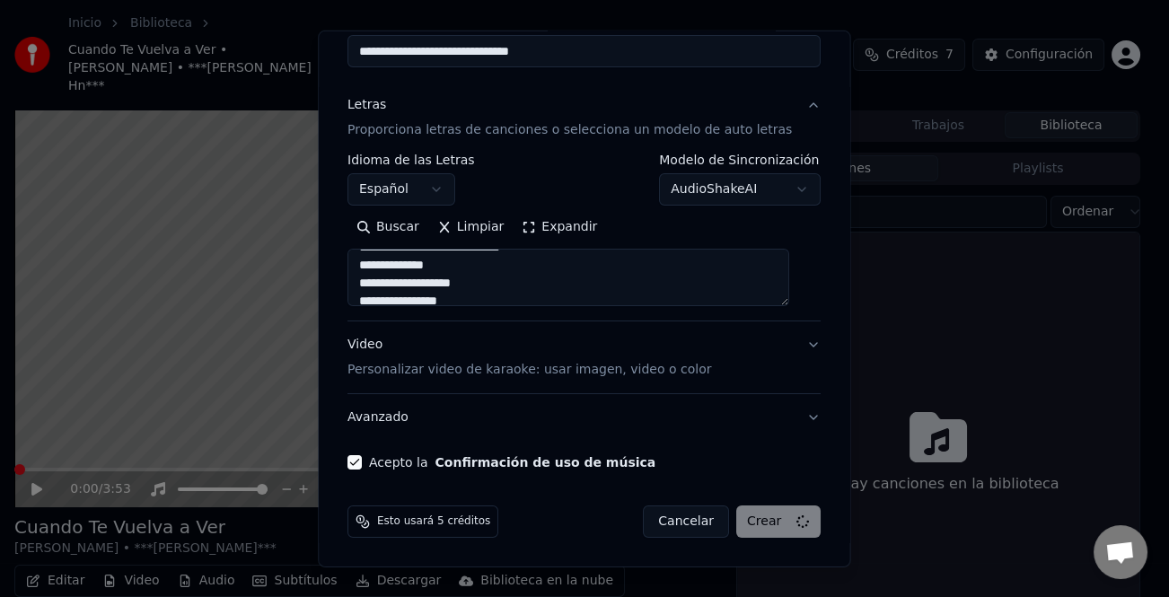
select select
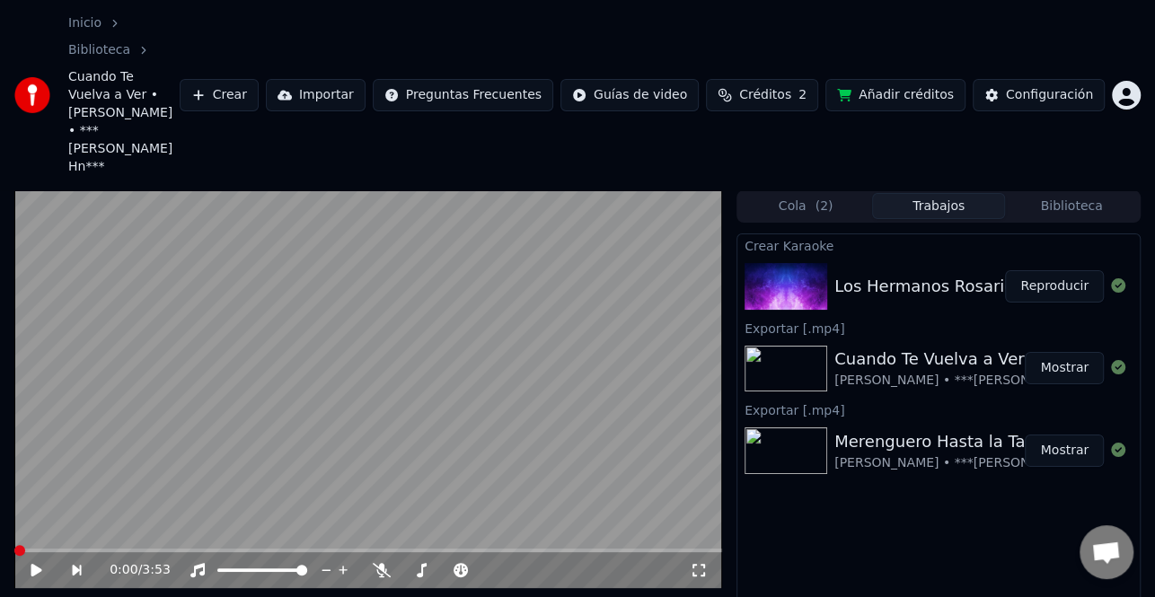
drag, startPoint x: 1065, startPoint y: 201, endPoint x: 1047, endPoint y: 201, distance: 18.0
click at [1065, 270] on button "Reproducir" at bounding box center [1054, 286] width 99 height 32
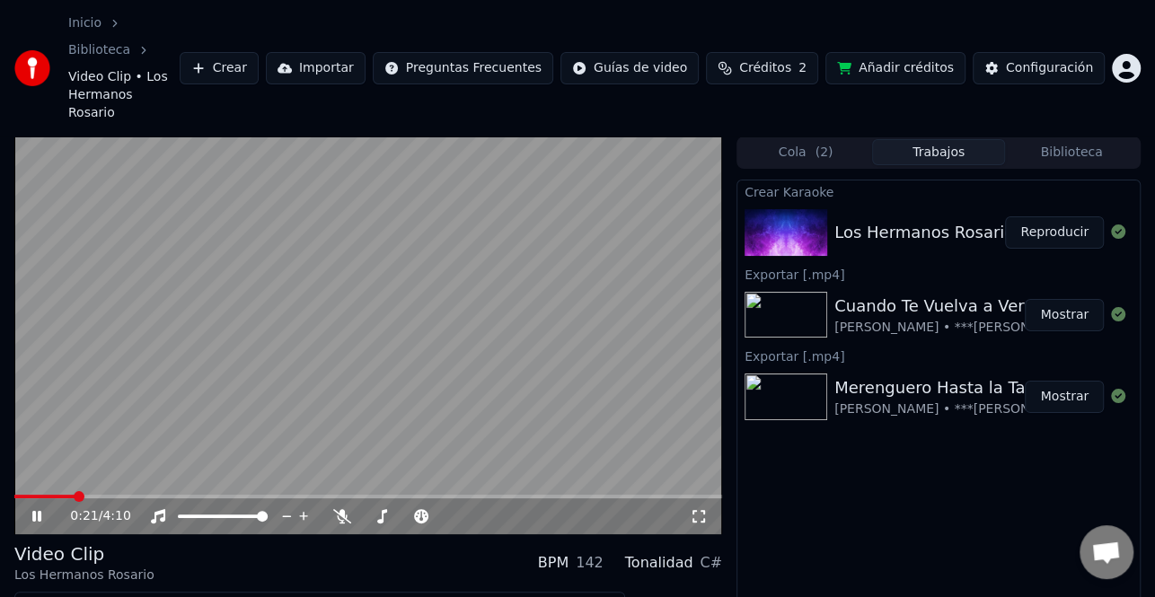
click at [37, 509] on icon at bounding box center [49, 516] width 41 height 14
click at [31, 509] on icon at bounding box center [49, 516] width 41 height 14
click at [42, 509] on icon at bounding box center [49, 516] width 41 height 14
